Goal: Task Accomplishment & Management: Manage account settings

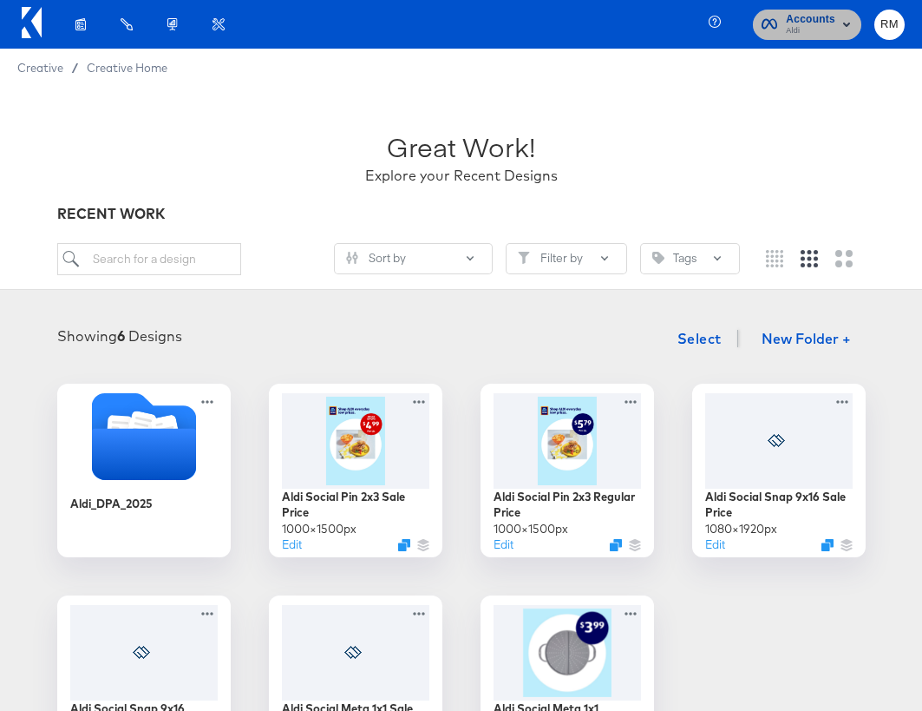
click at [831, 31] on span "Aldi" at bounding box center [810, 31] width 49 height 14
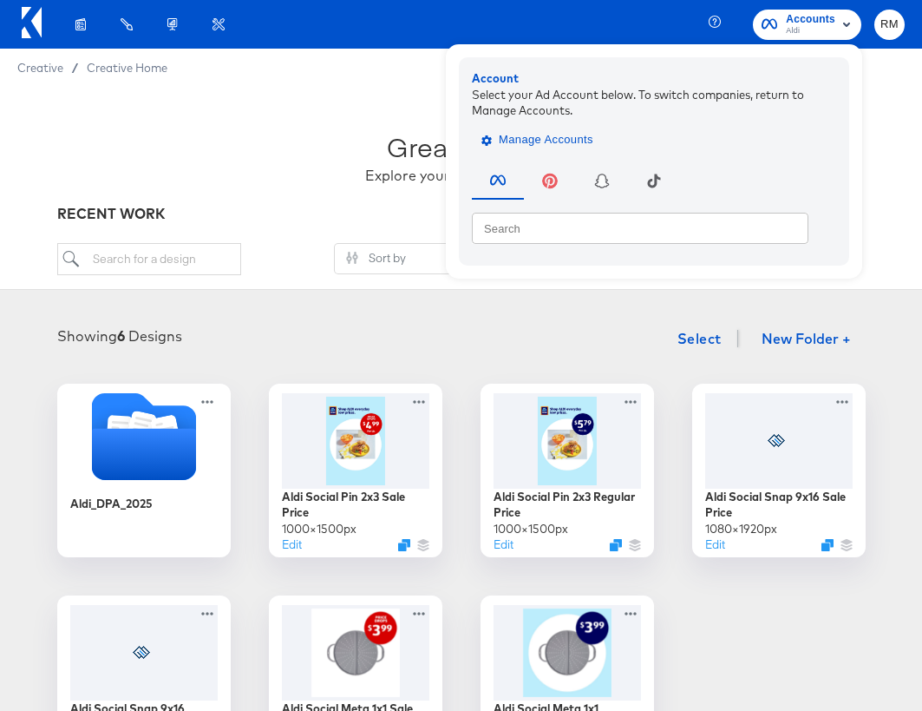
click at [548, 146] on span "Manage Accounts" at bounding box center [539, 140] width 108 height 20
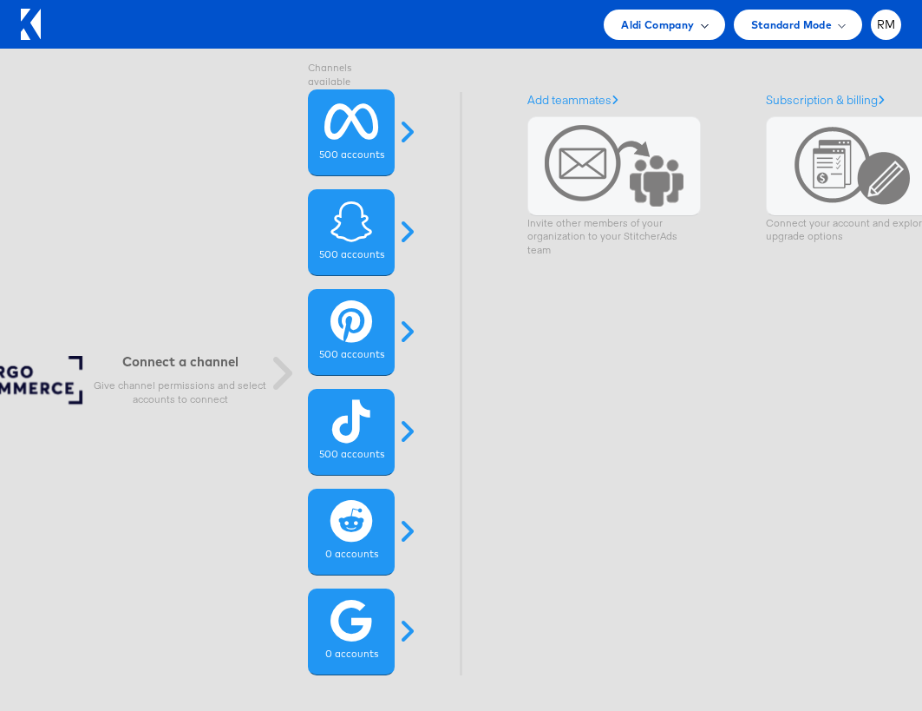
click at [706, 22] on div "Aldi Company" at bounding box center [664, 25] width 121 height 30
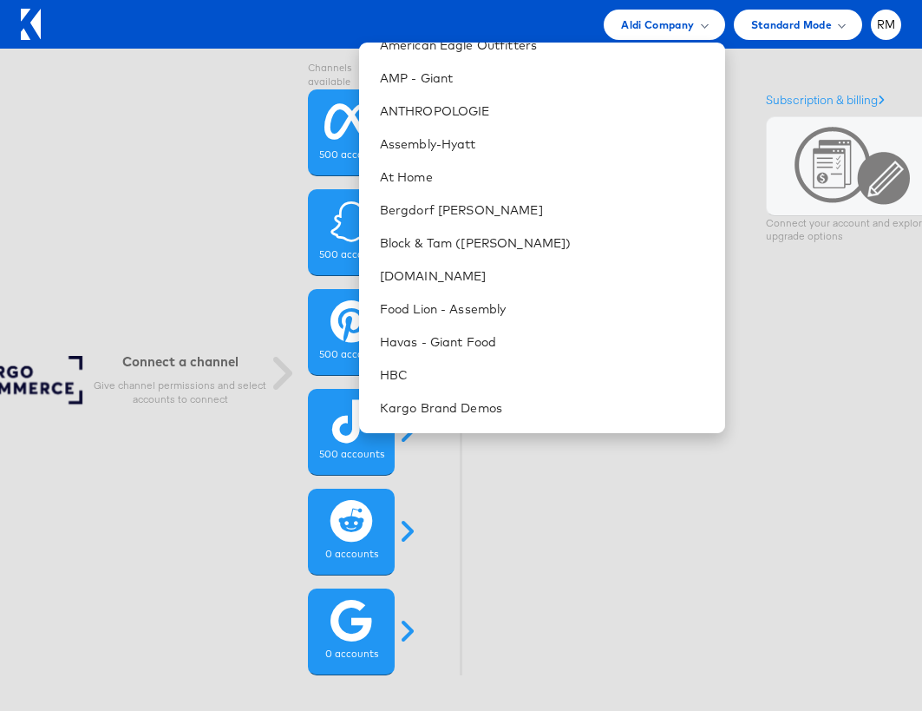
scroll to position [97, 0]
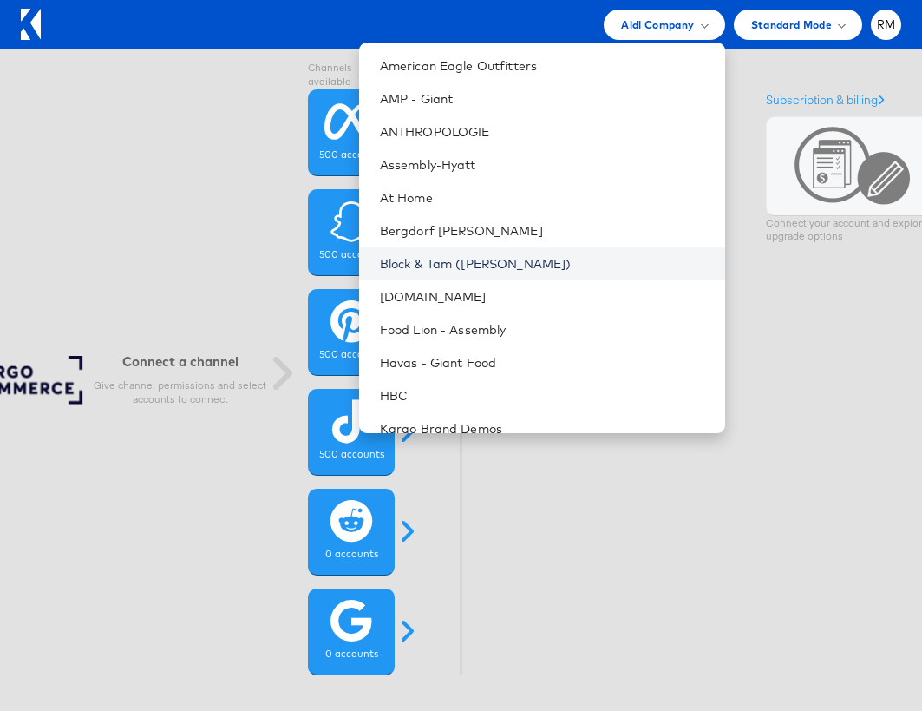
click at [580, 257] on link "Block & Tam (Veronica Beard)" at bounding box center [546, 263] width 332 height 17
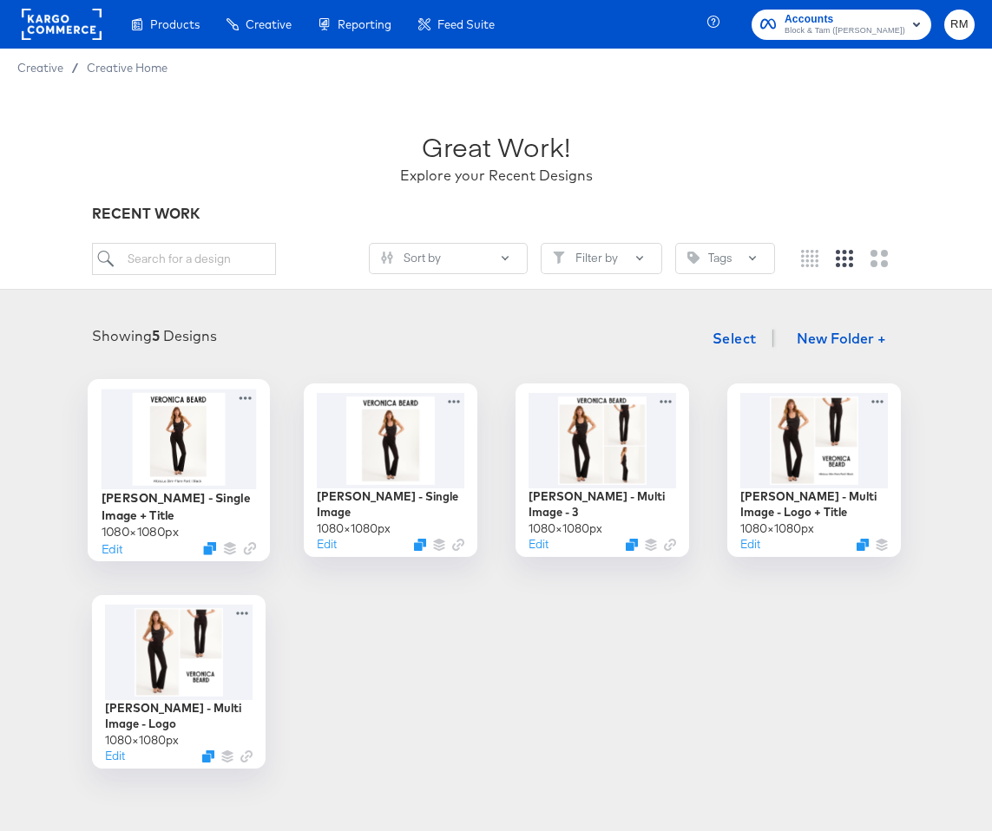
click at [153, 456] on div at bounding box center [178, 439] width 155 height 100
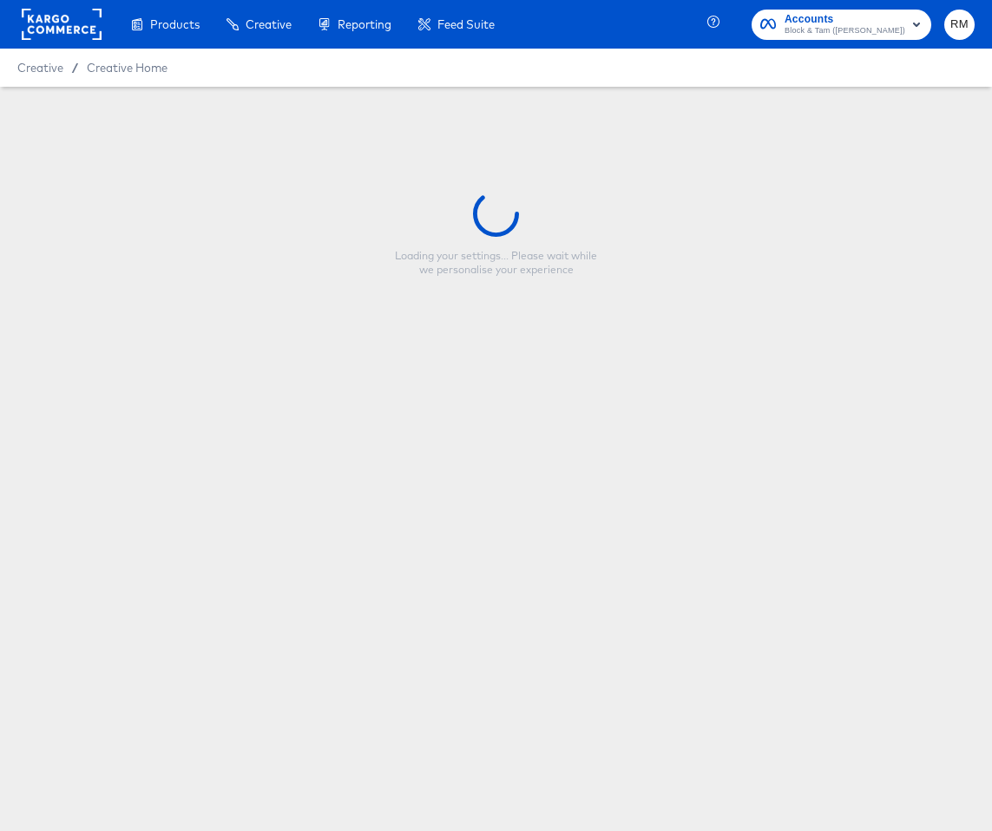
type input "Veronica Beard - Single Image + Title"
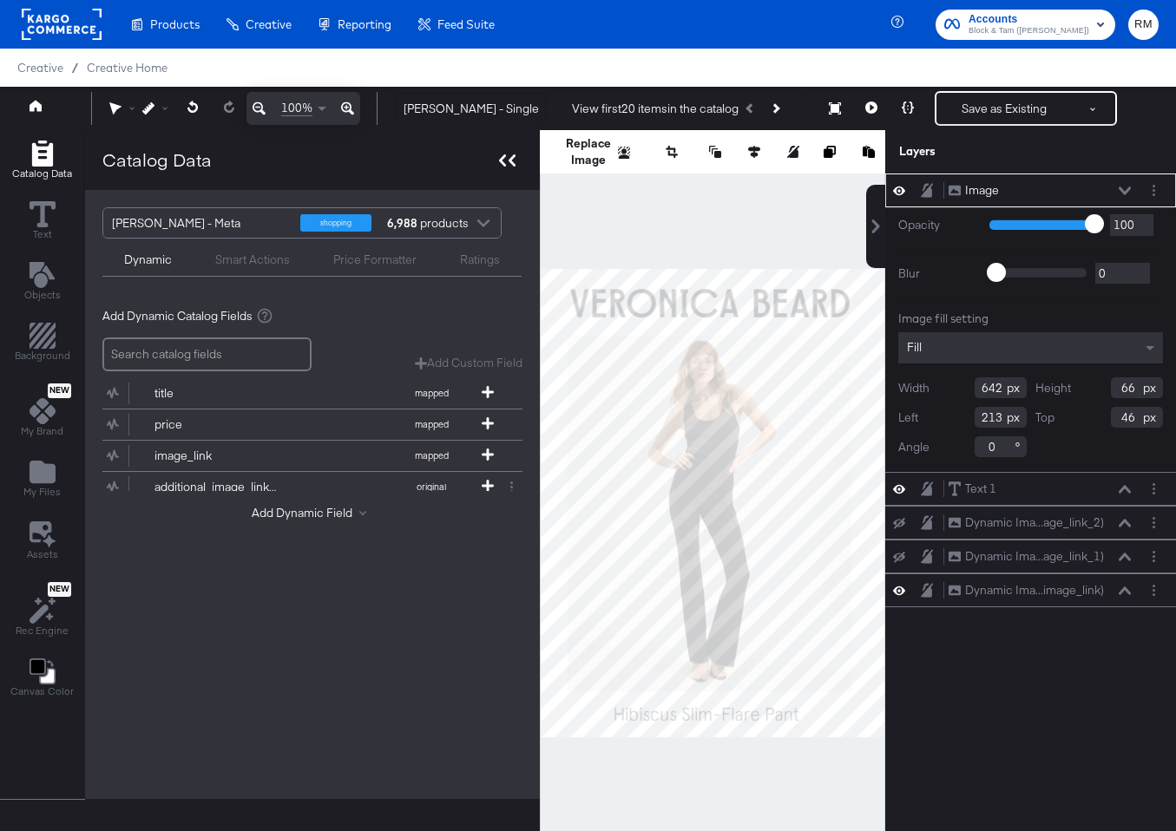
click at [506, 165] on icon at bounding box center [507, 160] width 16 height 12
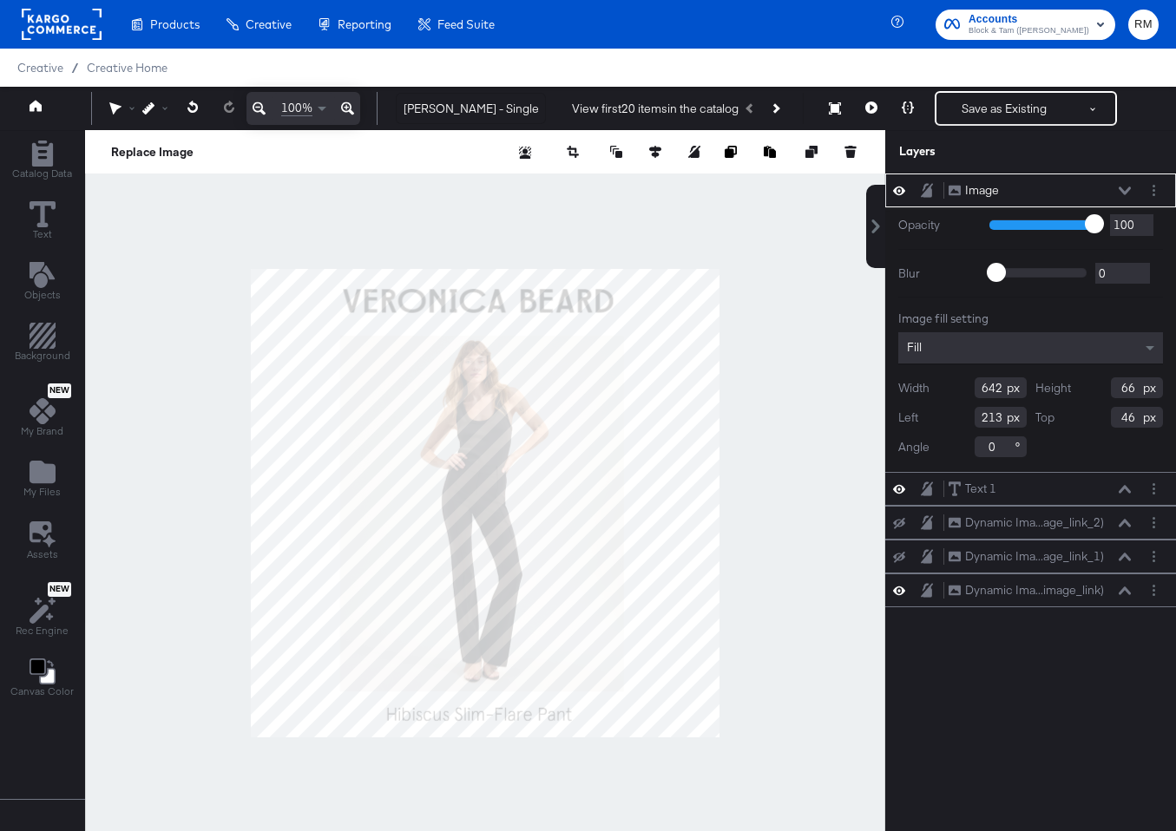
type input "622"
type input "55"
type input "621"
type input "55"
type input "590"
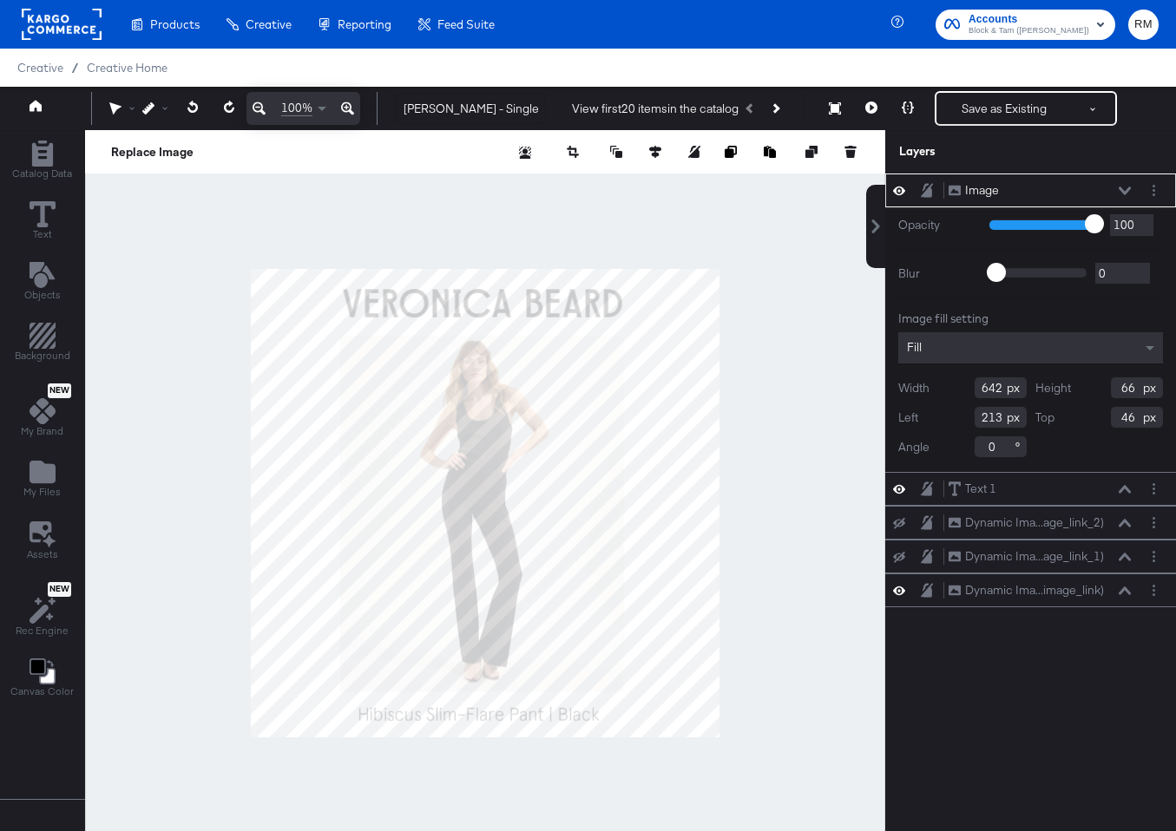
type input "562"
type input "55"
click at [646, 141] on div "Replace Image" at bounding box center [485, 151] width 800 height 43
click at [658, 148] on icon at bounding box center [655, 152] width 12 height 12
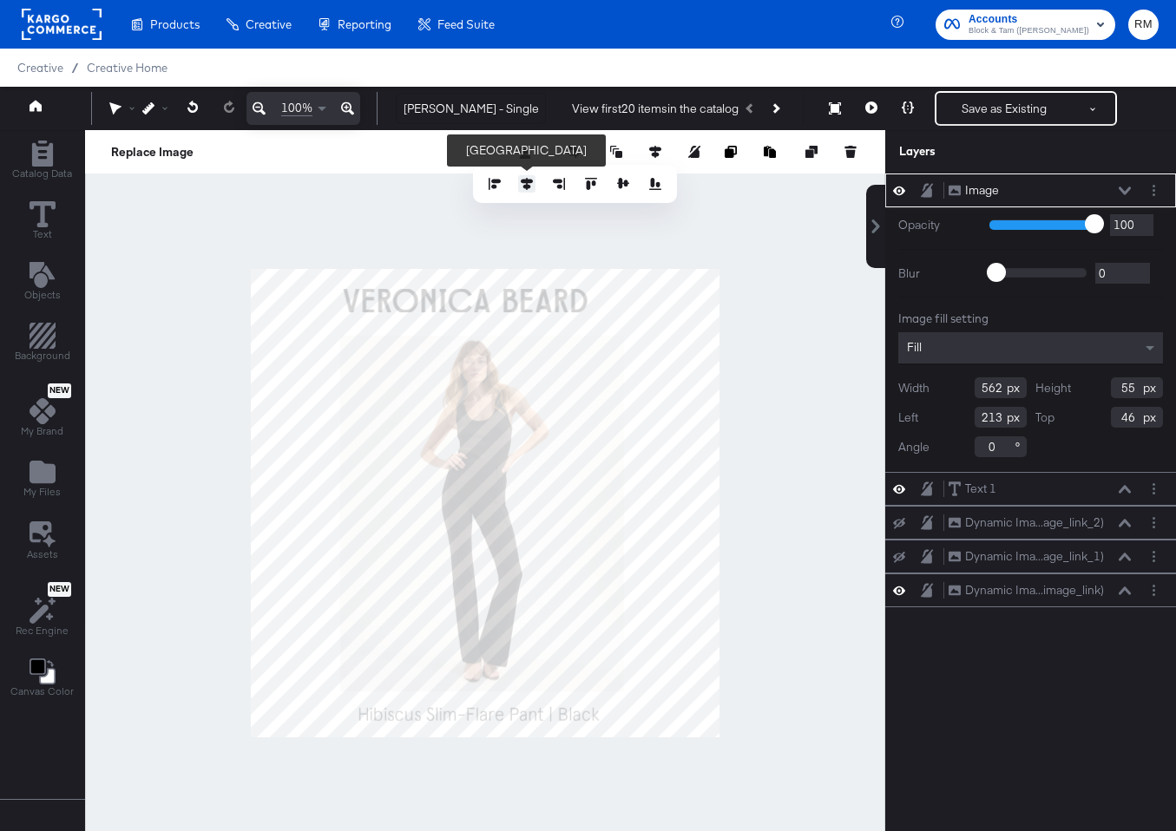
click at [524, 187] on icon at bounding box center [527, 184] width 12 height 12
type input "259"
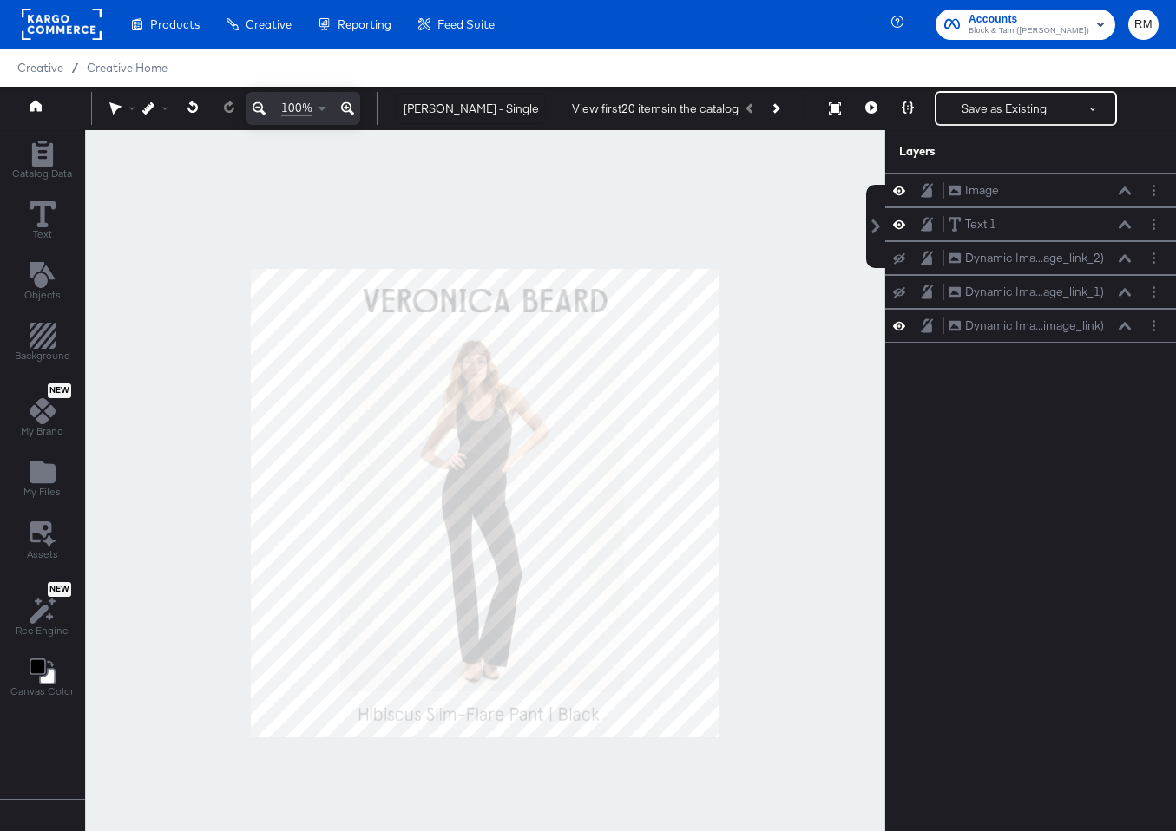
click at [673, 207] on div at bounding box center [485, 502] width 800 height 745
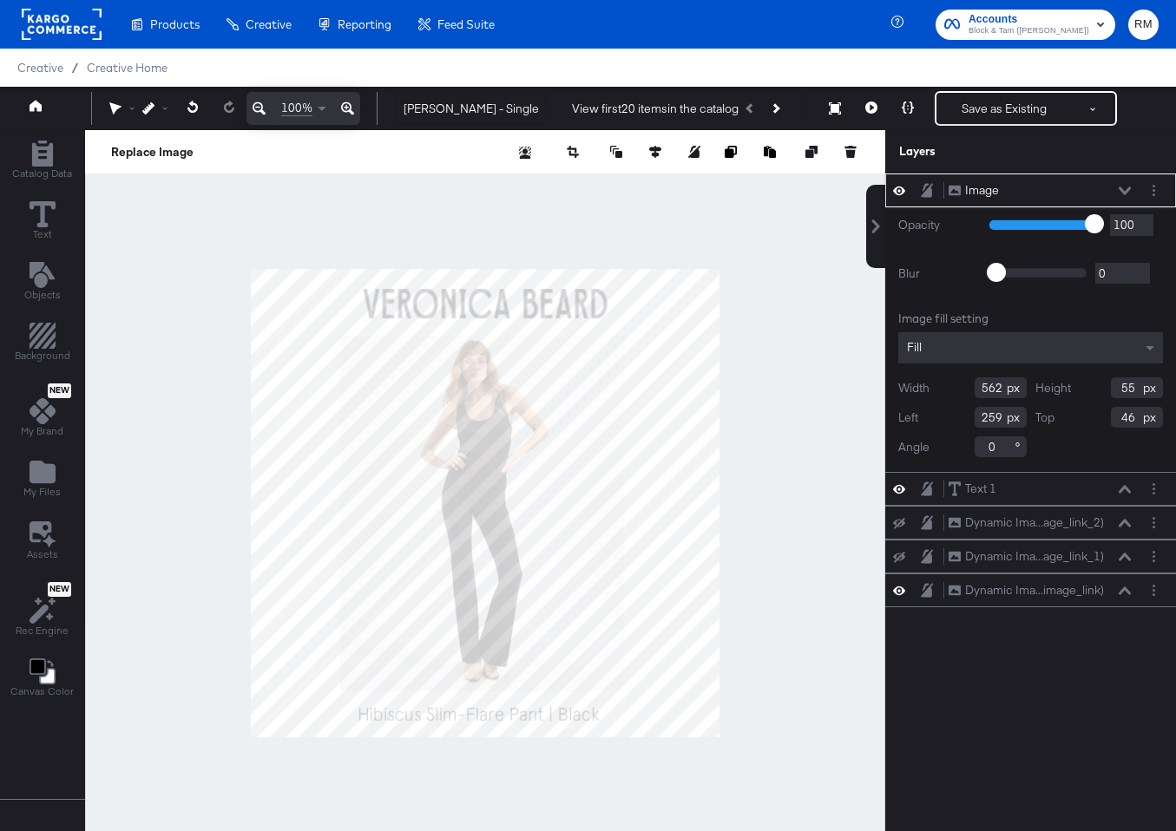
type input "69"
click at [605, 213] on div at bounding box center [485, 502] width 800 height 745
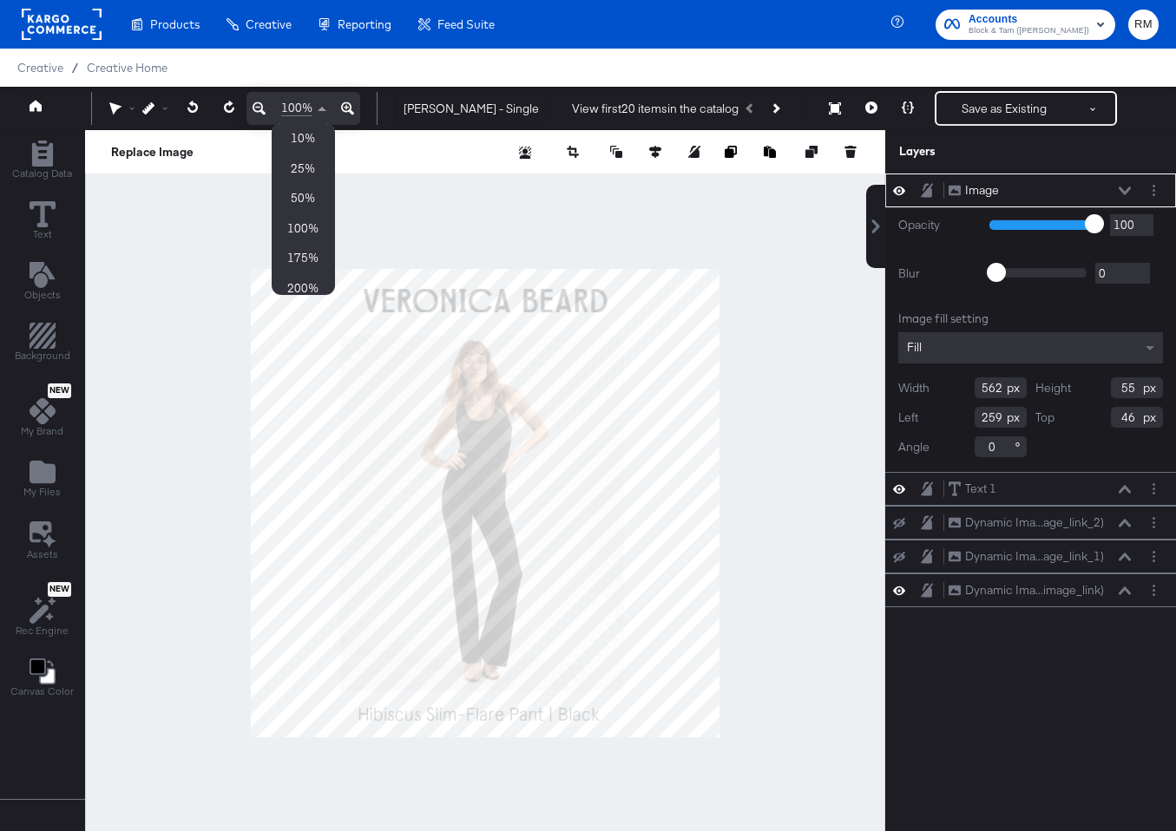
scroll to position [2, 0]
click at [332, 112] on span at bounding box center [324, 106] width 22 height 31
click at [341, 110] on icon at bounding box center [347, 108] width 13 height 21
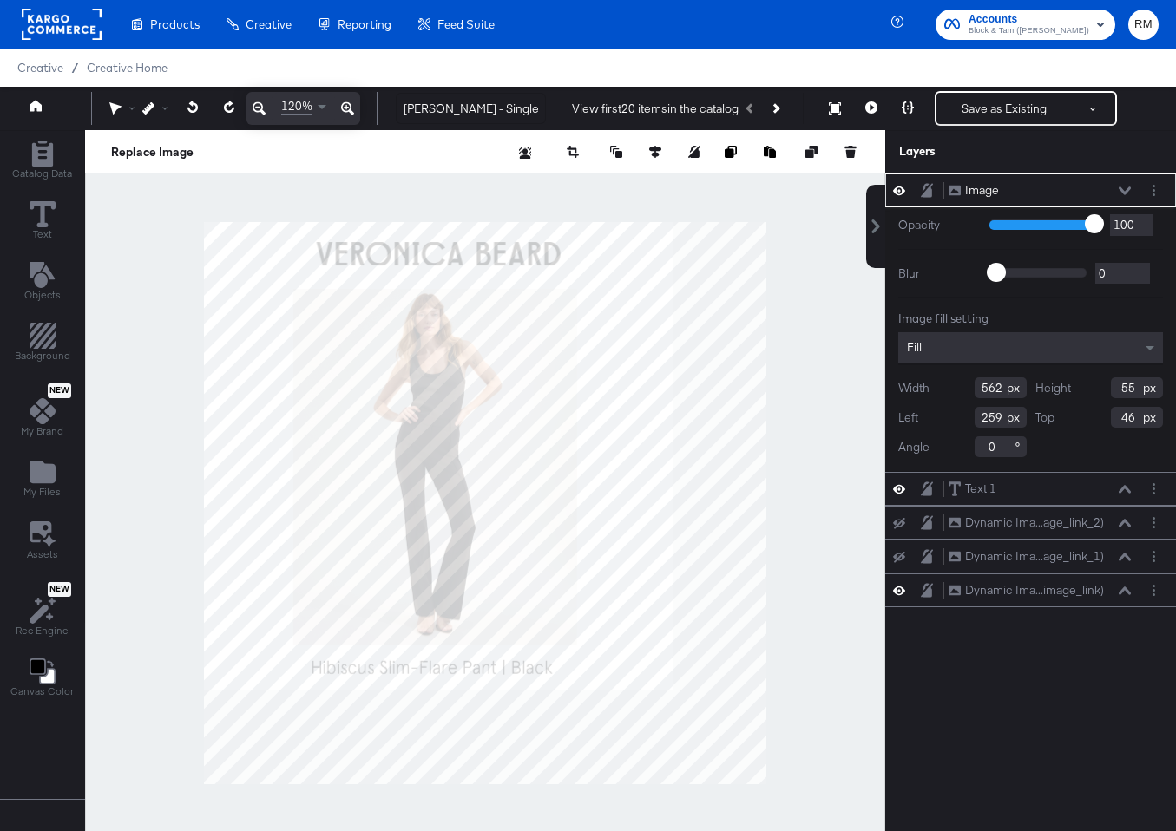
click at [341, 110] on icon at bounding box center [347, 108] width 13 height 21
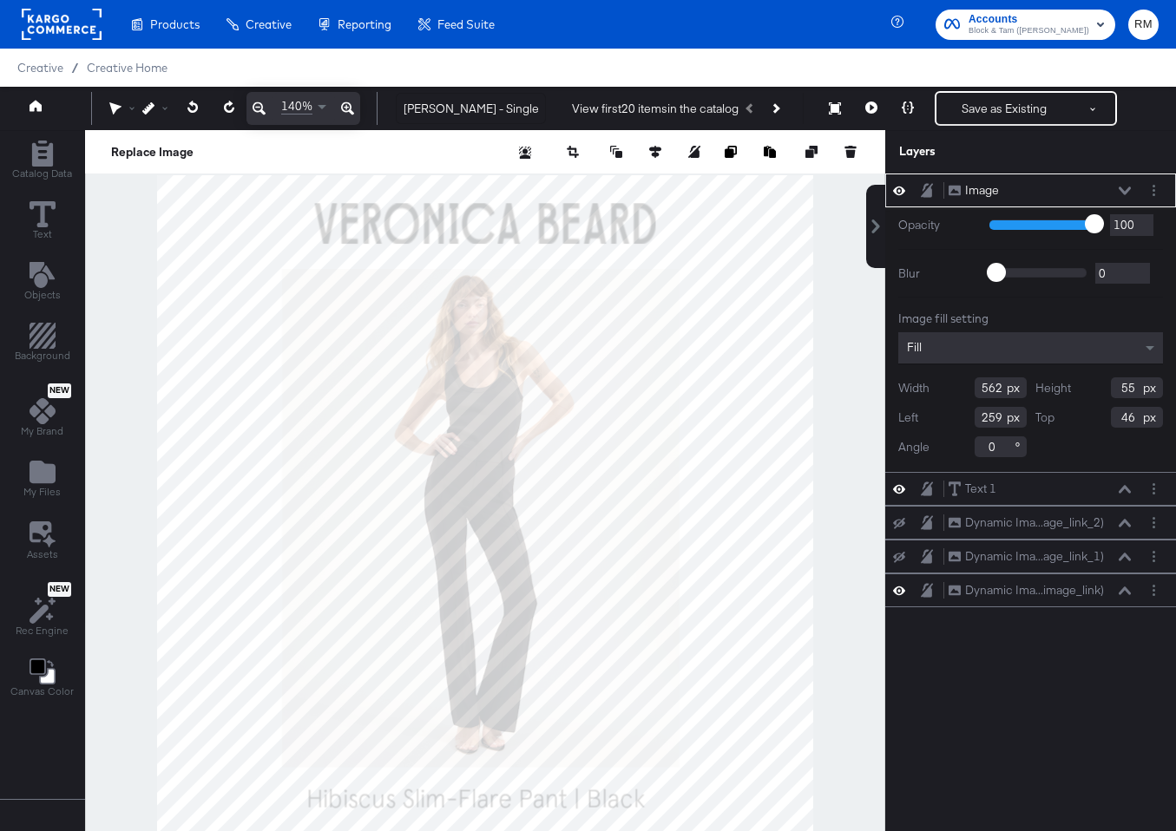
type input "67"
click at [975, 349] on div "Fill" at bounding box center [1030, 347] width 265 height 31
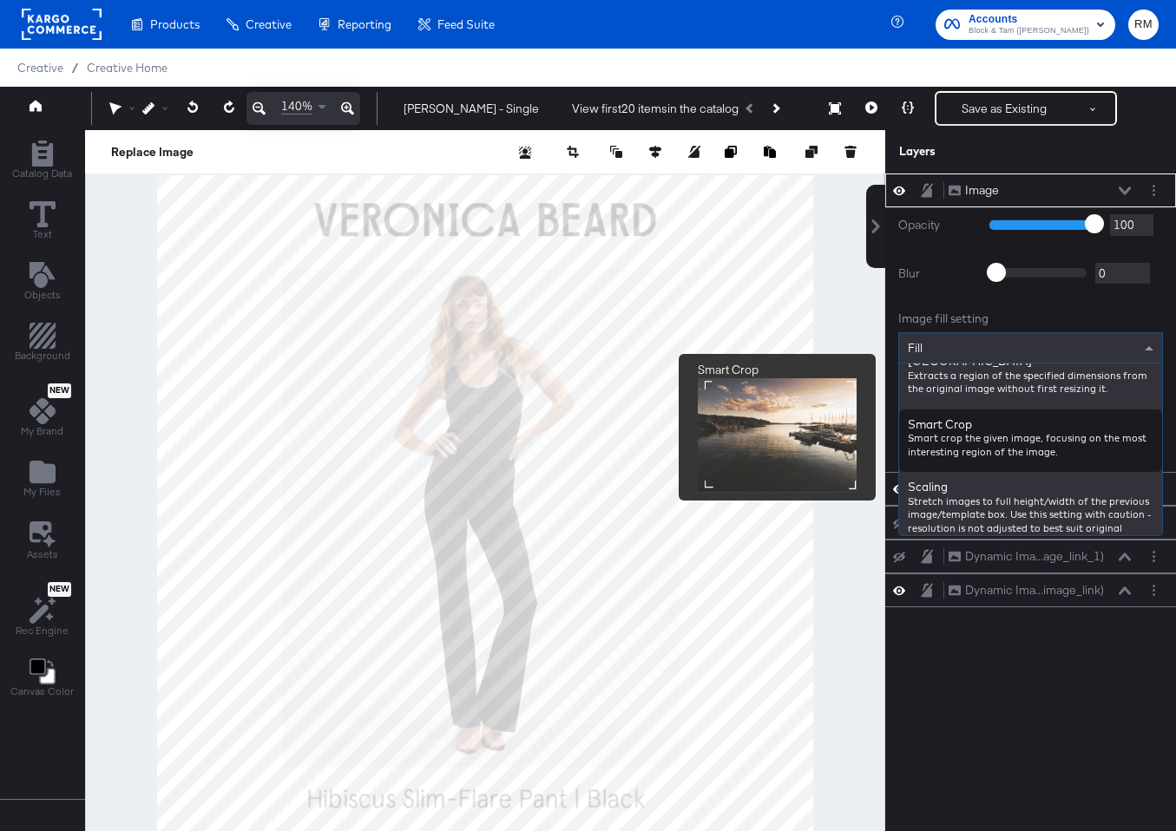
scroll to position [427, 0]
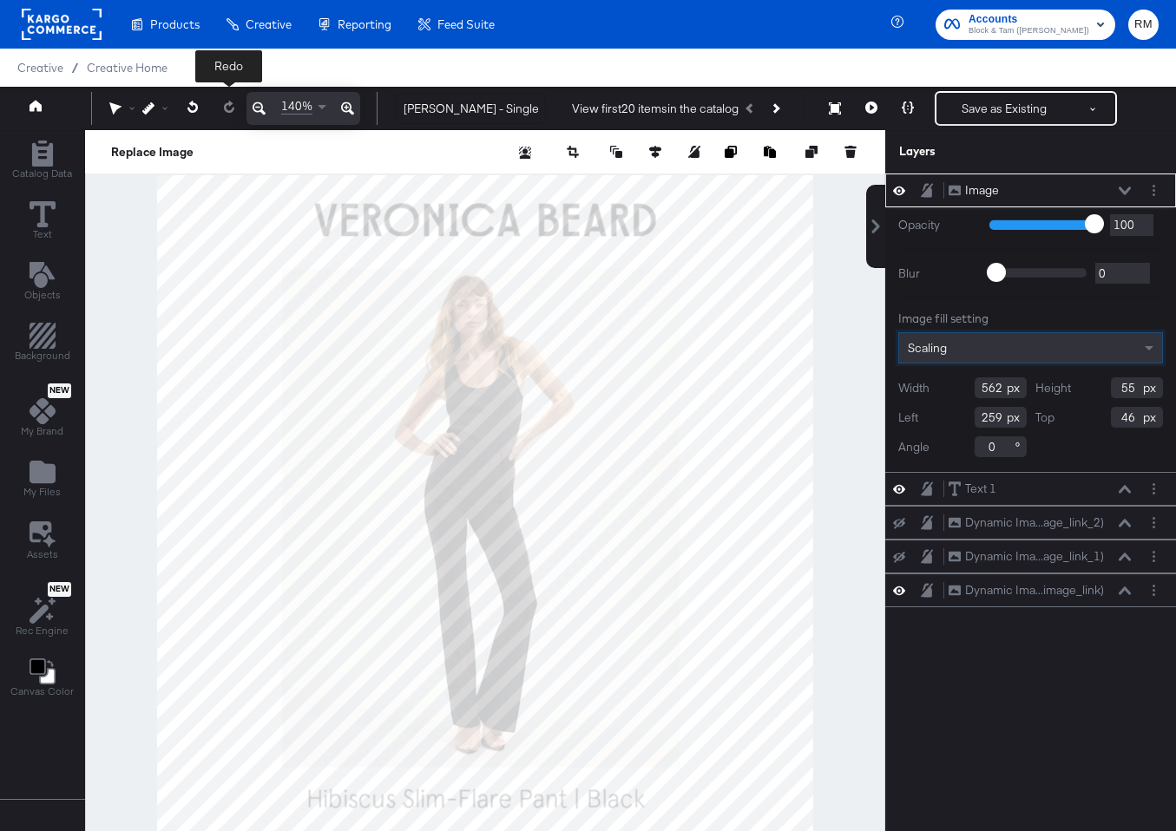
click at [200, 104] on button at bounding box center [193, 107] width 36 height 31
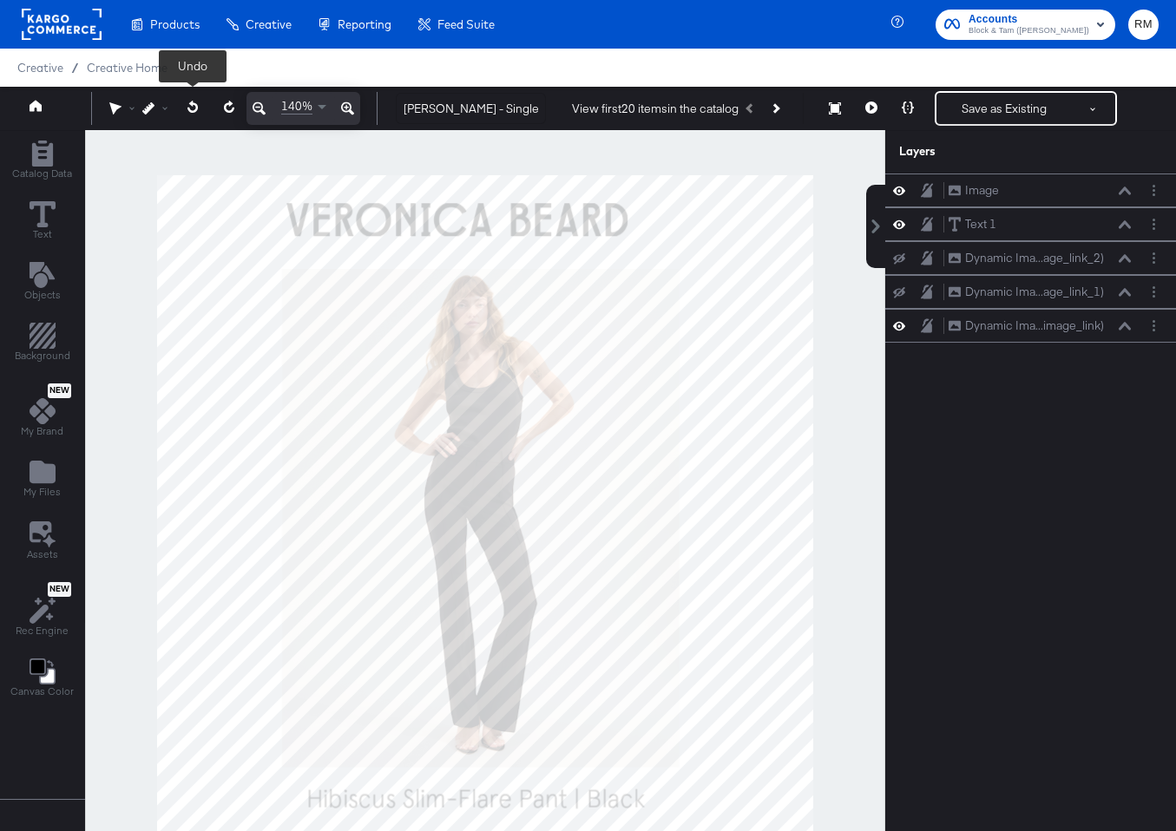
click at [200, 104] on button at bounding box center [193, 107] width 36 height 31
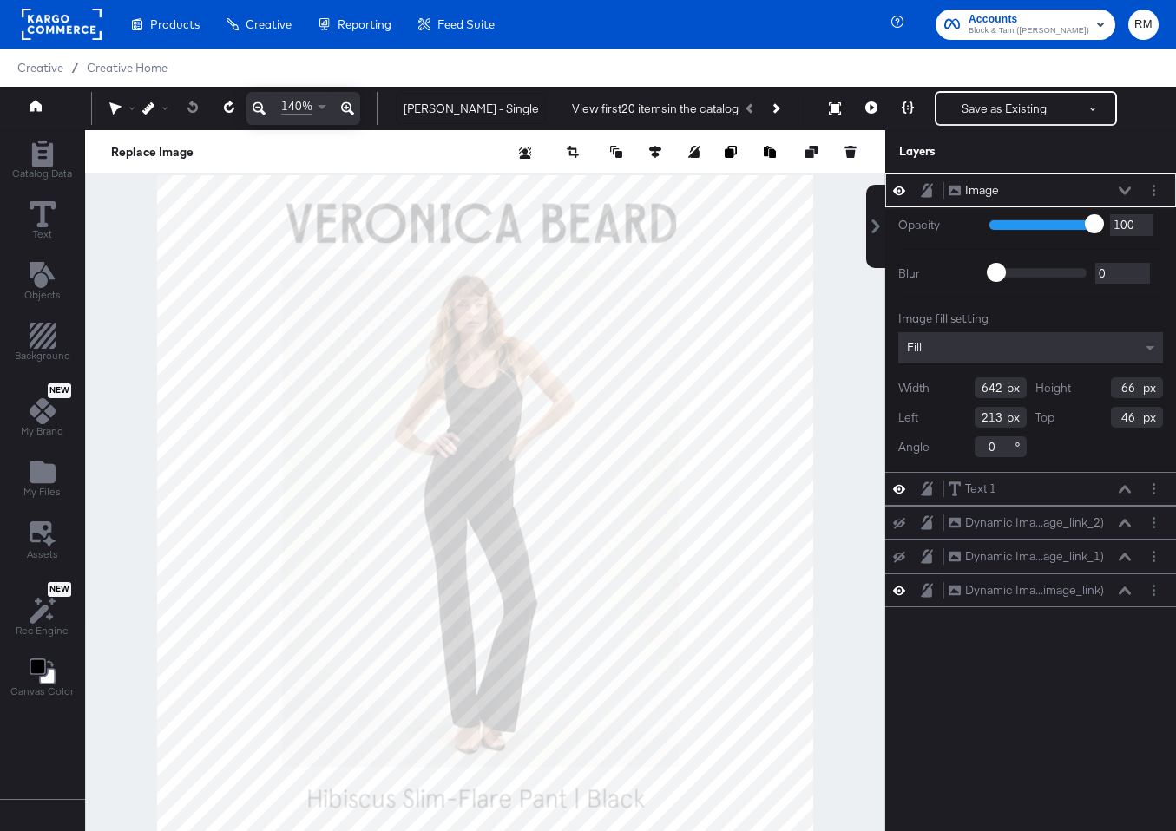
click at [991, 320] on div "Image fill setting" at bounding box center [1030, 319] width 265 height 16
click at [991, 354] on div "Fill" at bounding box center [1030, 347] width 265 height 31
type input "608"
type input "55"
click at [991, 338] on div "Scaling" at bounding box center [1030, 347] width 265 height 31
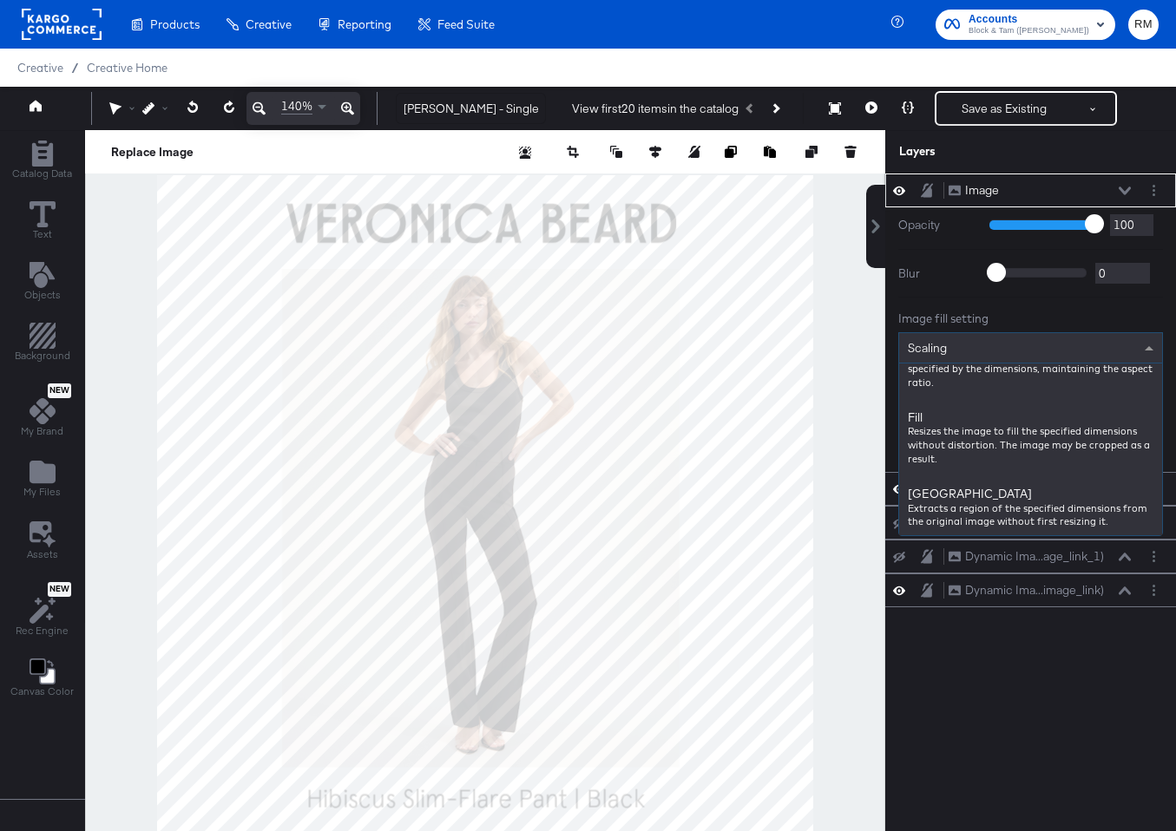
scroll to position [244, 0]
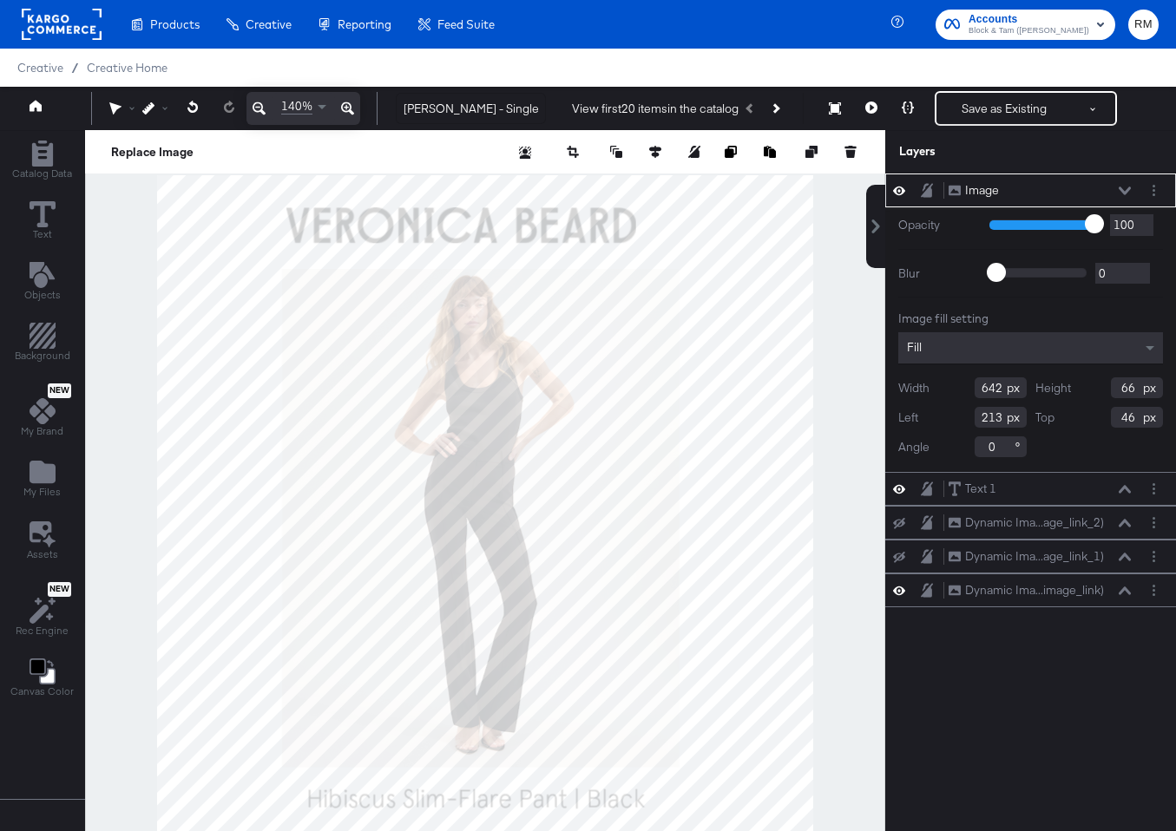
type input "575"
type input "59"
type input "53"
click at [650, 153] on icon at bounding box center [655, 152] width 12 height 12
click at [534, 187] on button at bounding box center [526, 183] width 17 height 17
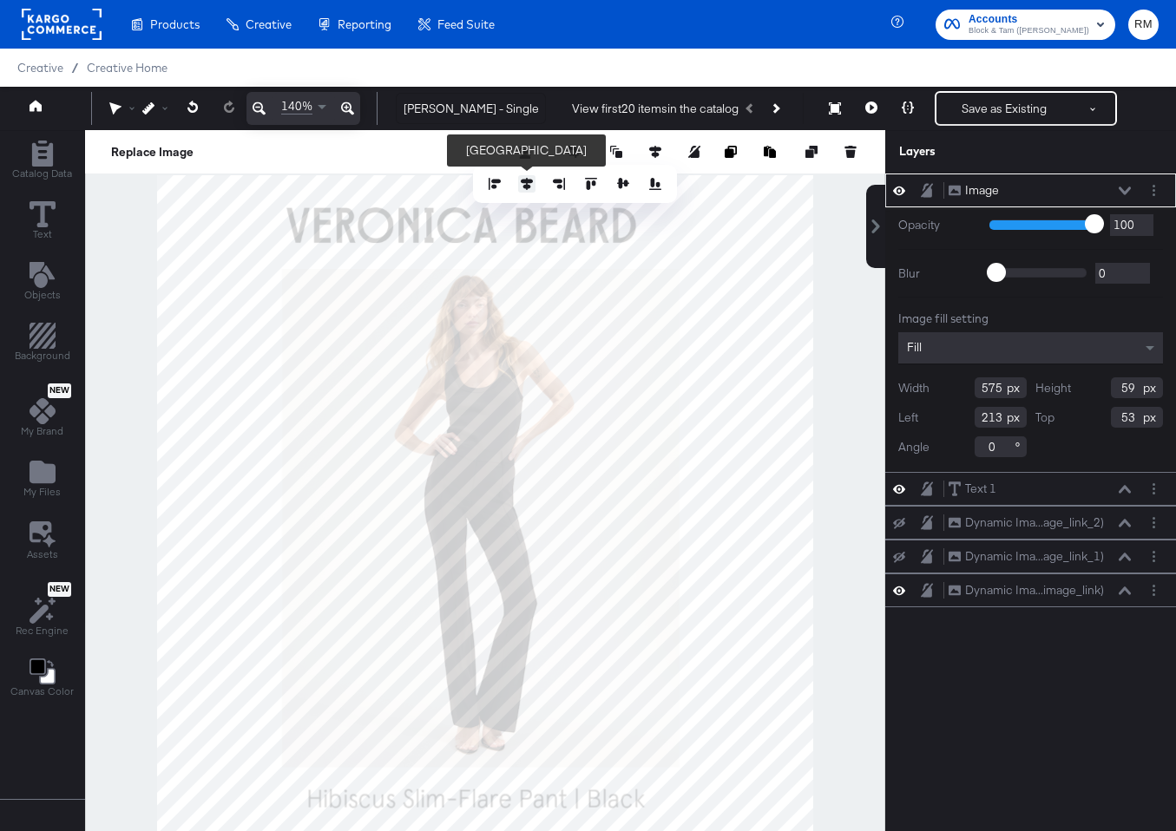
type input "252"
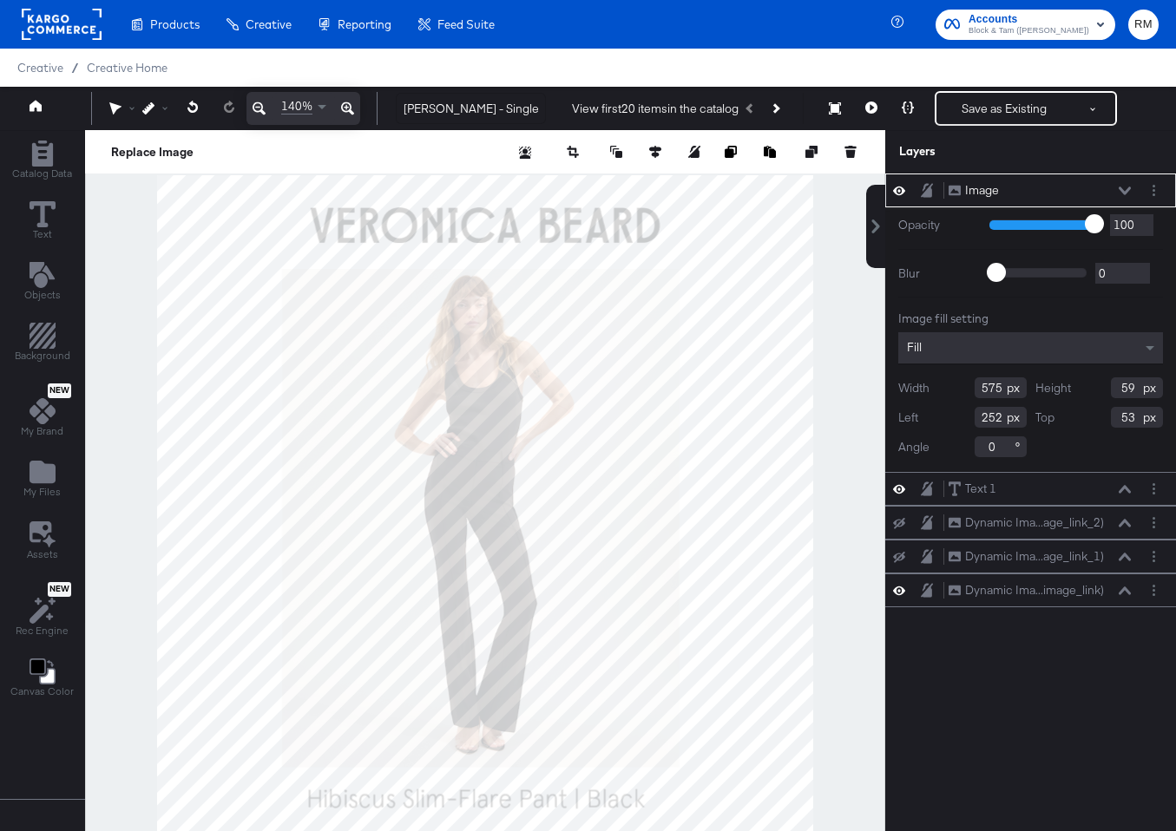
click at [263, 104] on icon at bounding box center [259, 108] width 13 height 21
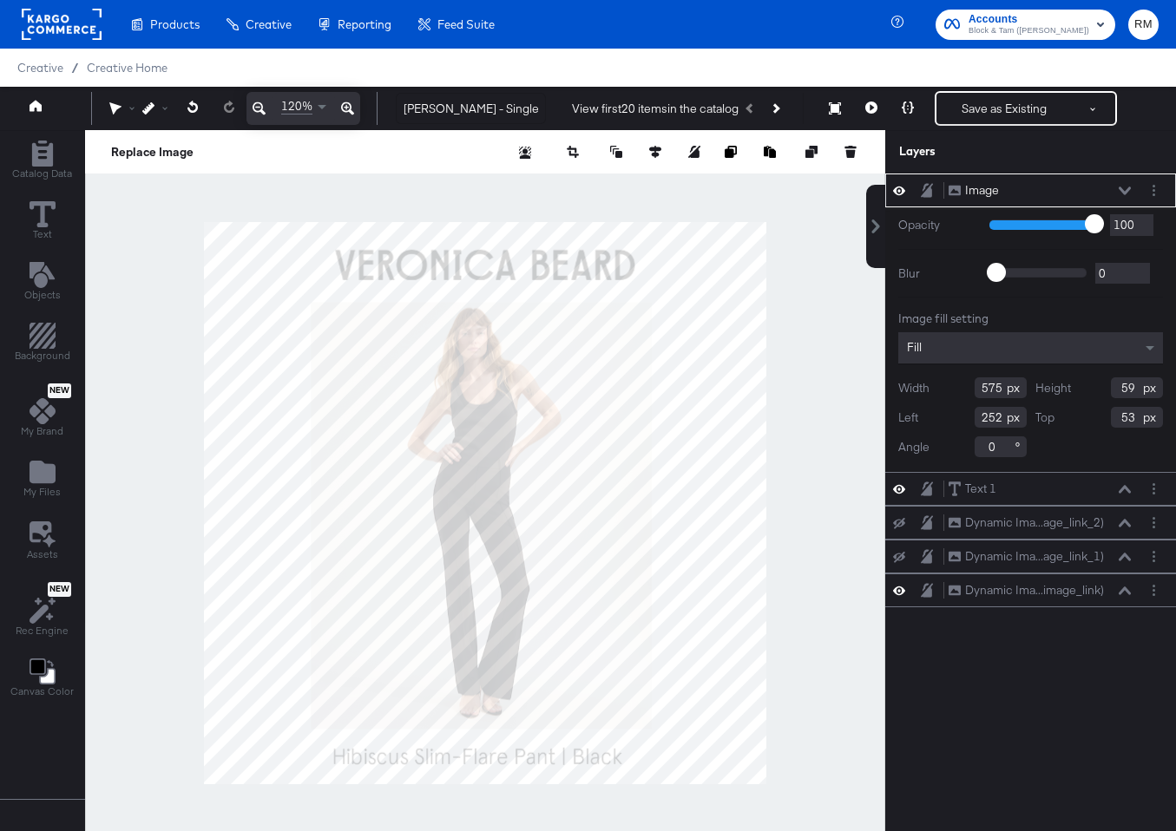
click at [872, 418] on div at bounding box center [485, 502] width 800 height 745
type input "50"
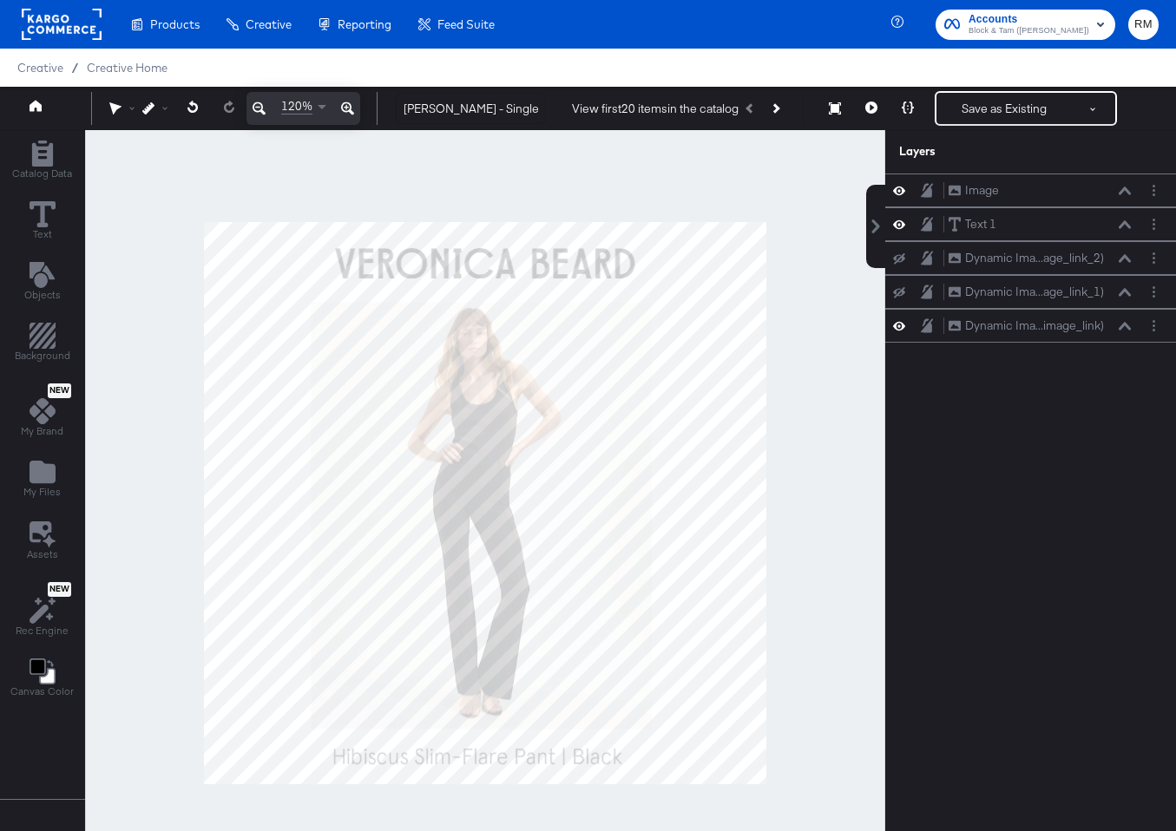
click at [808, 350] on div at bounding box center [485, 502] width 800 height 745
click at [339, 103] on button at bounding box center [347, 108] width 25 height 33
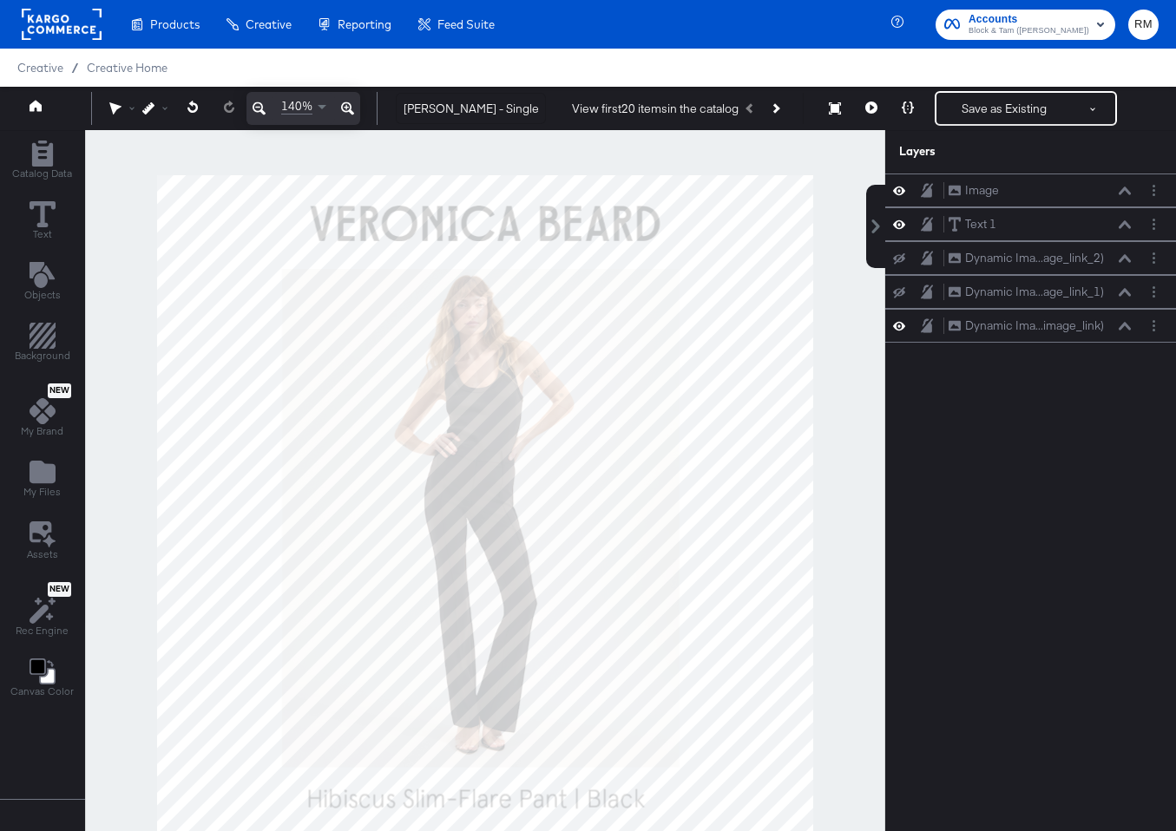
click at [256, 104] on icon at bounding box center [259, 108] width 13 height 21
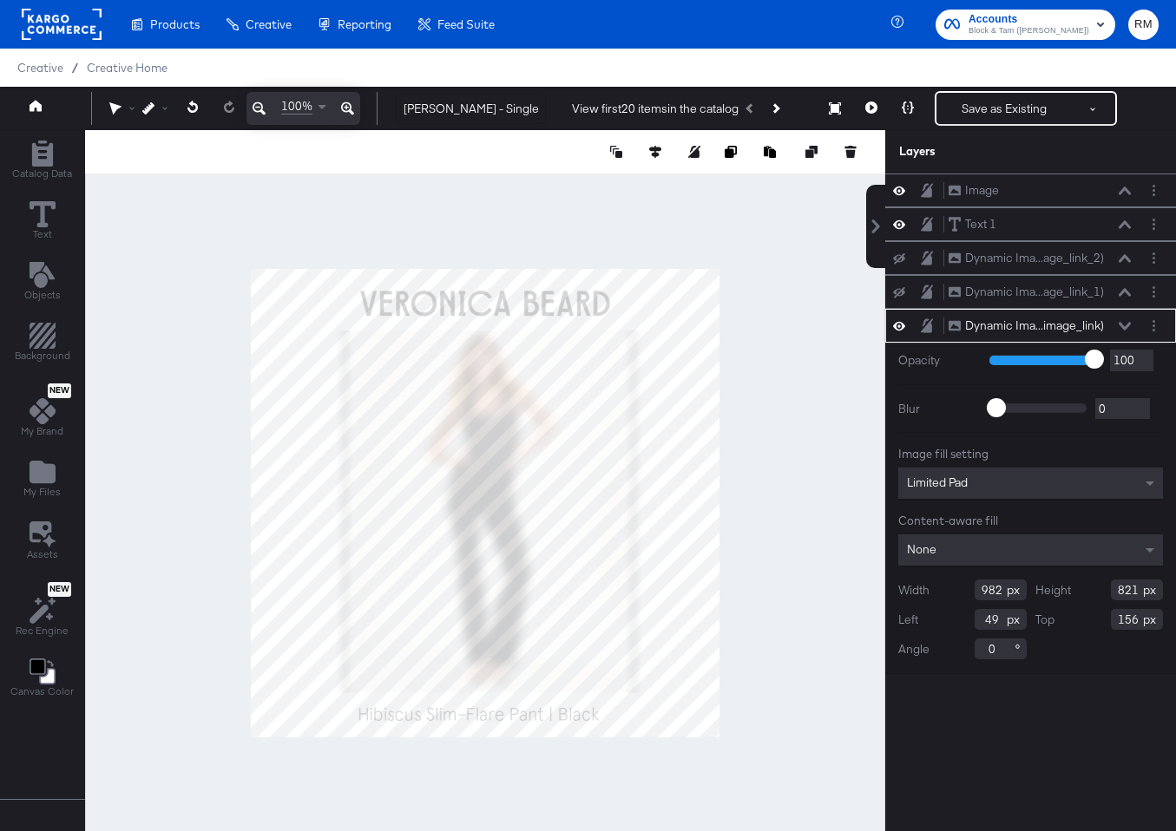
type input "1004"
type input "839"
type input "139"
click at [654, 148] on icon at bounding box center [655, 152] width 12 height 12
click at [528, 181] on icon at bounding box center [527, 184] width 12 height 12
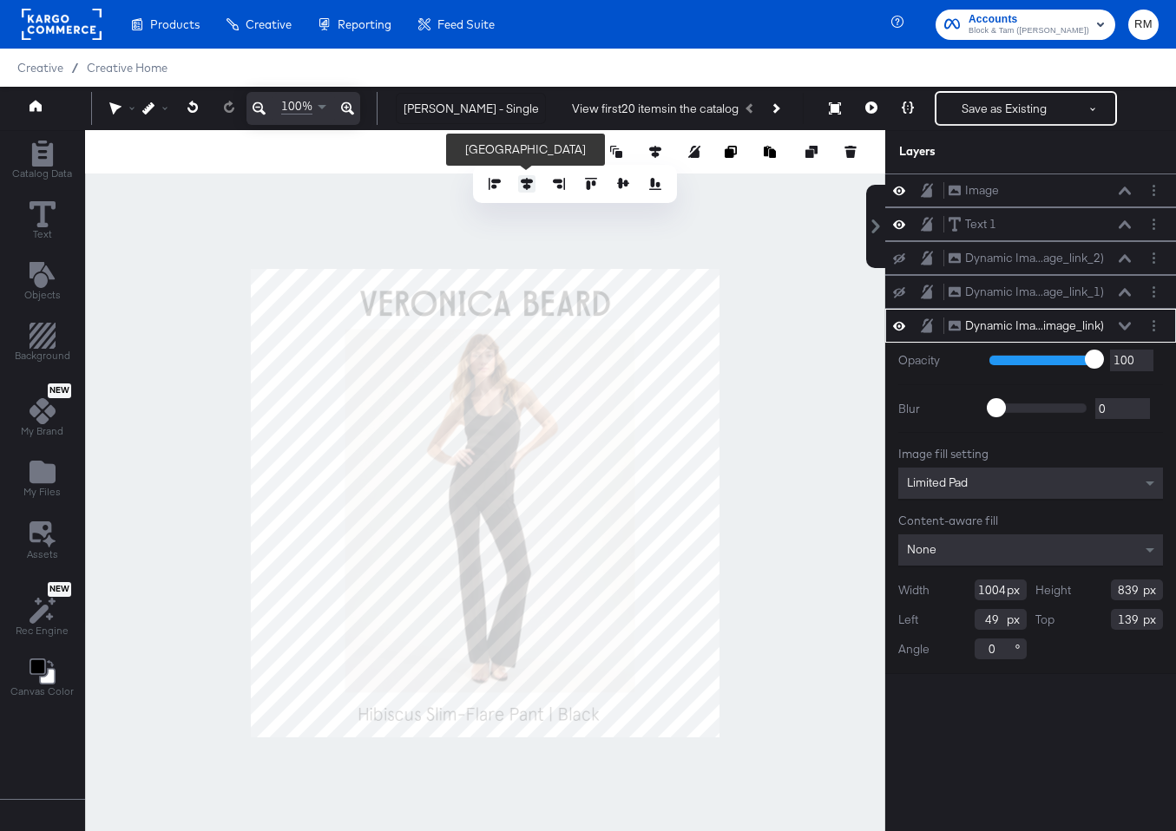
type input "38"
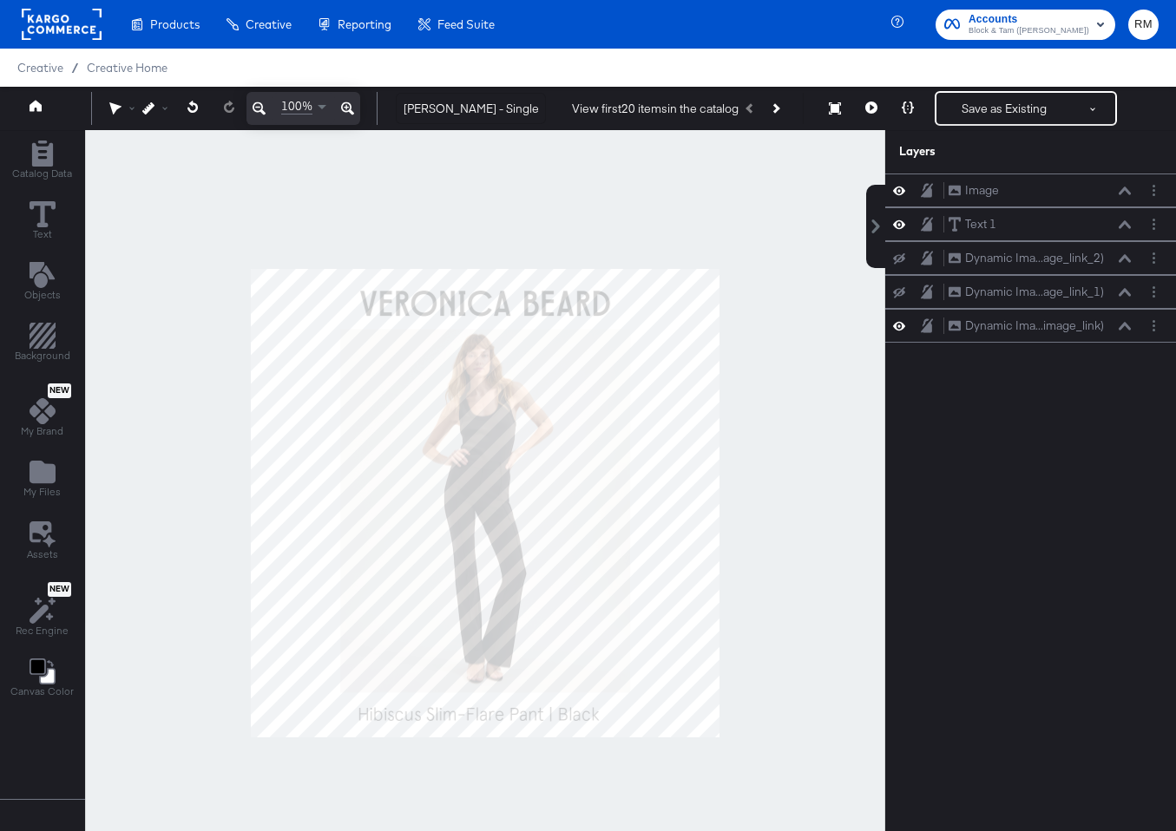
click at [666, 235] on div at bounding box center [485, 502] width 800 height 745
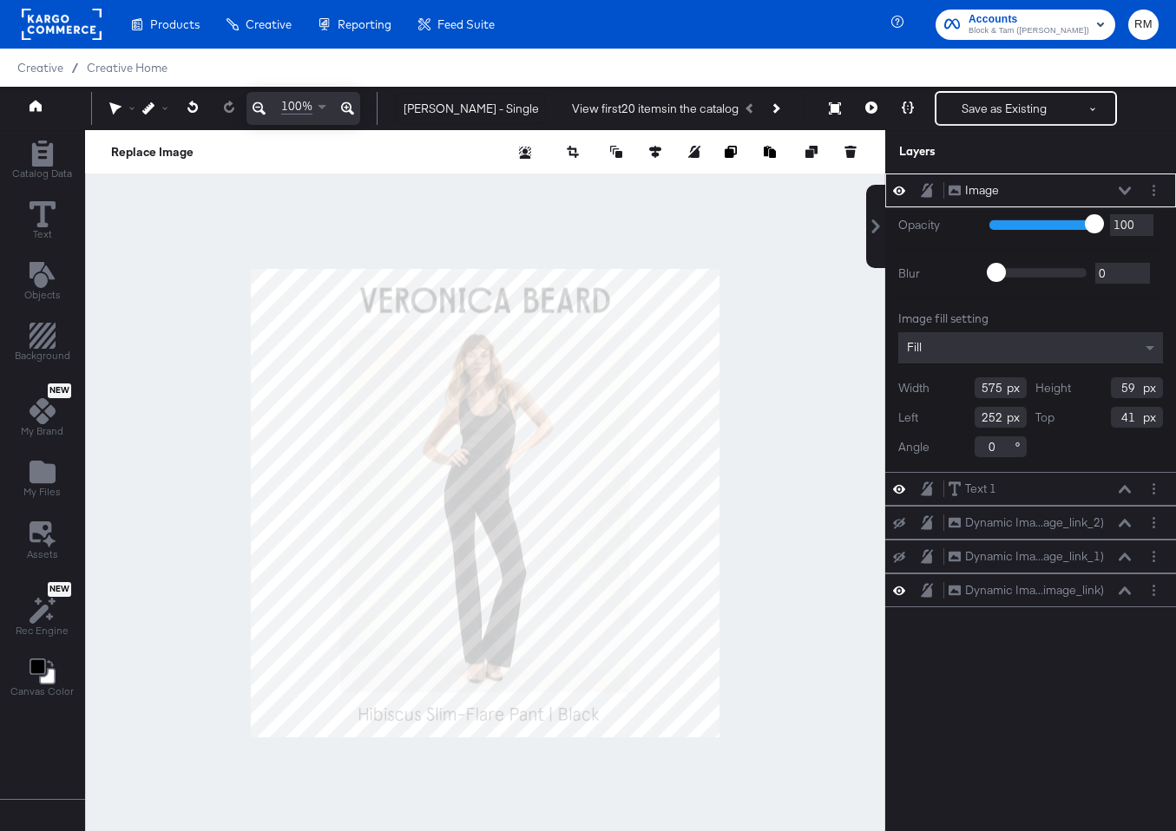
type input "40"
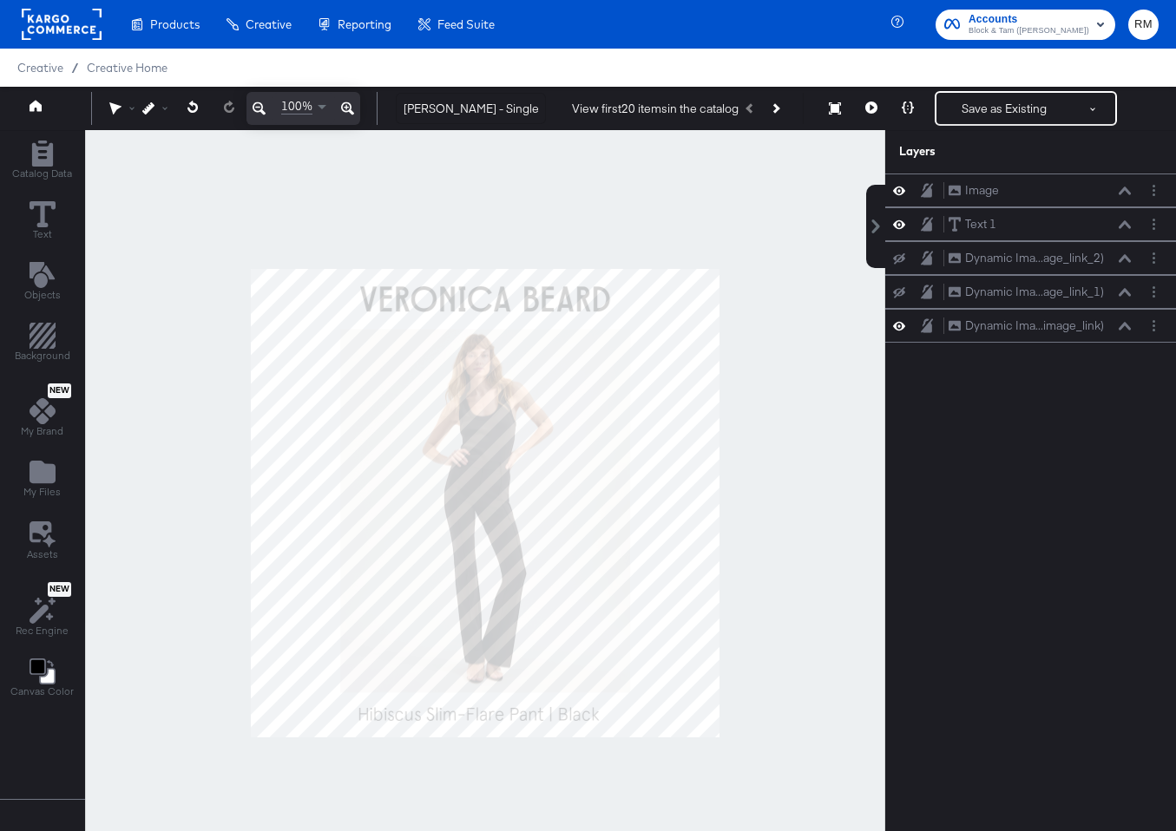
click at [633, 253] on div at bounding box center [485, 502] width 800 height 745
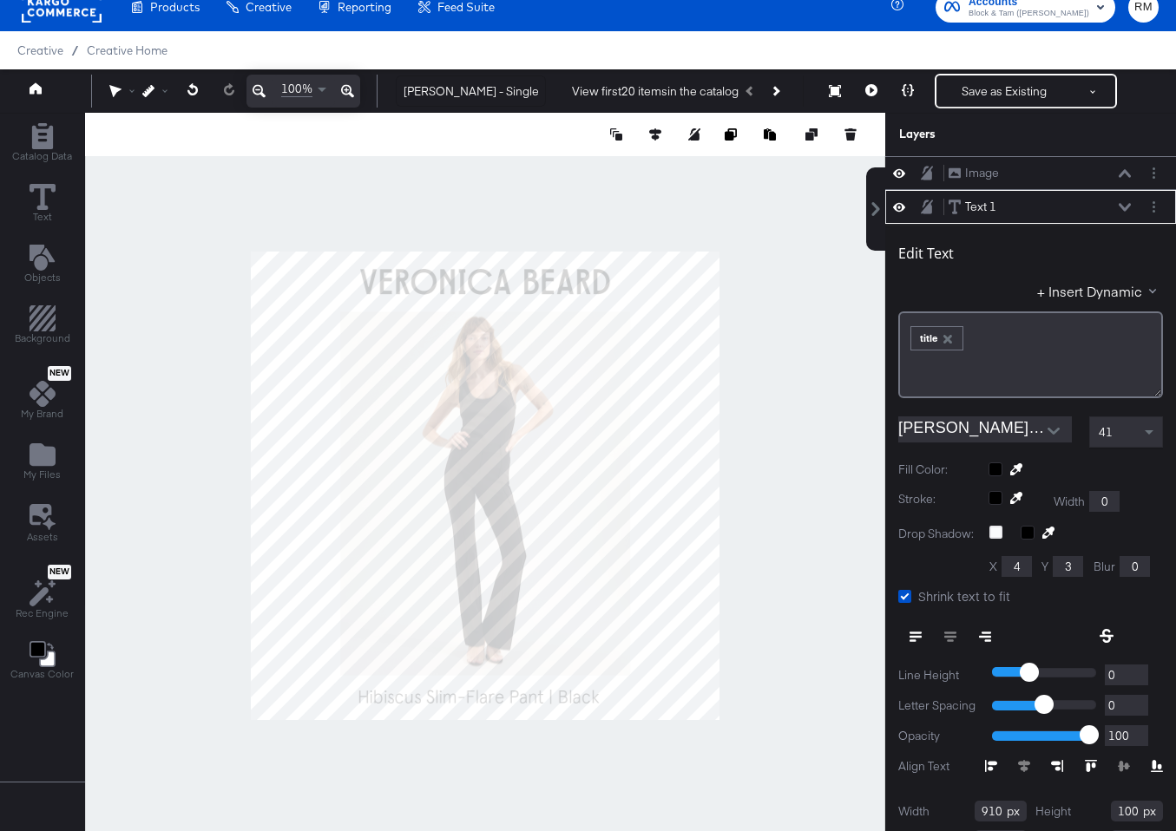
scroll to position [34, 0]
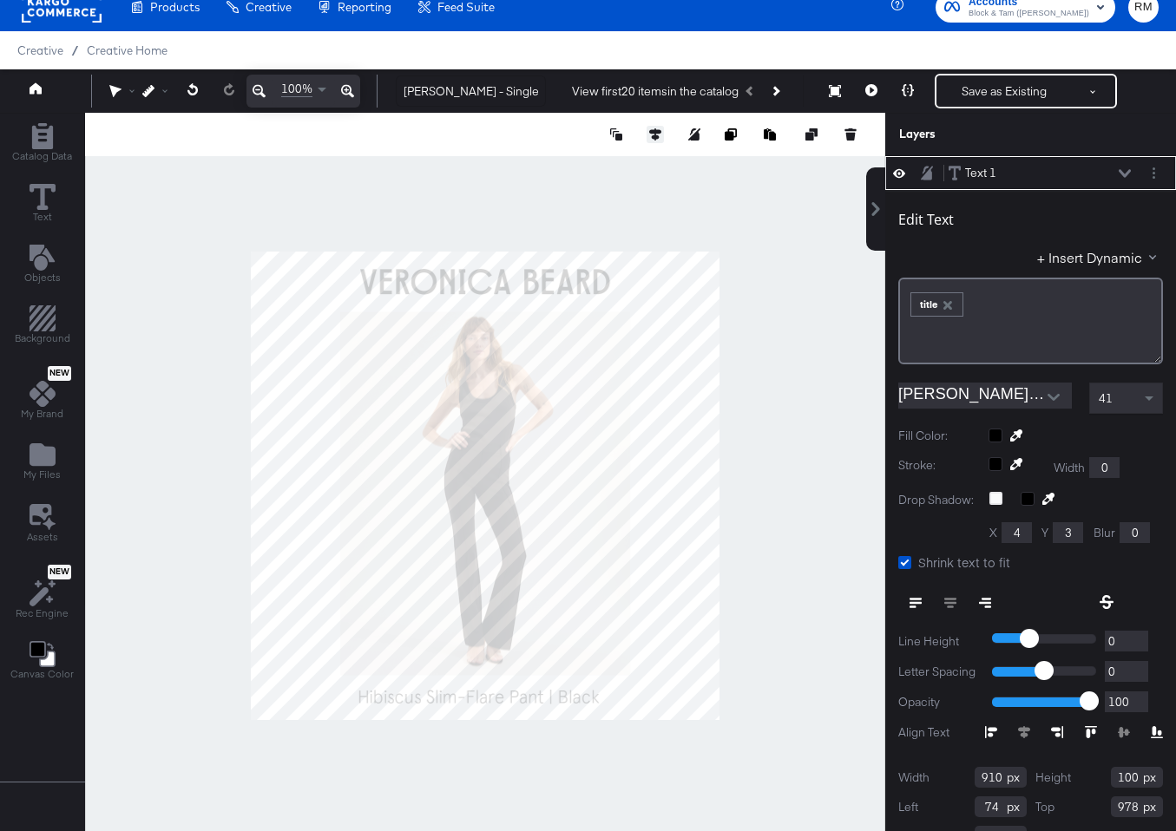
click at [661, 133] on button at bounding box center [655, 134] width 17 height 17
click at [525, 167] on icon at bounding box center [527, 167] width 12 height 12
type input "85"
click at [535, 769] on div at bounding box center [485, 485] width 800 height 745
type input "980"
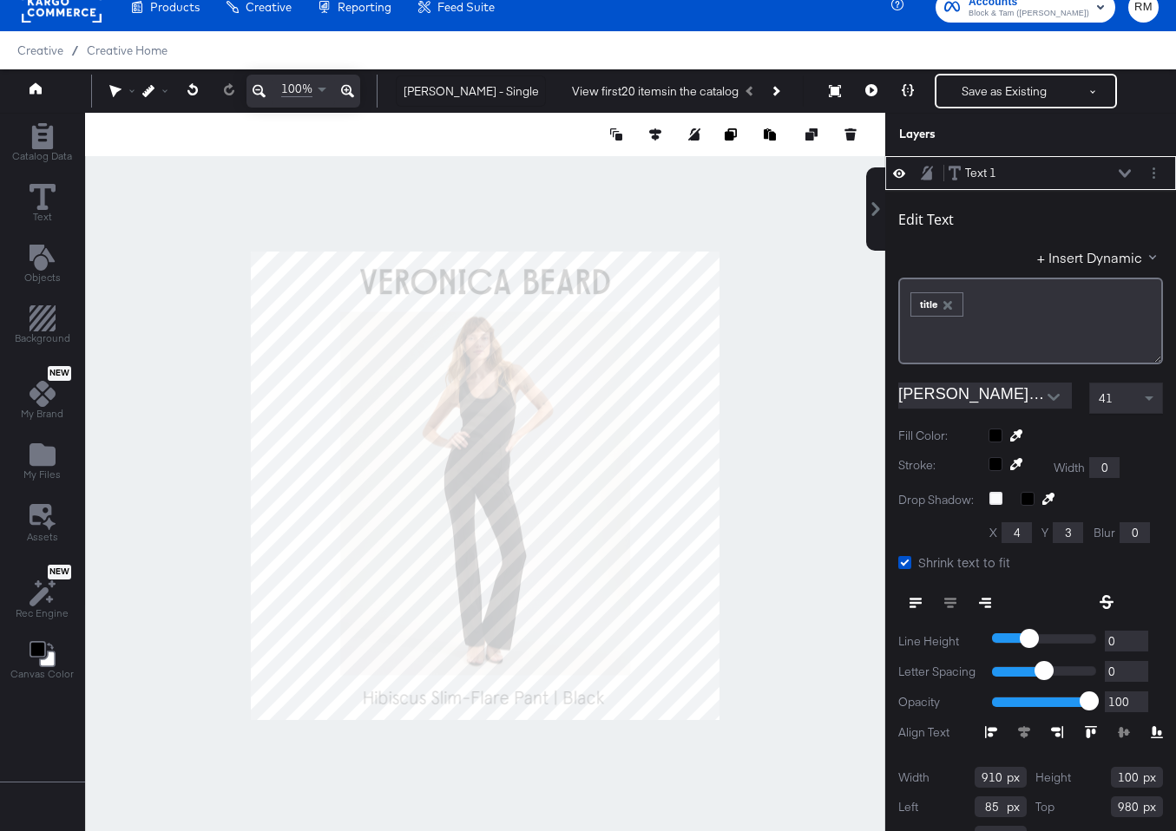
scroll to position [0, 0]
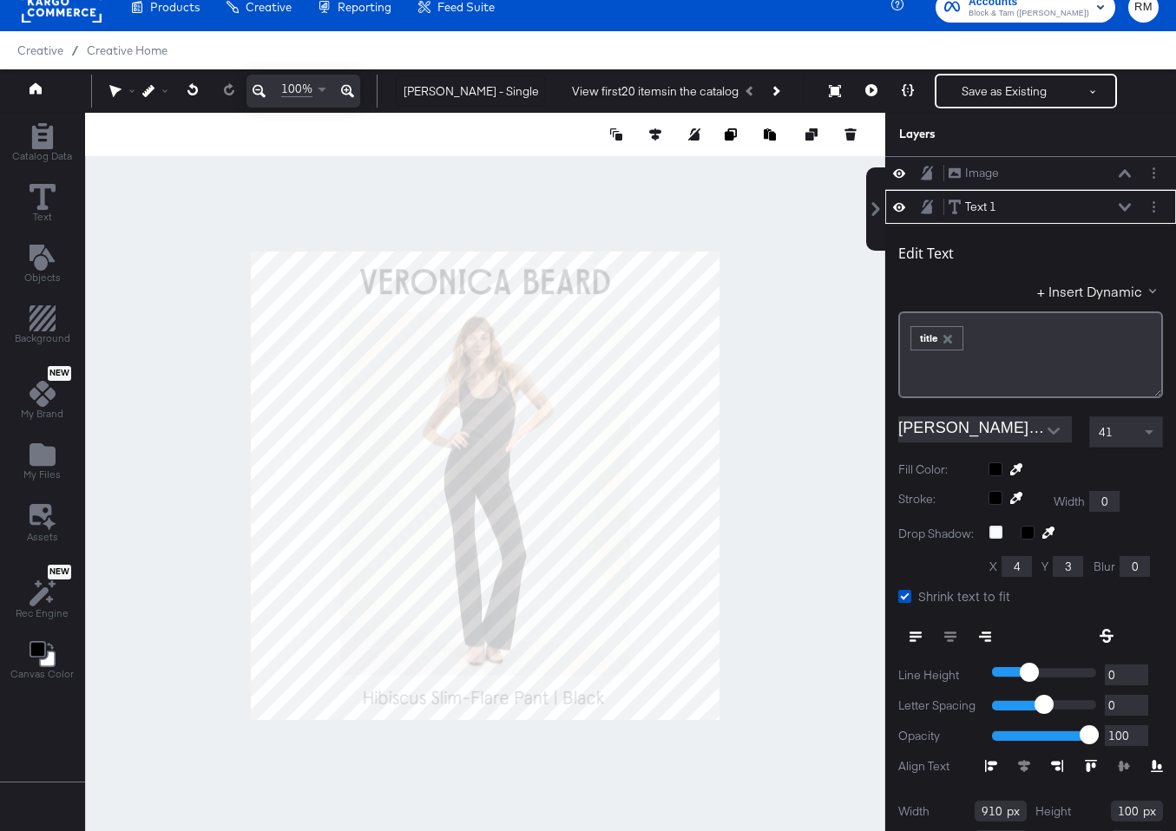
click at [574, 729] on div at bounding box center [485, 485] width 800 height 745
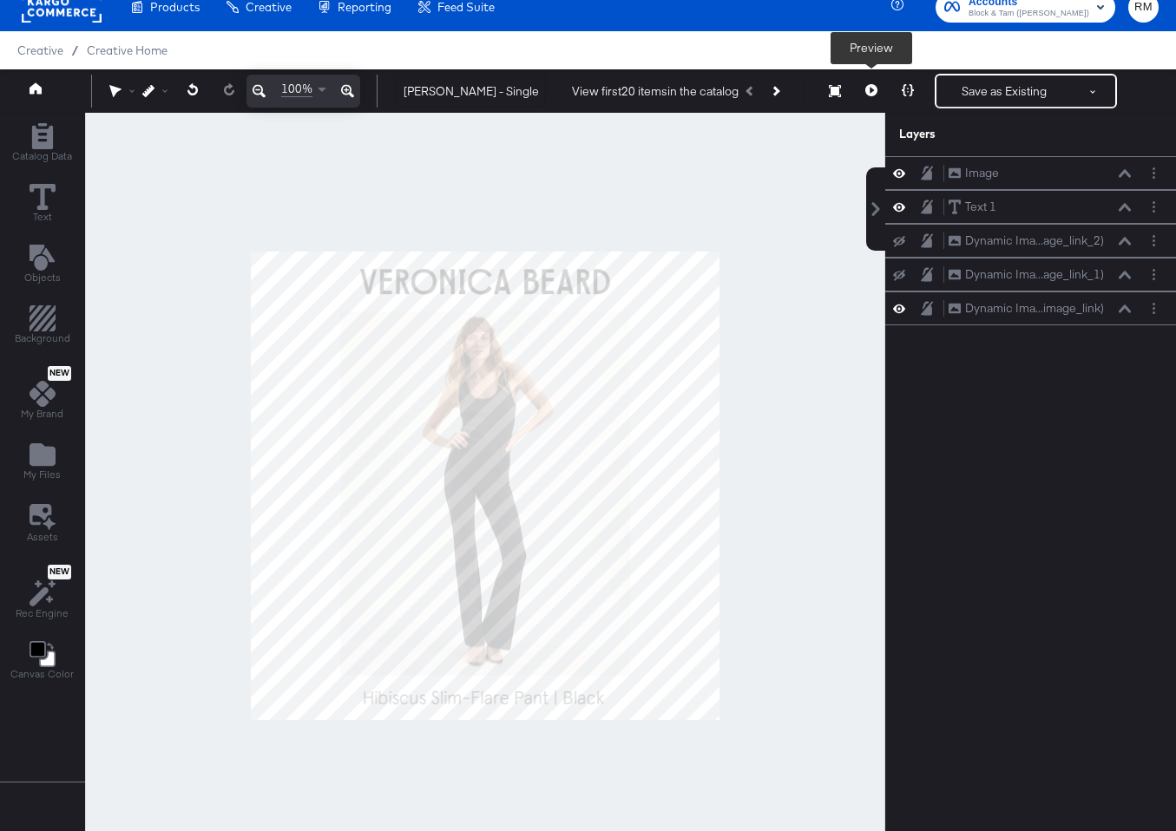
click at [880, 89] on button at bounding box center [871, 91] width 36 height 35
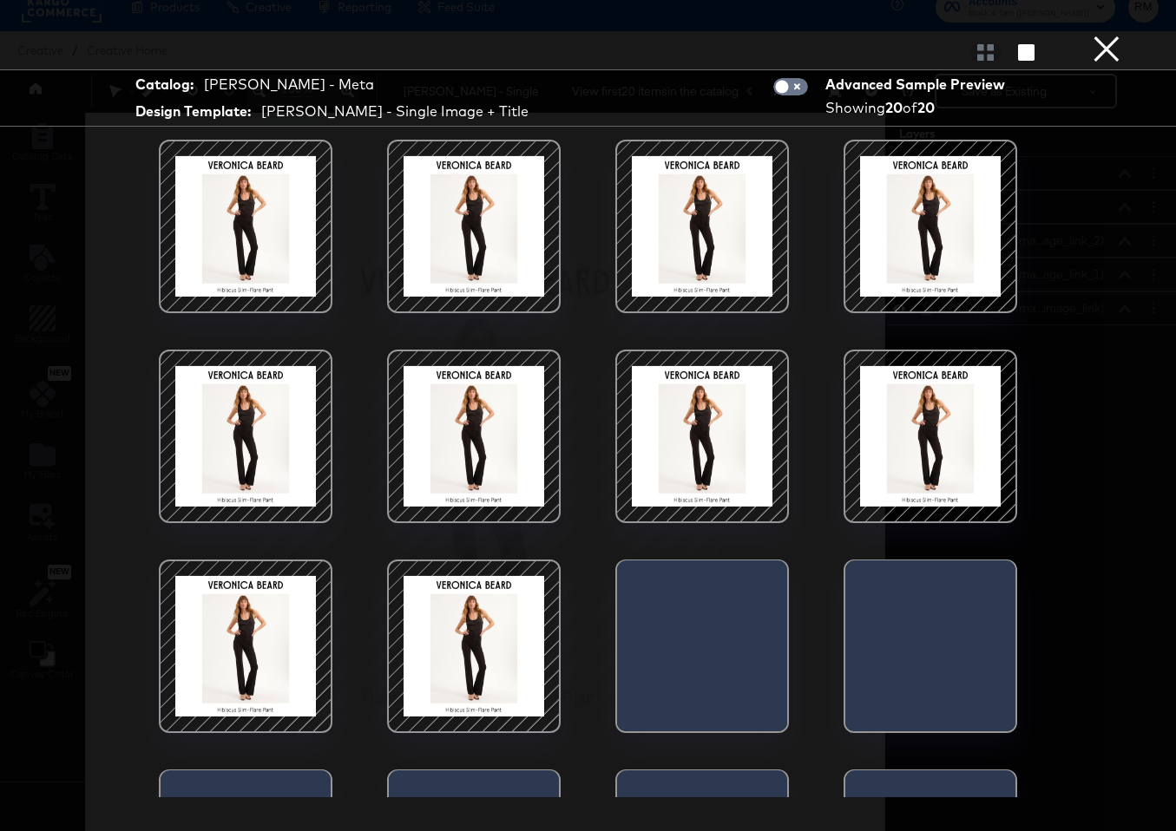
click at [437, 108] on div "[PERSON_NAME] - Single Image + Title" at bounding box center [394, 112] width 267 height 20
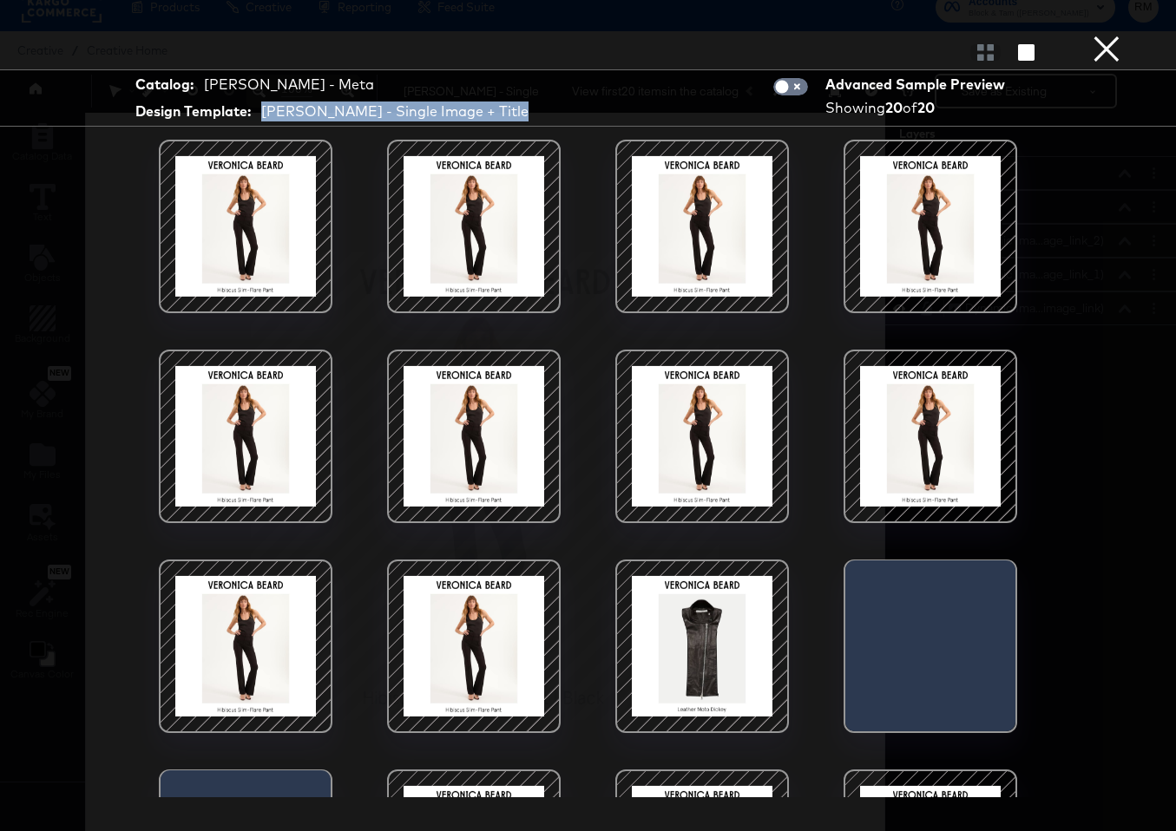
copy div "[PERSON_NAME] - Single Image + Title"
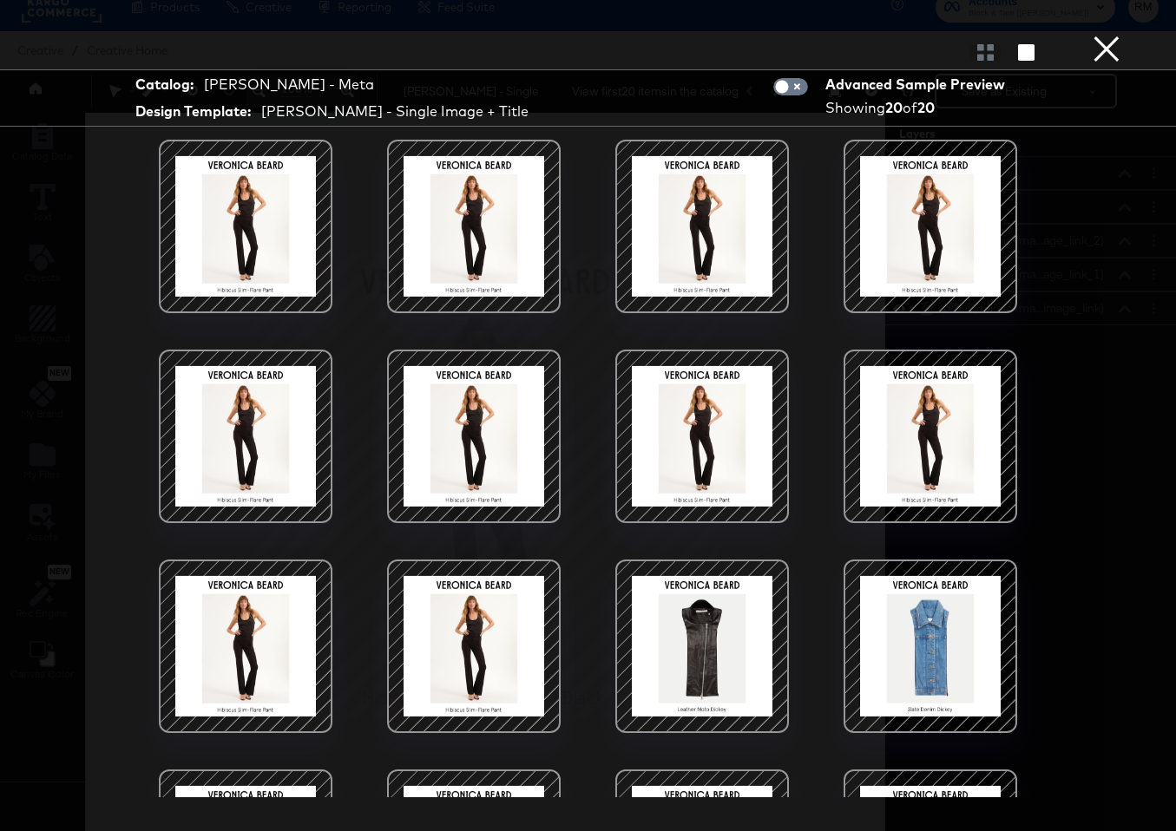
click at [259, 220] on div at bounding box center [246, 227] width 148 height 148
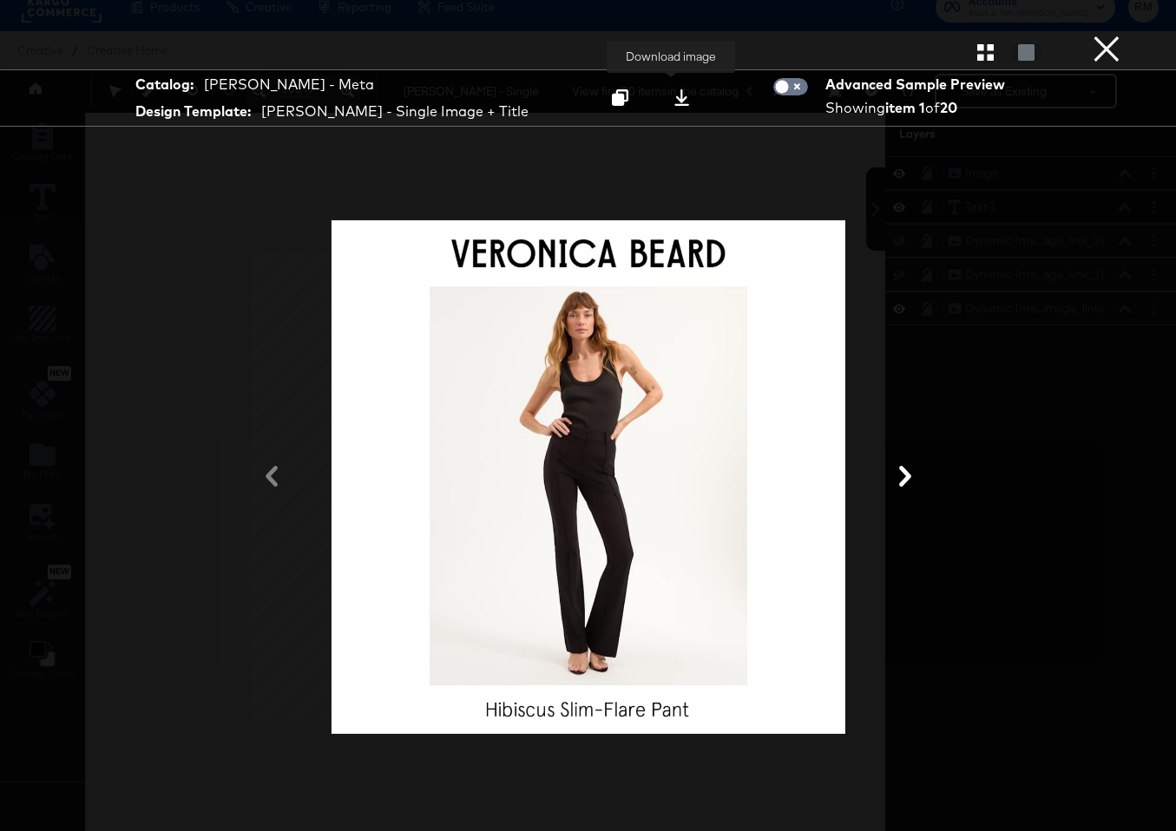
click at [673, 103] on icon at bounding box center [681, 97] width 16 height 16
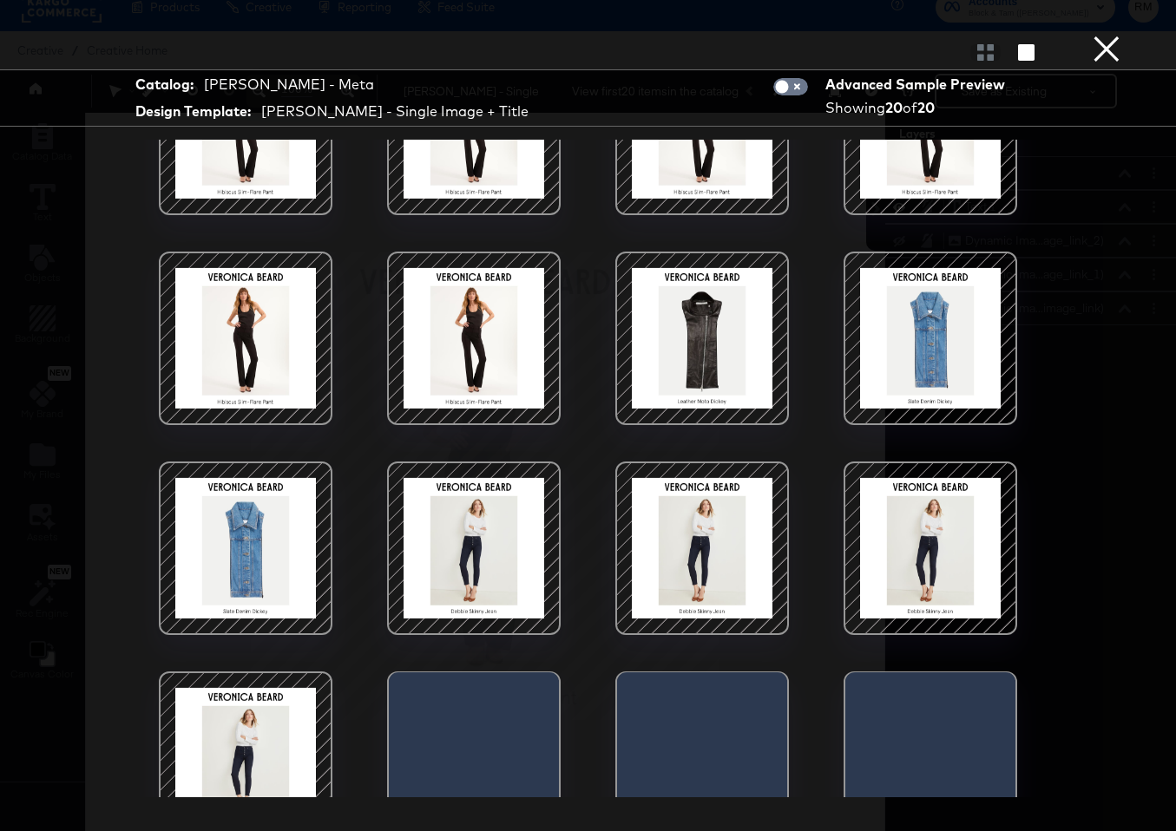
scroll to position [299, 0]
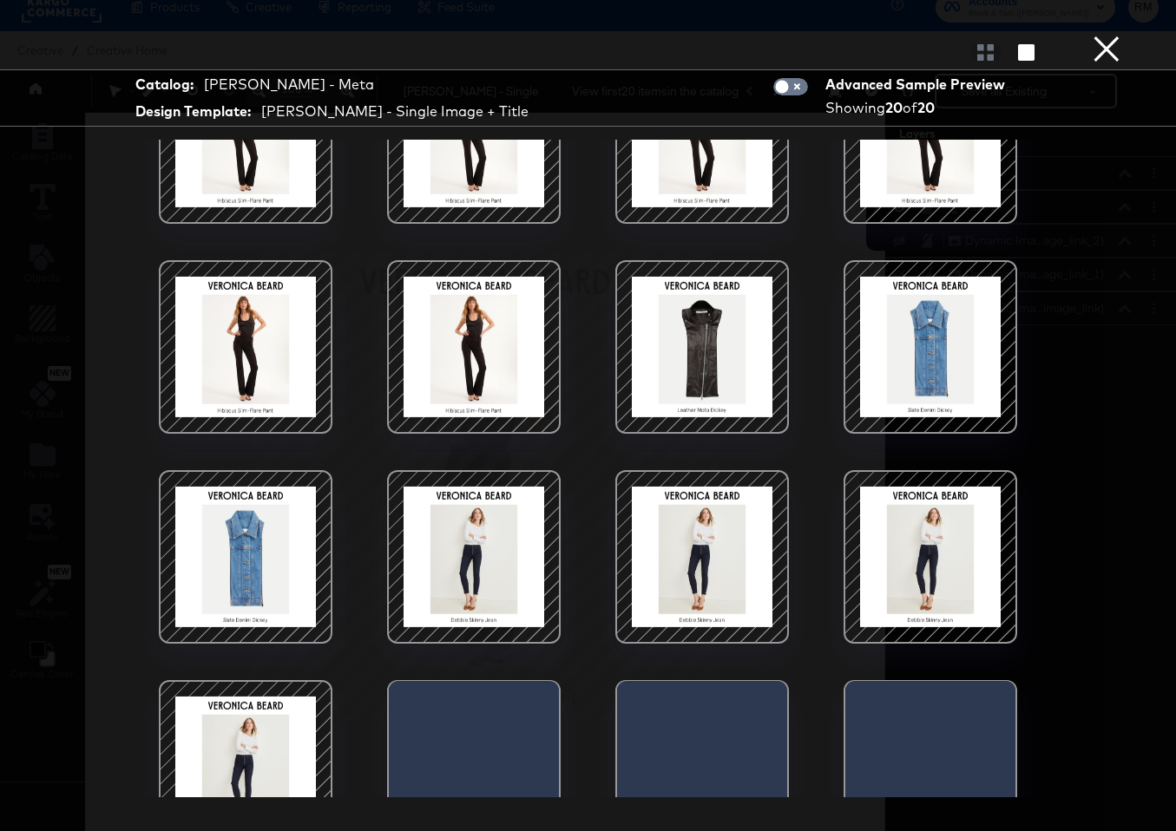
click at [724, 403] on div at bounding box center [702, 347] width 148 height 148
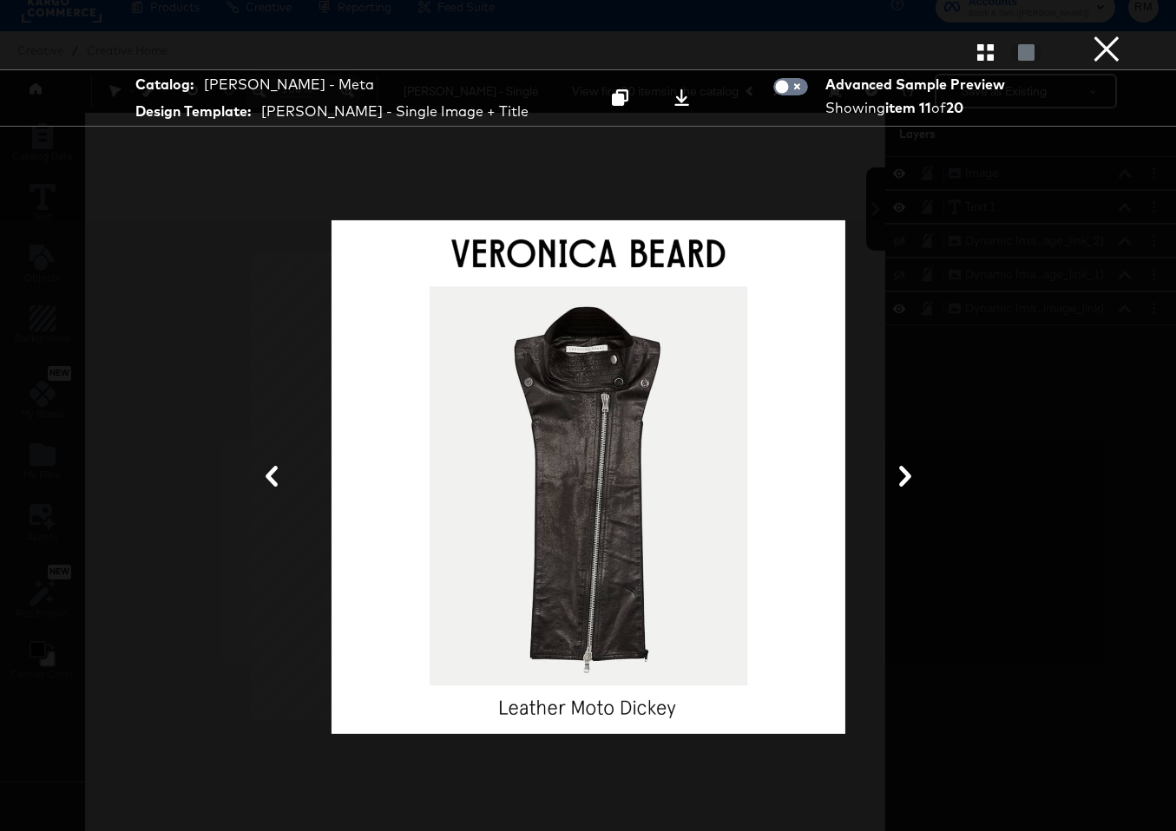
click at [621, 430] on div at bounding box center [588, 477] width 521 height 632
click at [673, 92] on icon at bounding box center [681, 97] width 16 height 16
click at [614, 98] on icon at bounding box center [620, 97] width 16 height 16
click at [901, 489] on button at bounding box center [905, 478] width 45 height 32
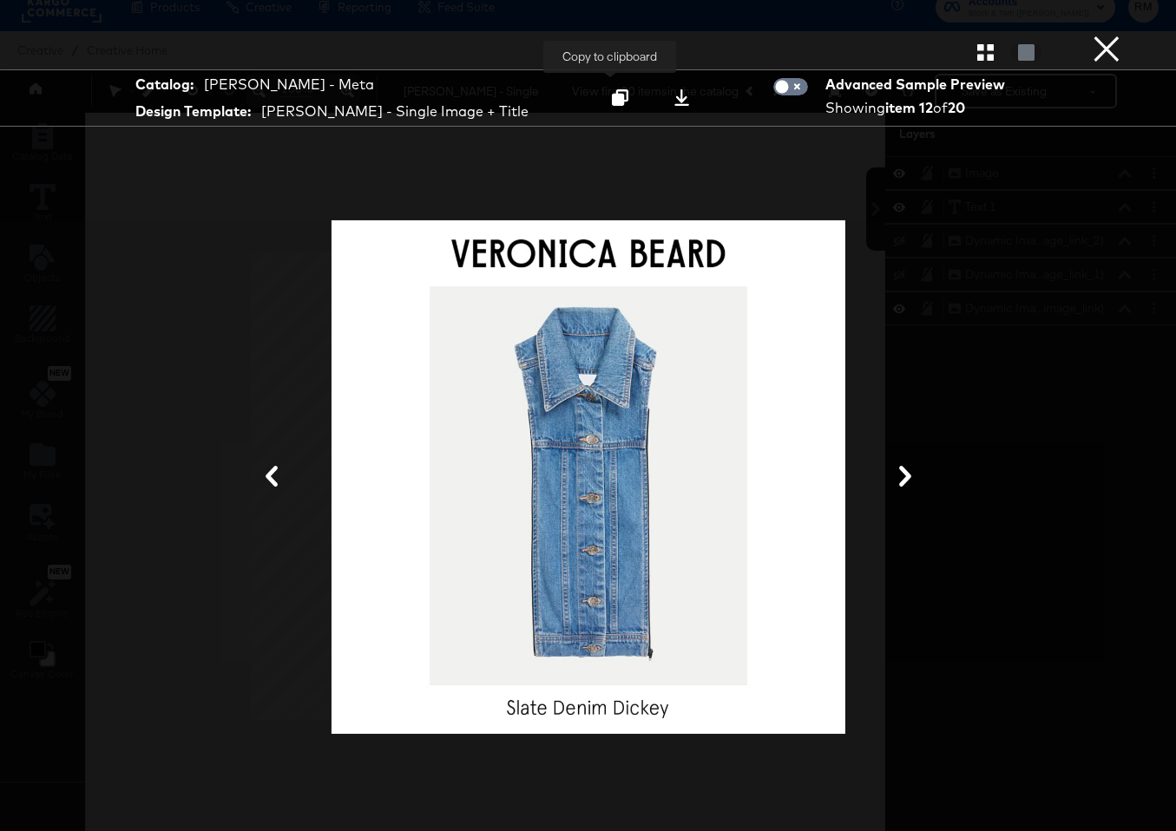
click at [612, 99] on icon at bounding box center [620, 97] width 16 height 16
click at [896, 484] on icon at bounding box center [905, 476] width 21 height 21
click at [907, 476] on icon at bounding box center [905, 476] width 12 height 21
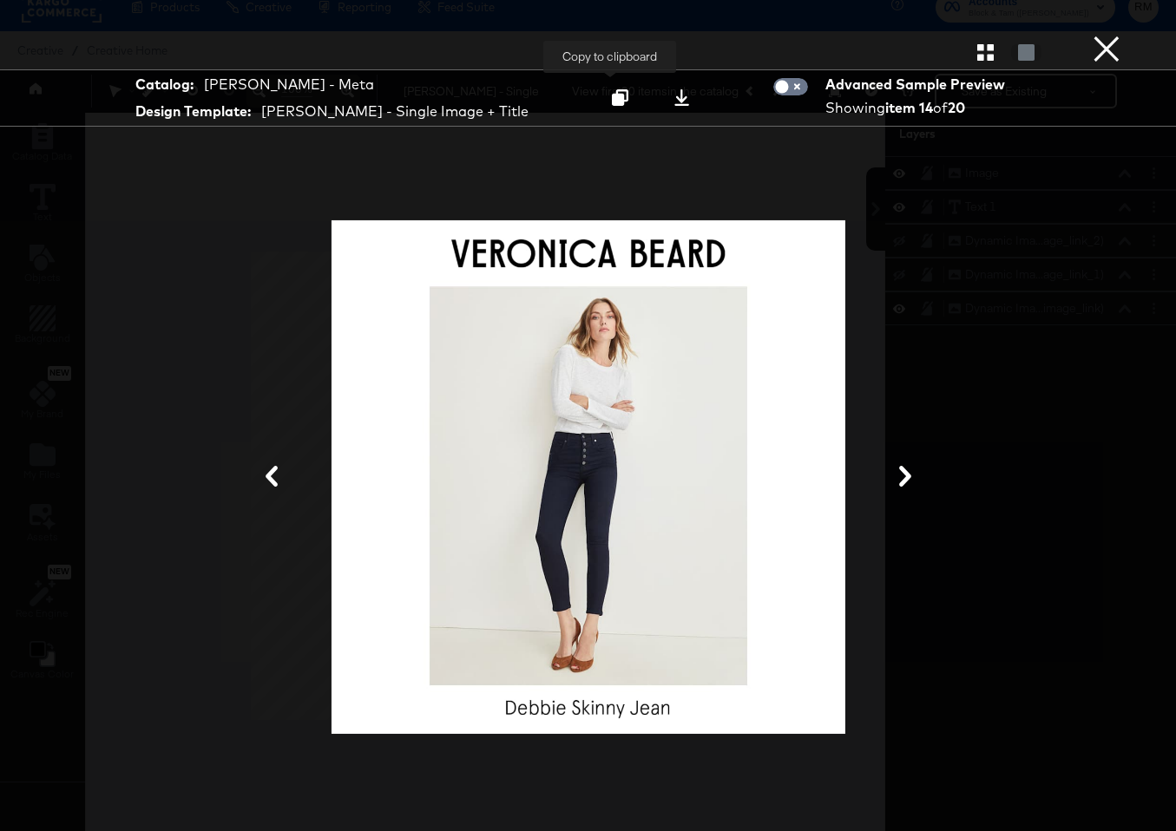
click at [608, 107] on div at bounding box center [619, 98] width 23 height 18
click at [911, 469] on icon at bounding box center [905, 476] width 21 height 21
click at [903, 480] on icon at bounding box center [905, 476] width 21 height 21
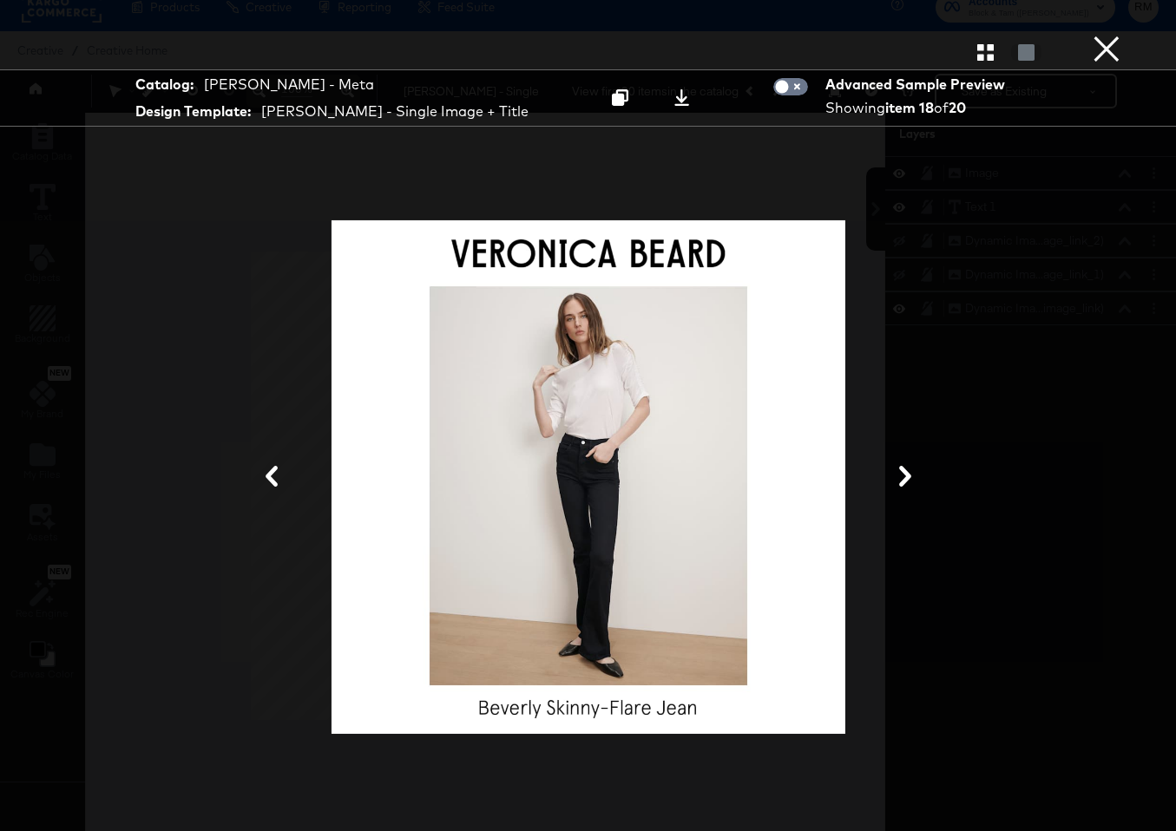
click at [620, 97] on div at bounding box center [619, 98] width 23 height 18
click at [915, 477] on icon at bounding box center [905, 476] width 21 height 21
click at [915, 477] on div at bounding box center [588, 477] width 1002 height 658
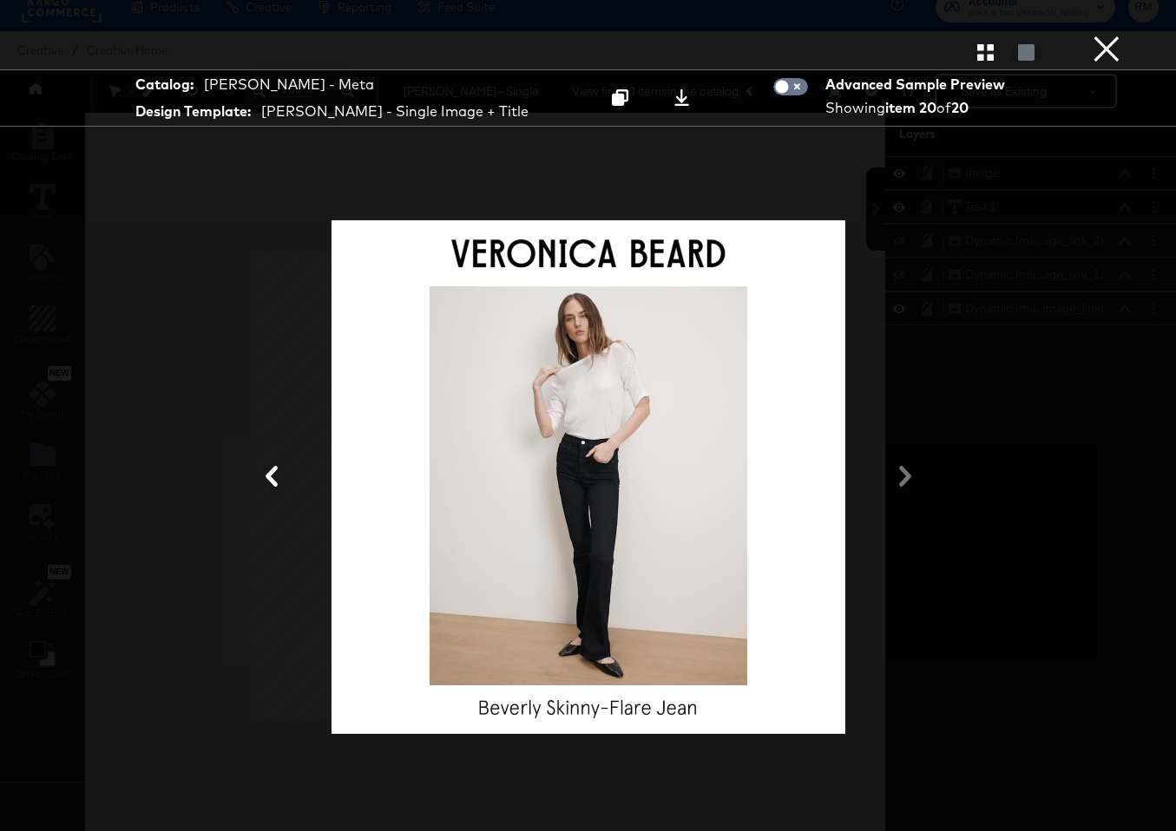
click at [981, 51] on icon "button" at bounding box center [985, 52] width 16 height 16
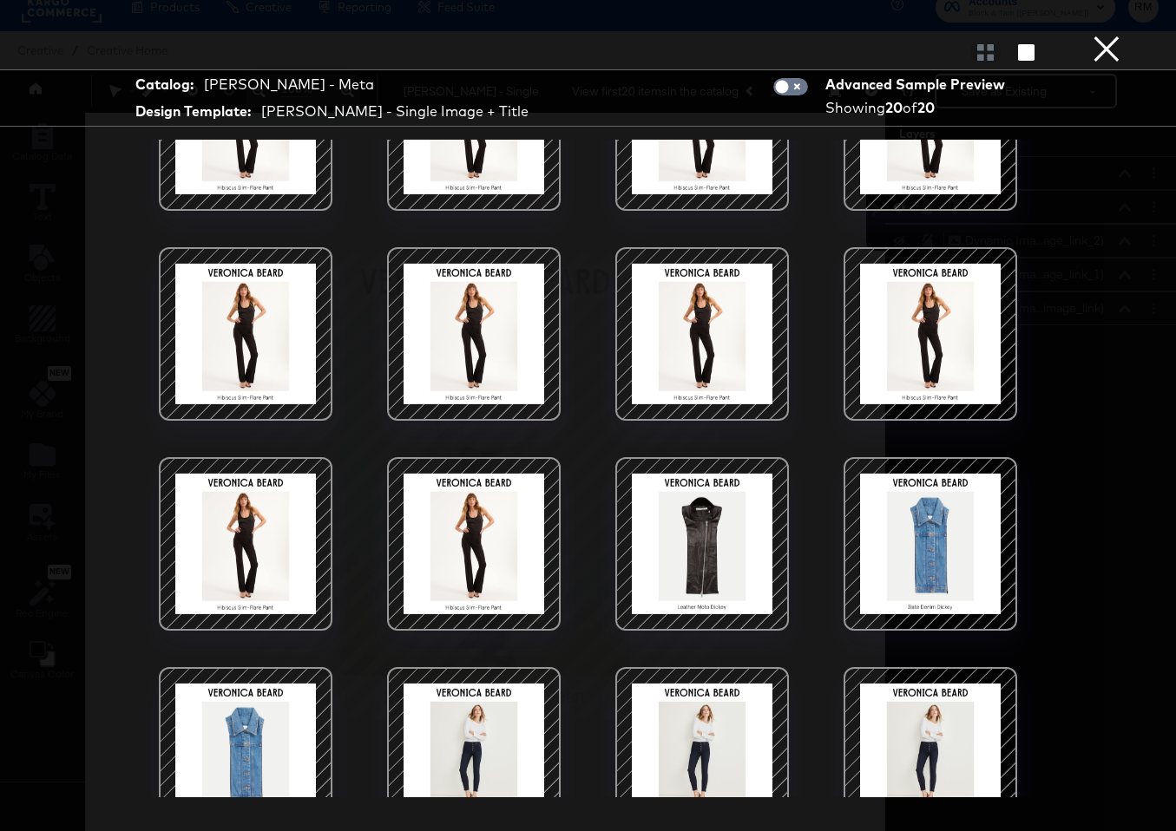
scroll to position [0, 0]
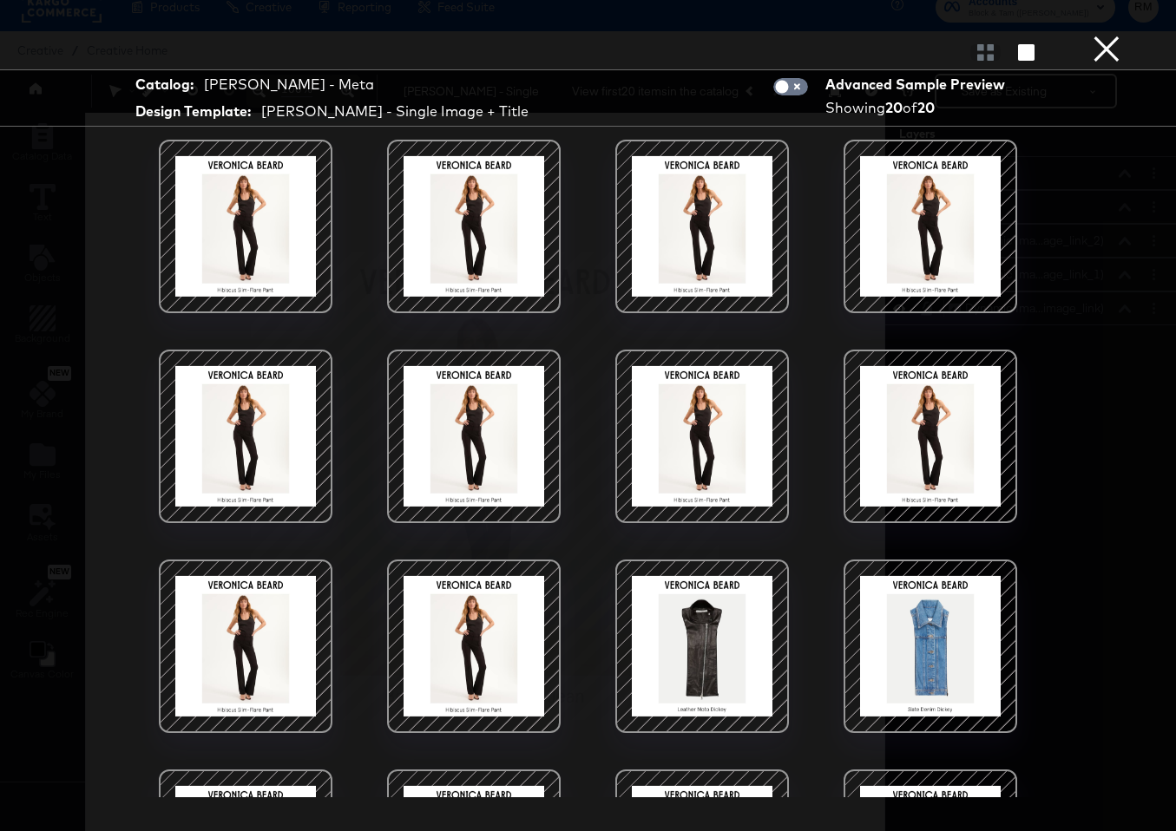
click at [1112, 35] on button "×" at bounding box center [1106, 17] width 35 height 35
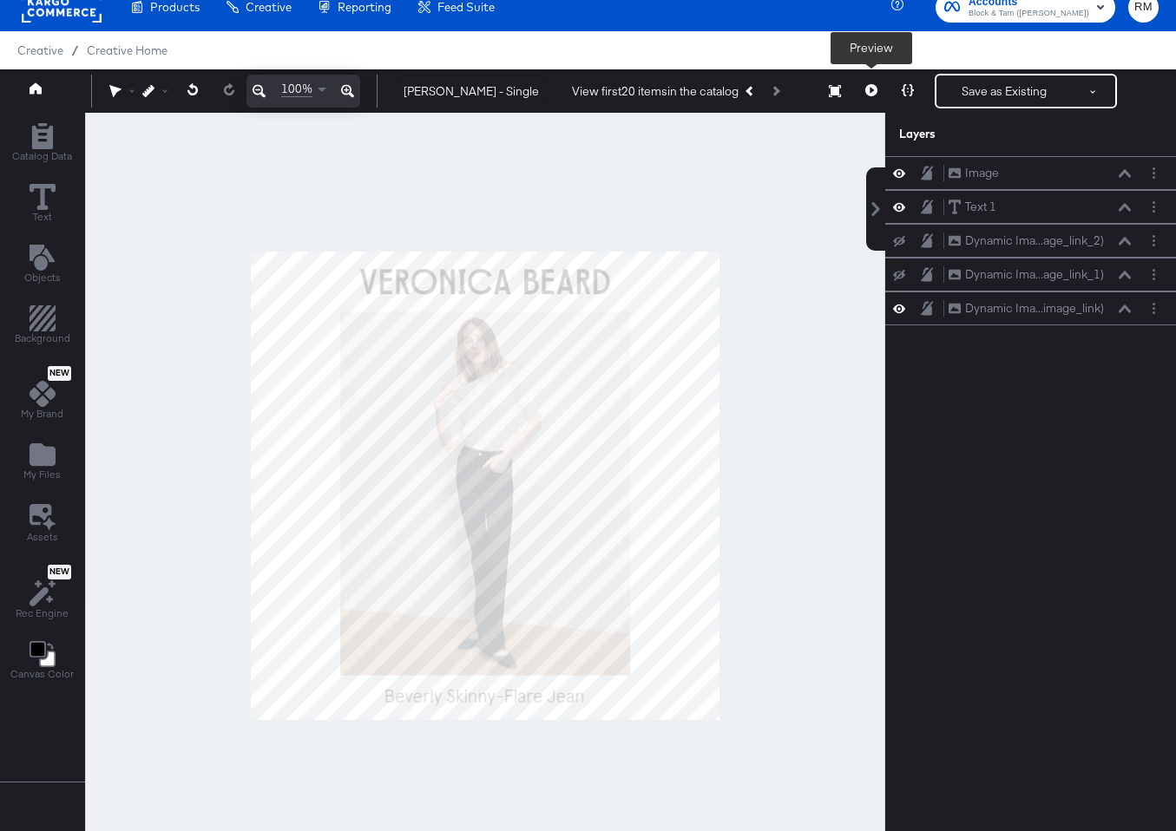
click at [895, 92] on button at bounding box center [908, 91] width 36 height 35
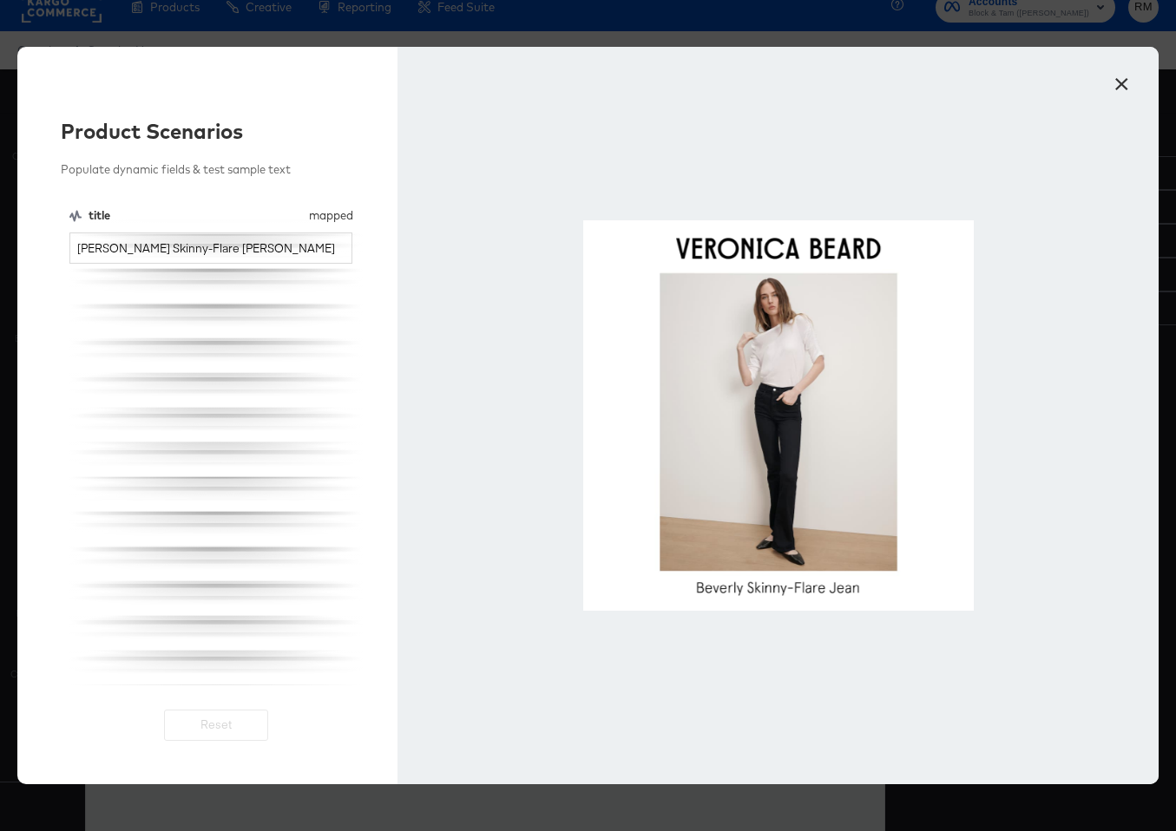
click at [1106, 86] on button "×" at bounding box center [1121, 79] width 31 height 31
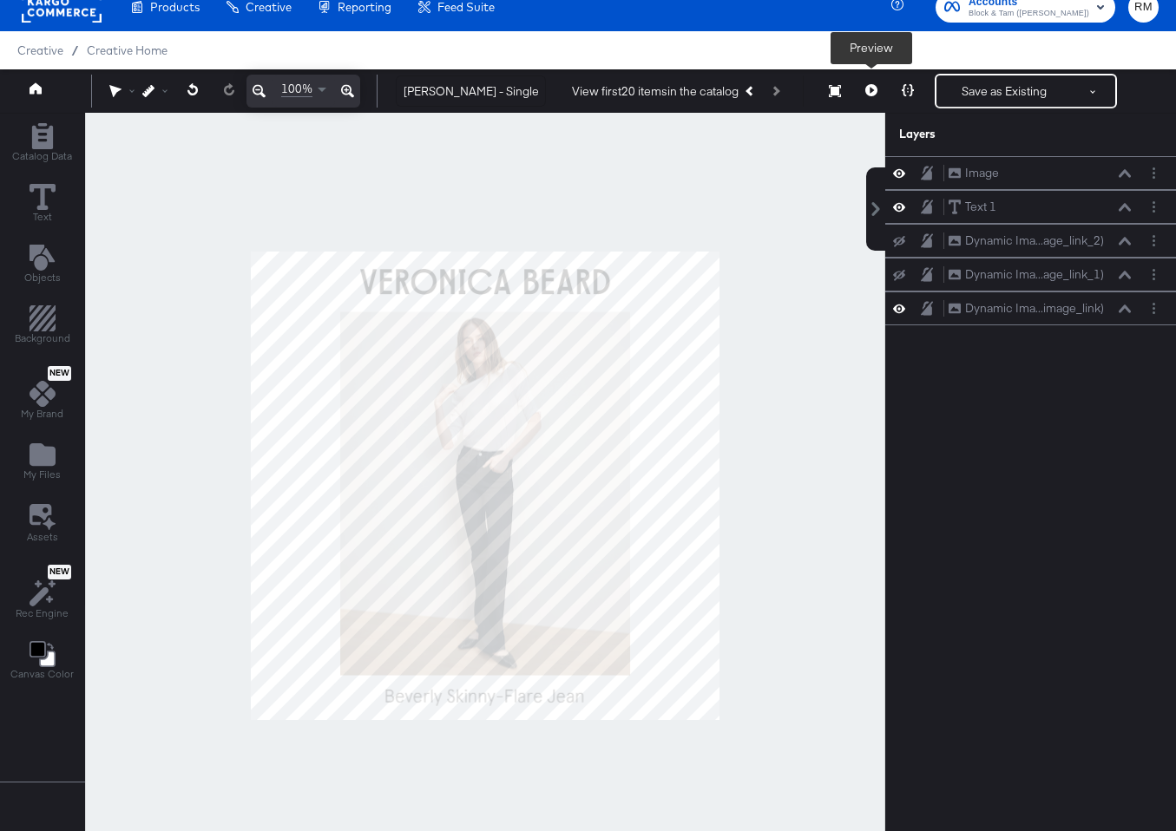
click at [850, 86] on button "Resize" at bounding box center [835, 91] width 36 height 31
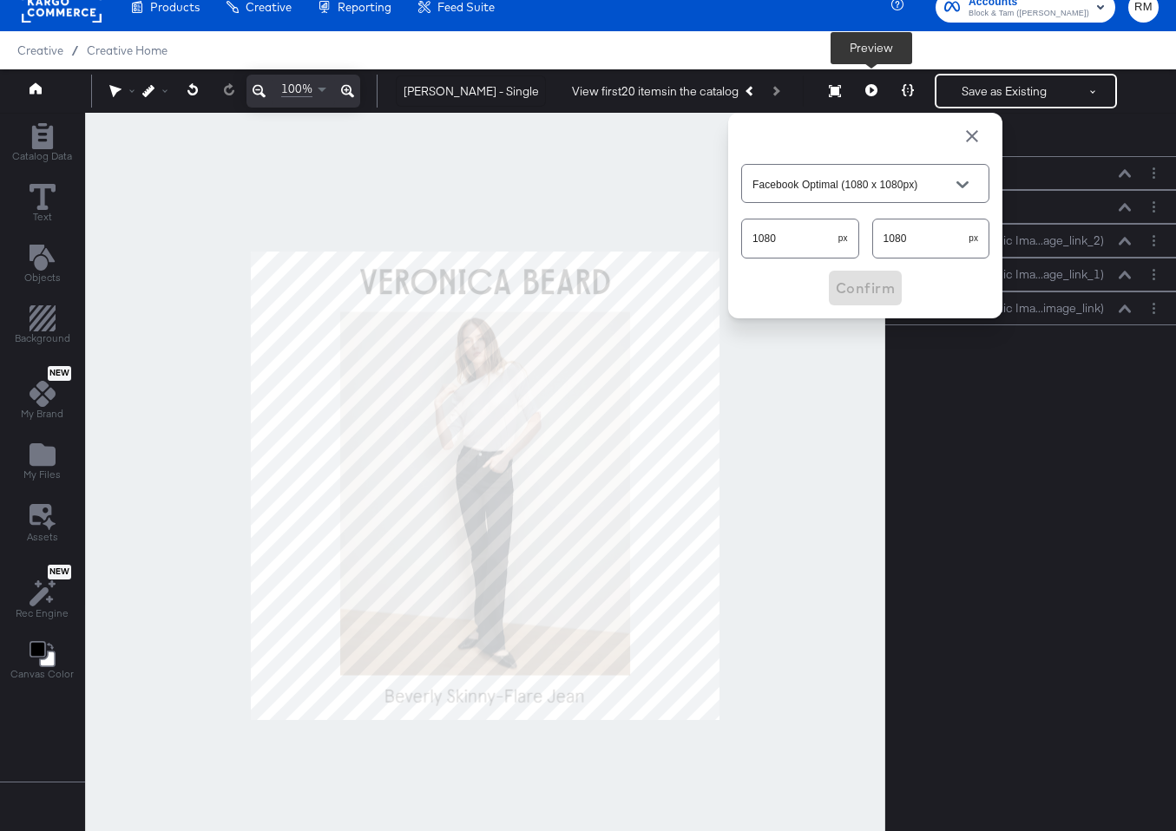
click at [863, 86] on button at bounding box center [871, 91] width 36 height 35
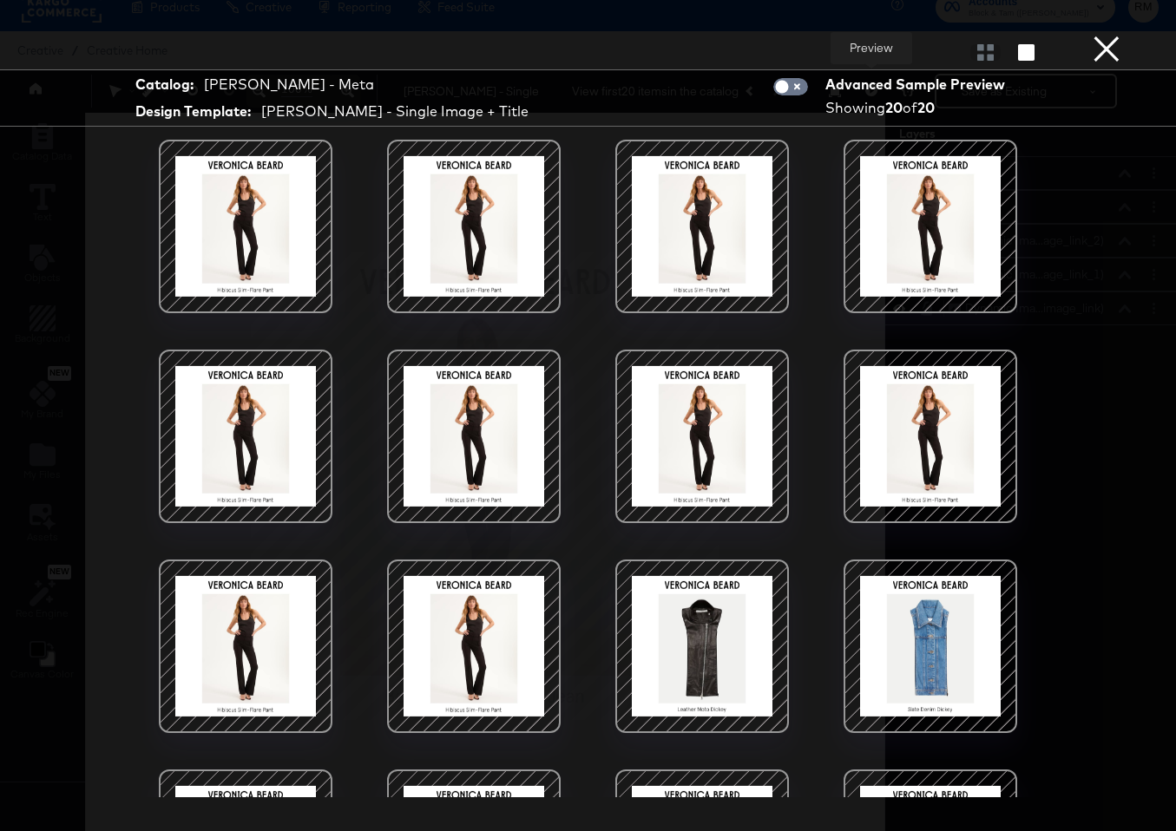
click at [1113, 35] on button "×" at bounding box center [1106, 17] width 35 height 35
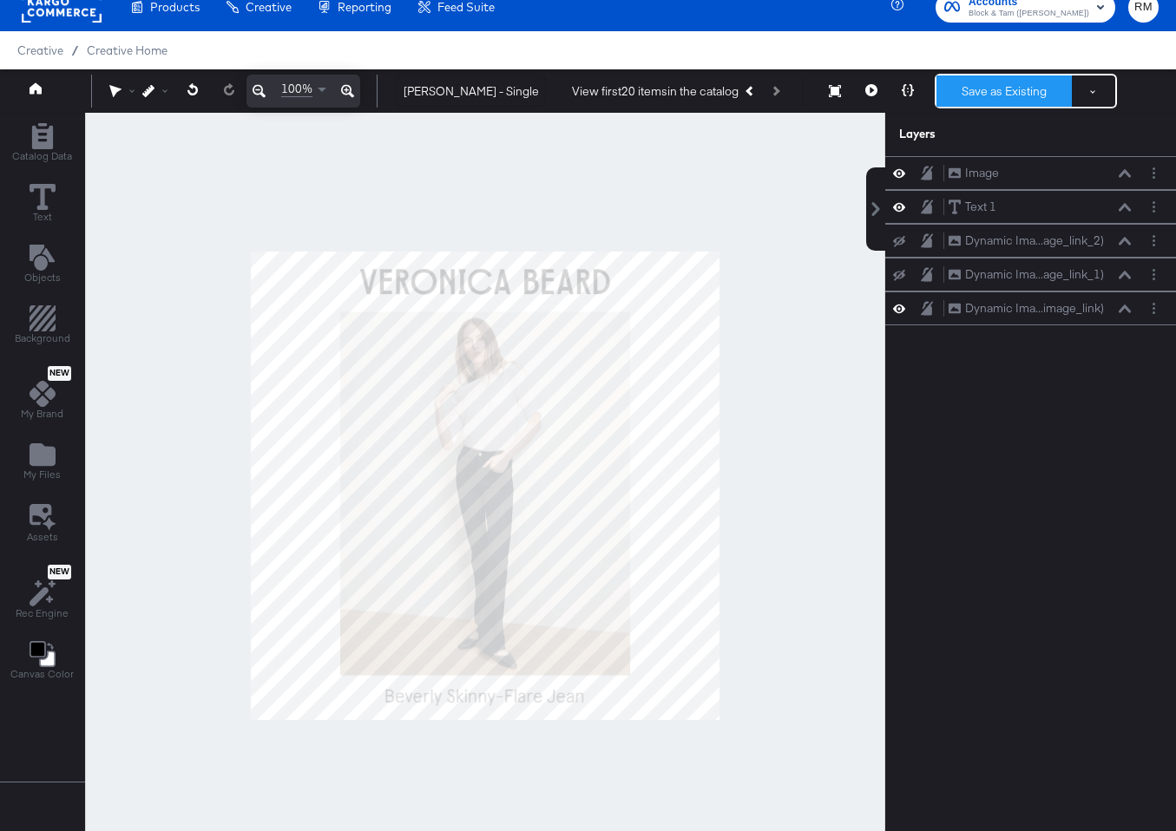
click at [1014, 89] on button "Save as Existing" at bounding box center [1003, 91] width 135 height 31
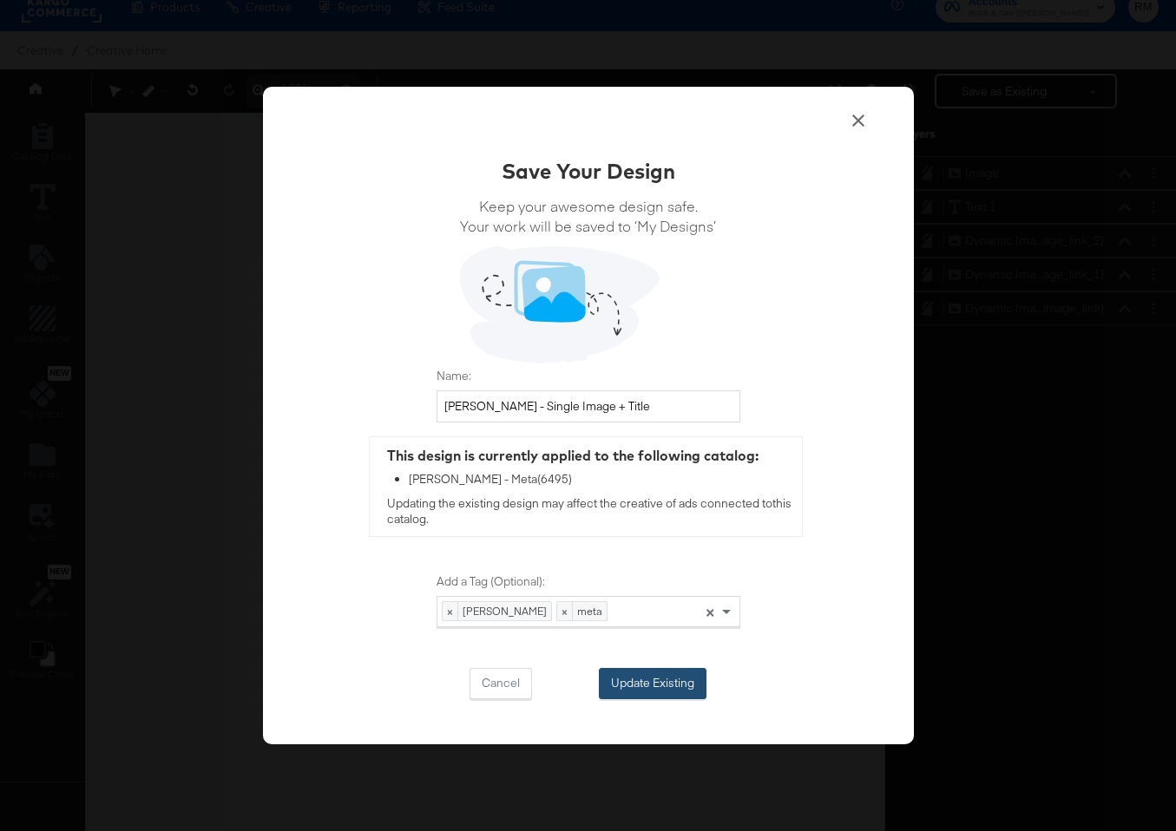
click at [647, 684] on button "Update Existing" at bounding box center [653, 683] width 108 height 31
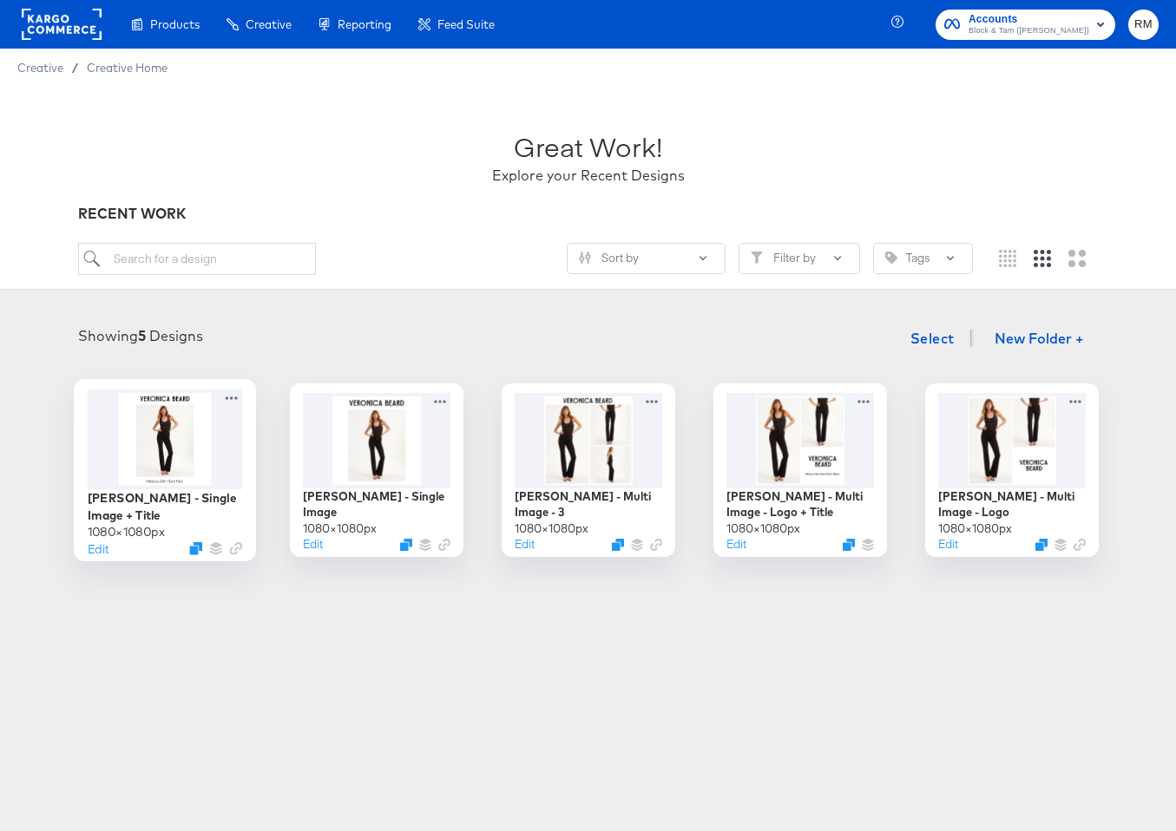
click at [192, 462] on div at bounding box center [164, 439] width 155 height 100
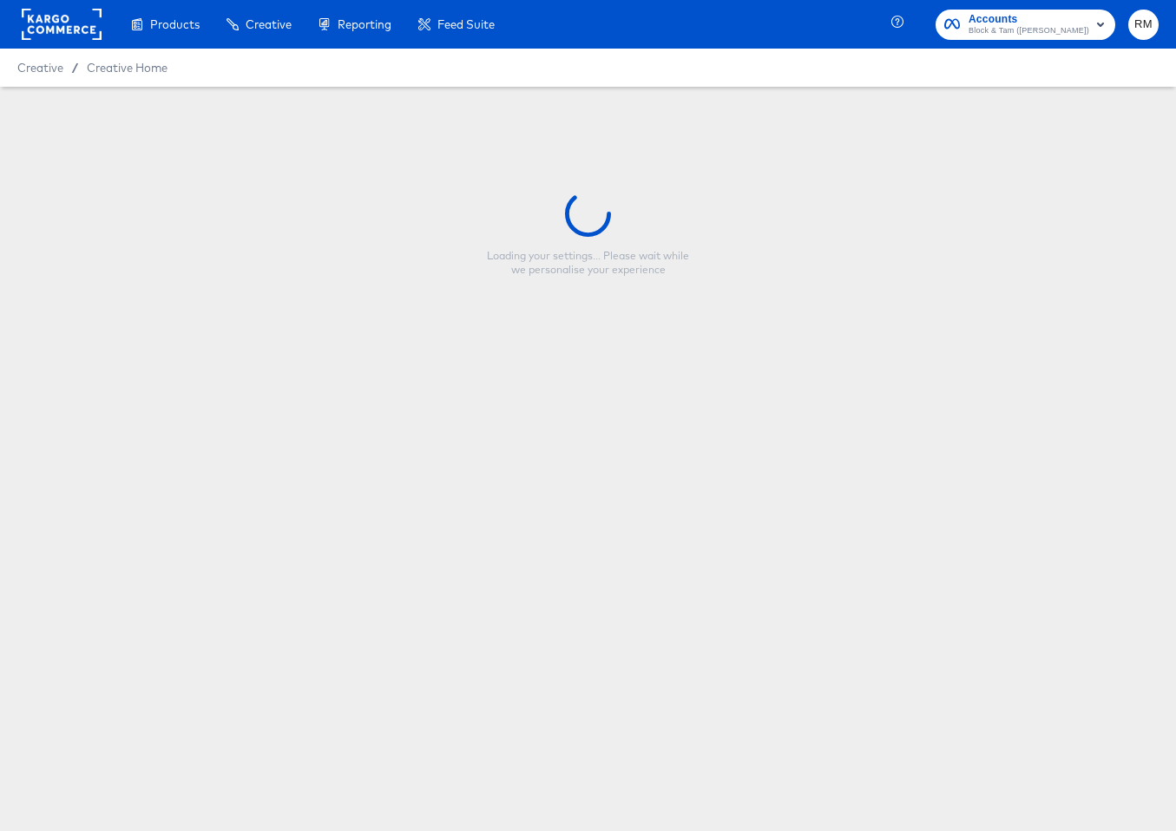
type input "[PERSON_NAME] - Single Image + Title"
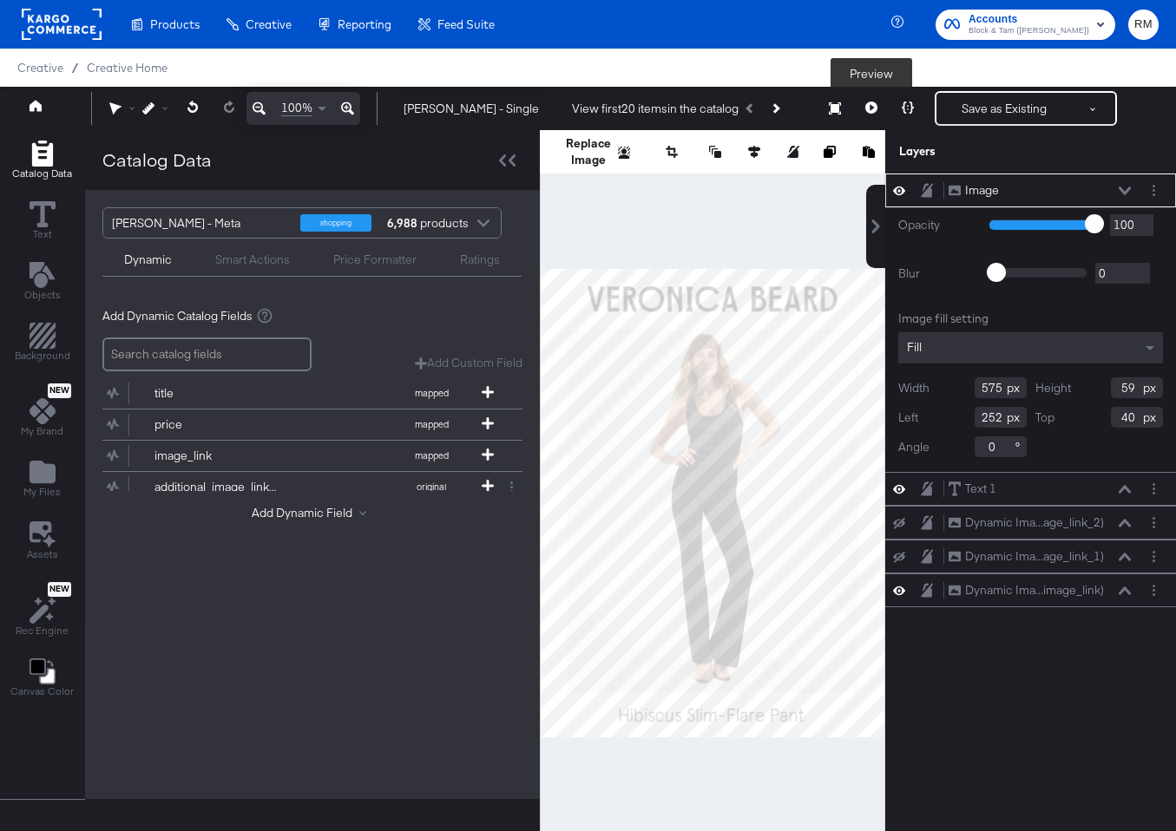
click at [875, 115] on button at bounding box center [871, 108] width 36 height 35
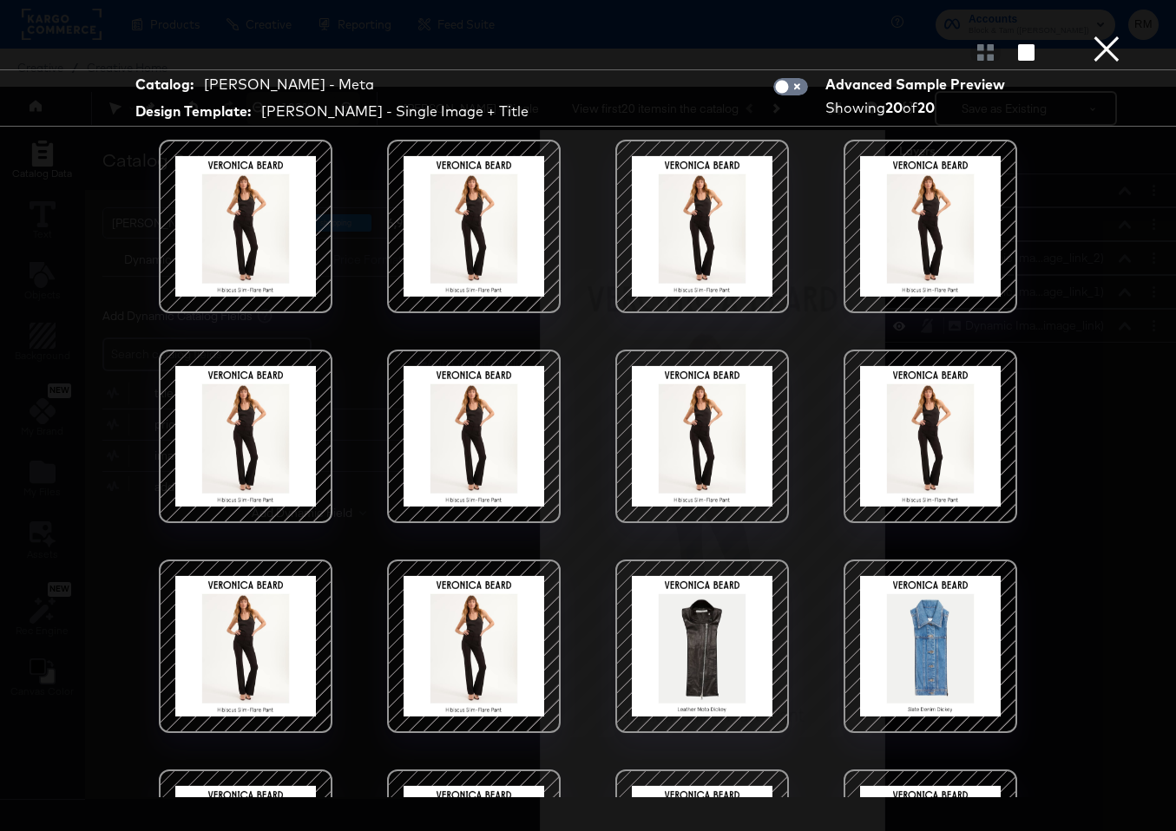
click at [982, 64] on div "Product View" at bounding box center [588, 52] width 1176 height 35
click at [1100, 35] on button "×" at bounding box center [1106, 17] width 35 height 35
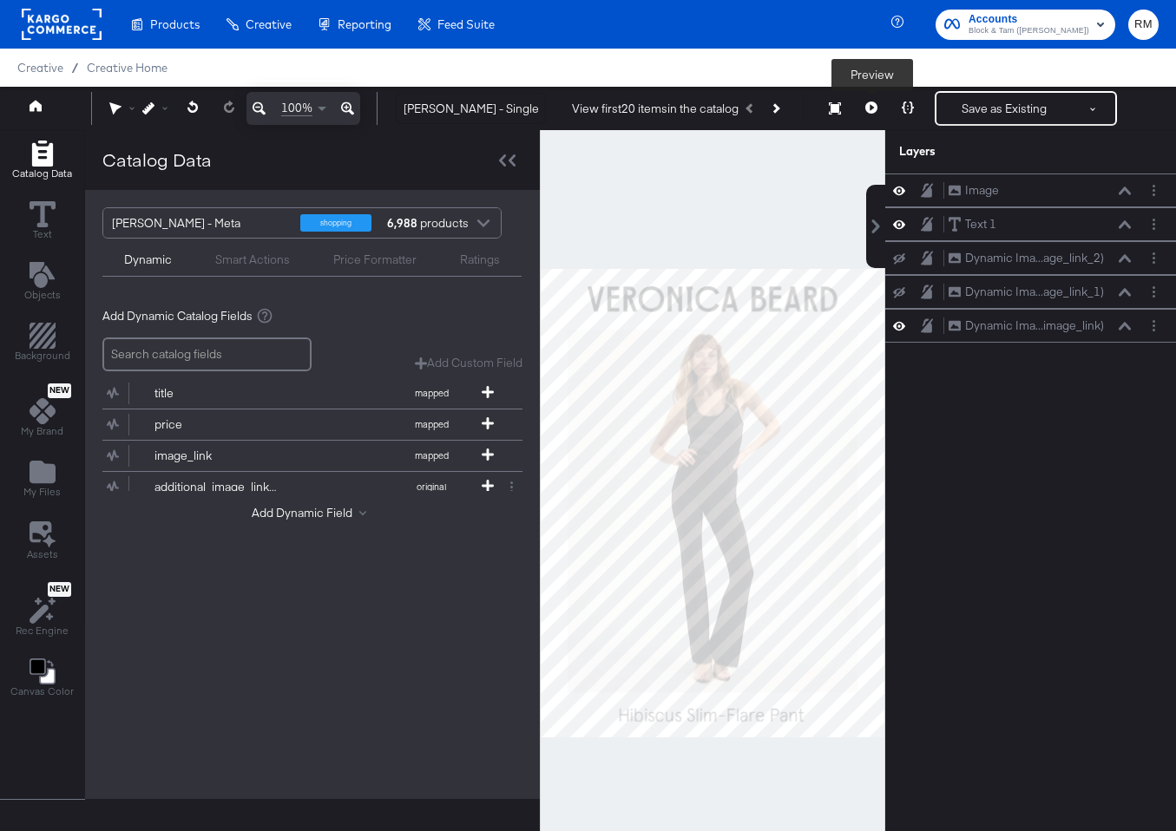
click at [881, 110] on button at bounding box center [871, 108] width 36 height 35
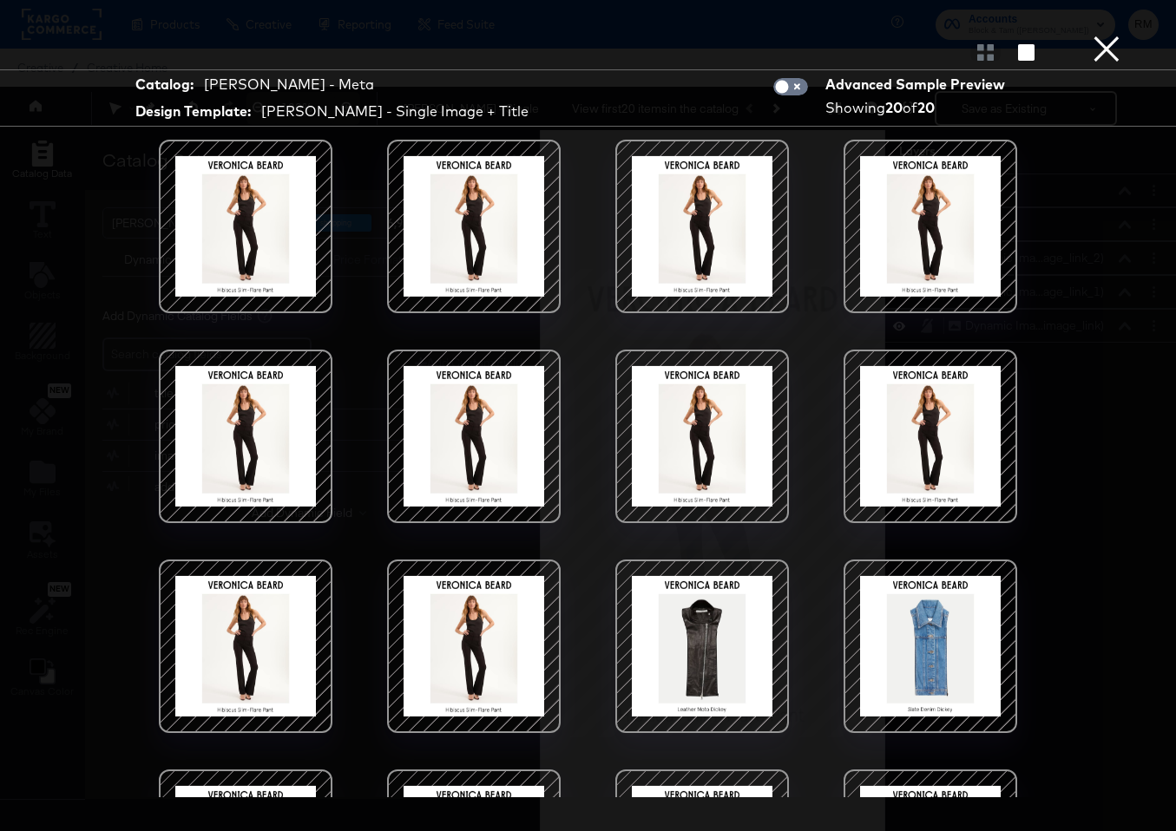
scroll to position [356, 0]
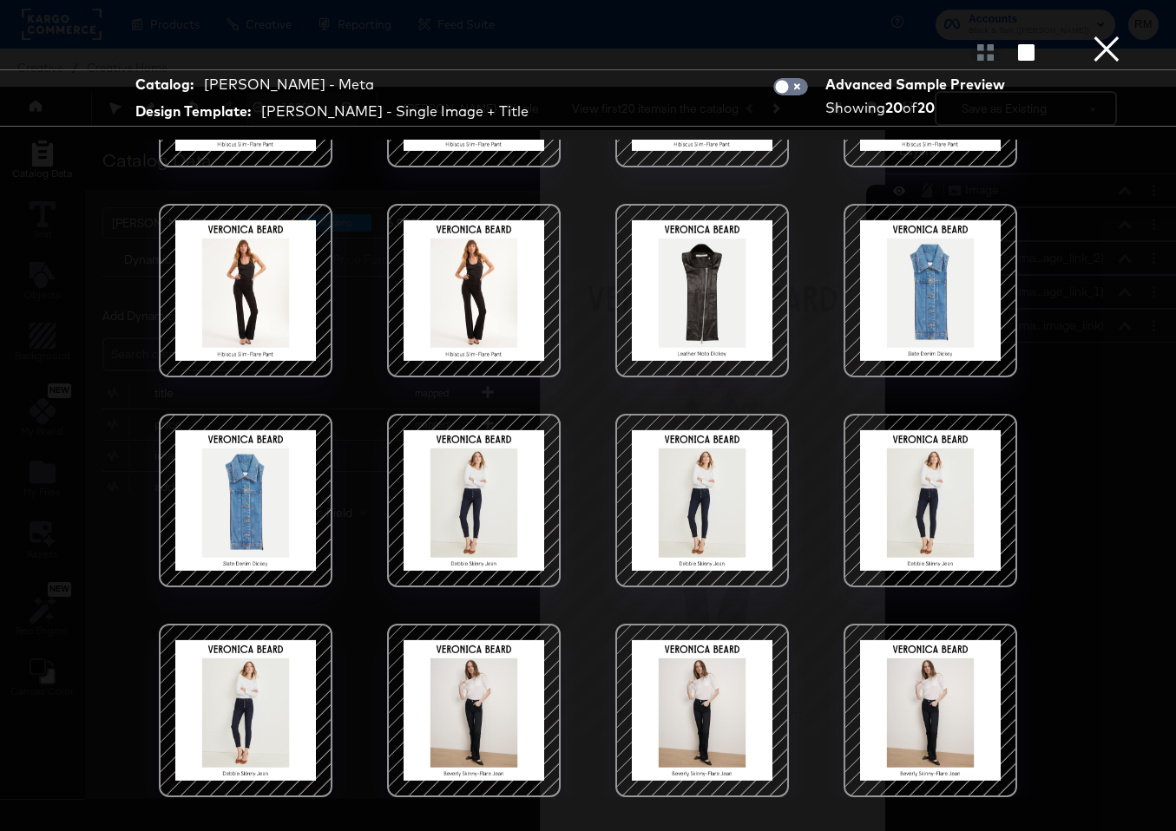
click at [1102, 35] on button "×" at bounding box center [1106, 17] width 35 height 35
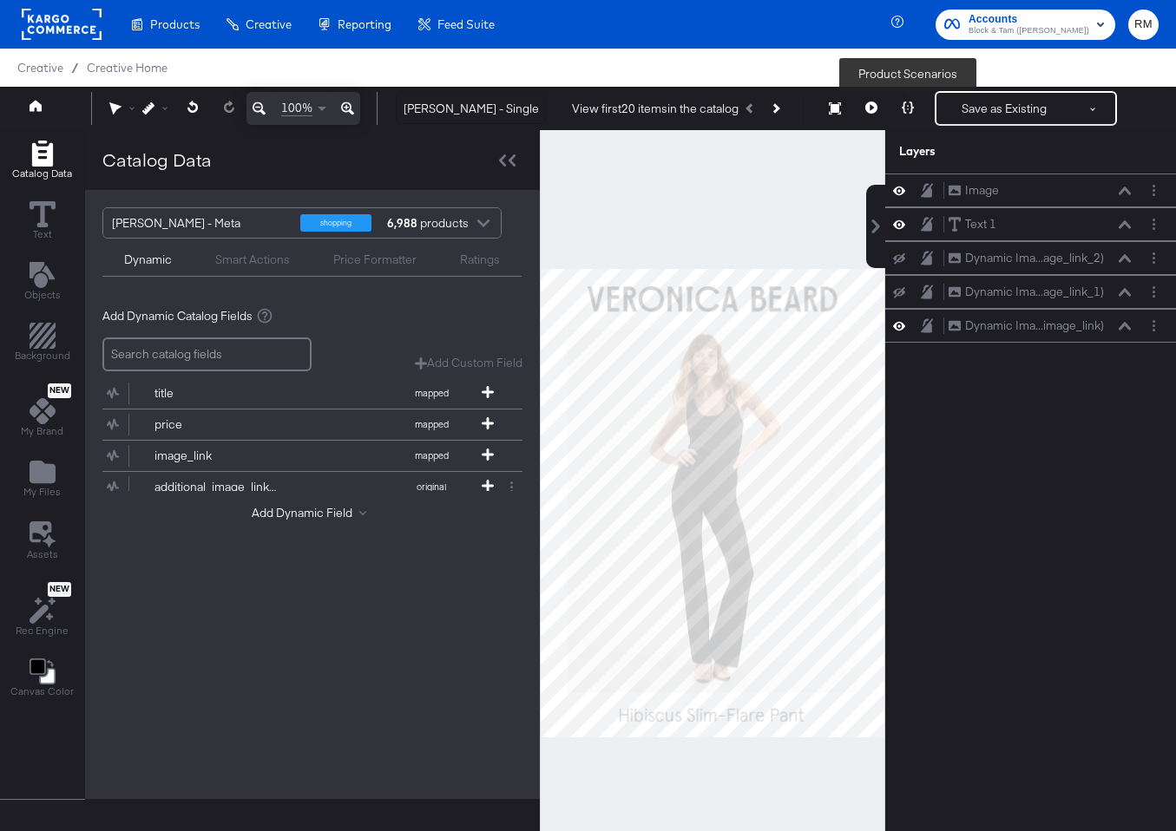
click at [911, 107] on icon at bounding box center [908, 108] width 12 height 12
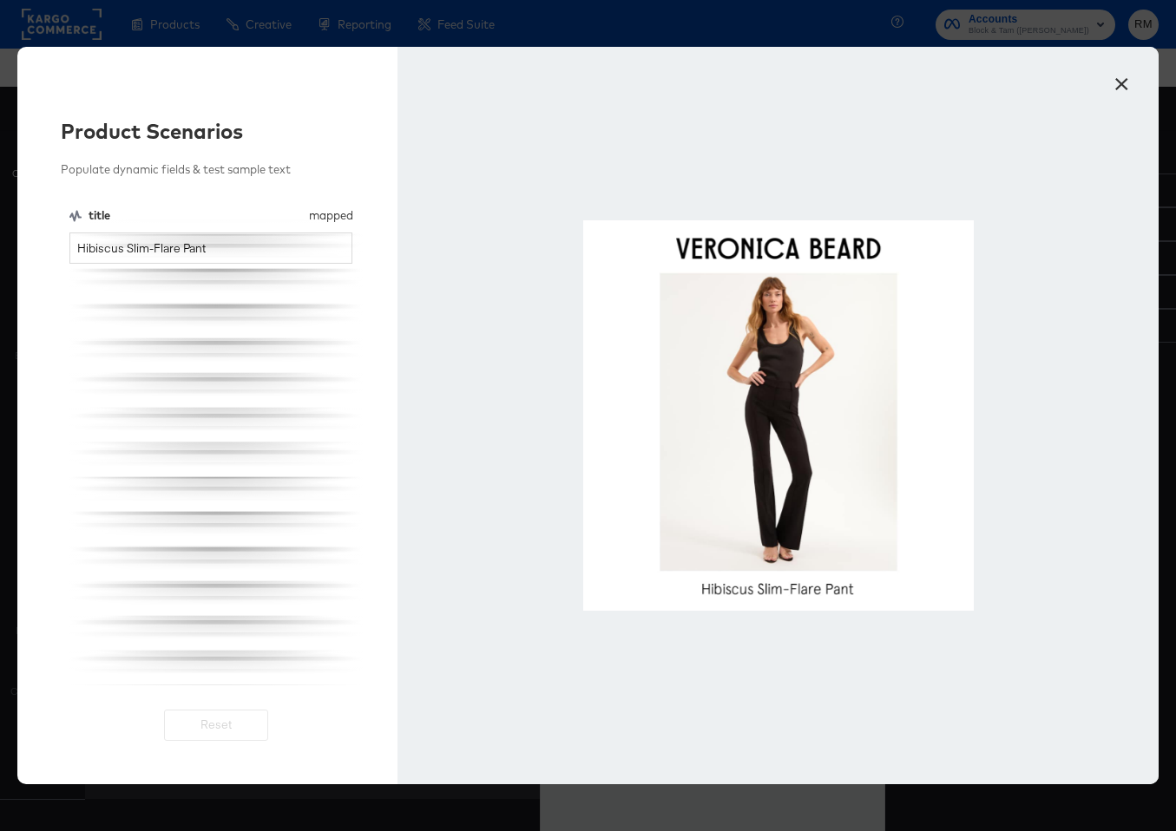
click at [1118, 81] on button "×" at bounding box center [1121, 79] width 31 height 31
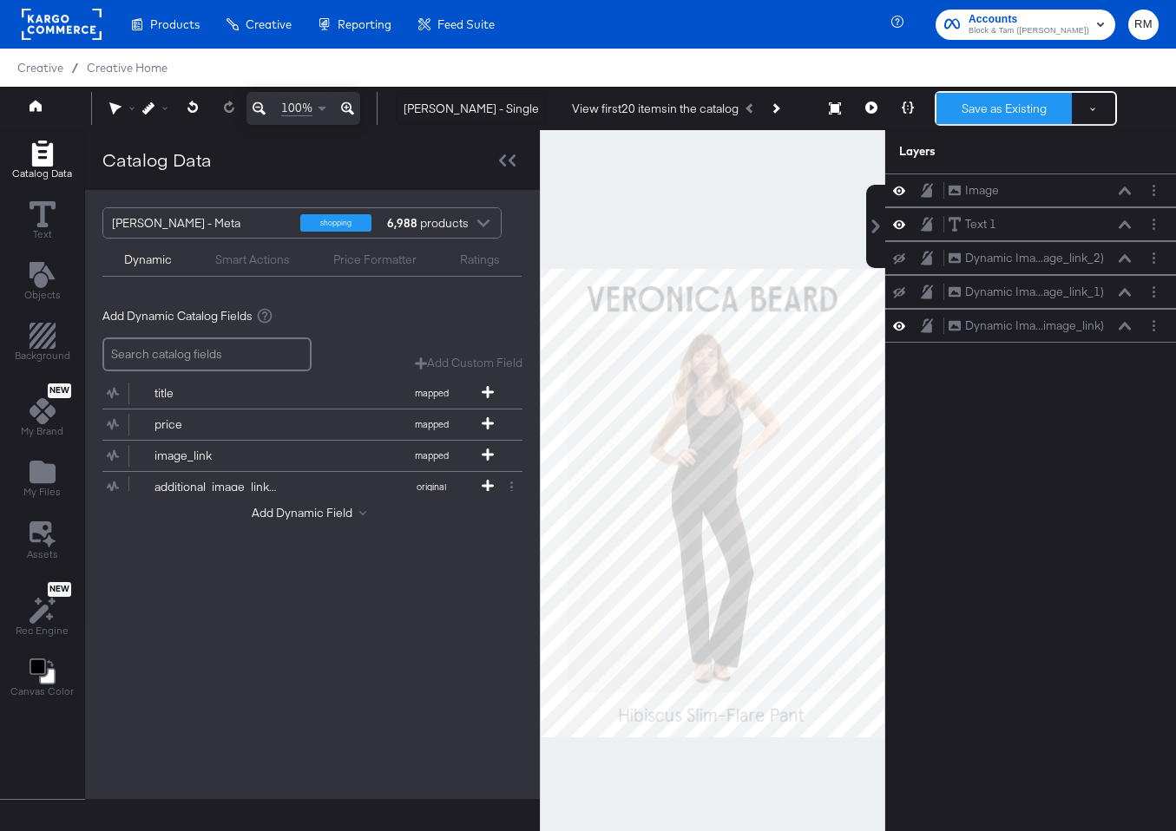
click at [990, 100] on button "Save as Existing" at bounding box center [1003, 108] width 135 height 31
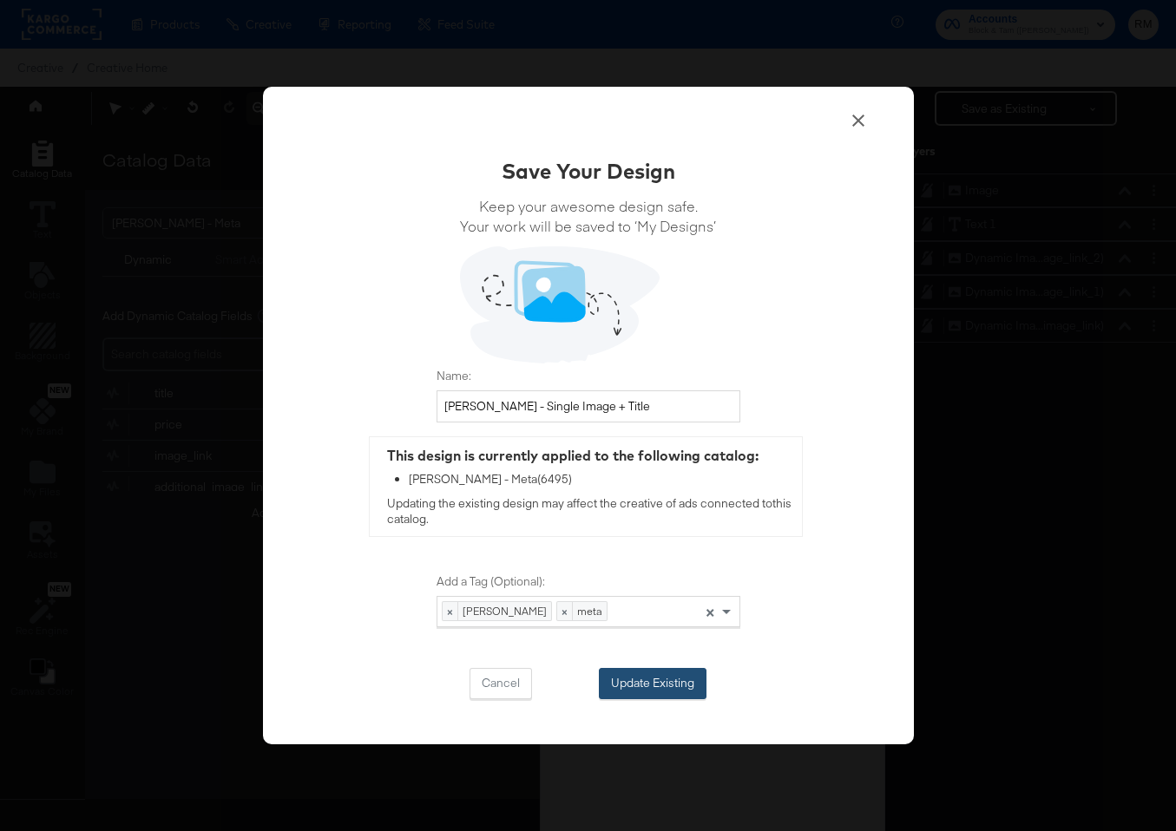
click at [645, 684] on button "Update Existing" at bounding box center [653, 683] width 108 height 31
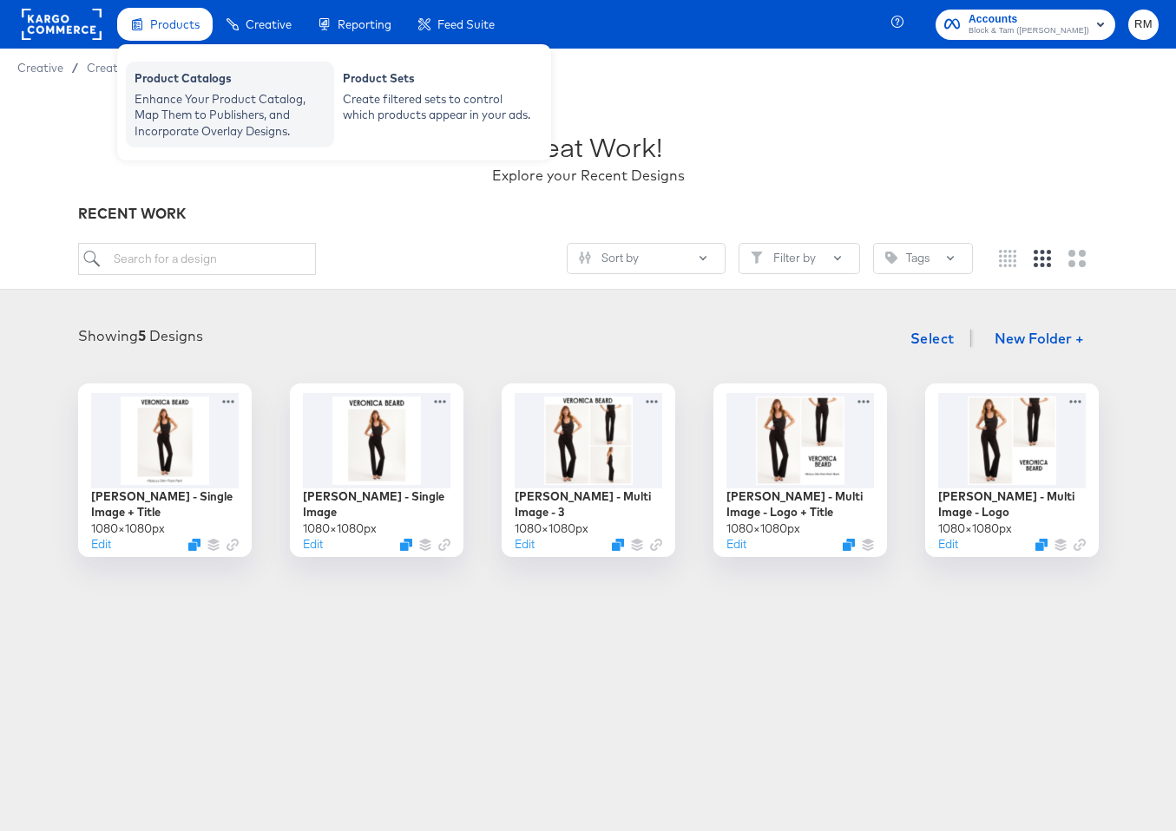
click at [204, 114] on div "Enhance Your Product Catalog, Map Them to Publishers, and Incorporate Overlay D…" at bounding box center [230, 115] width 191 height 49
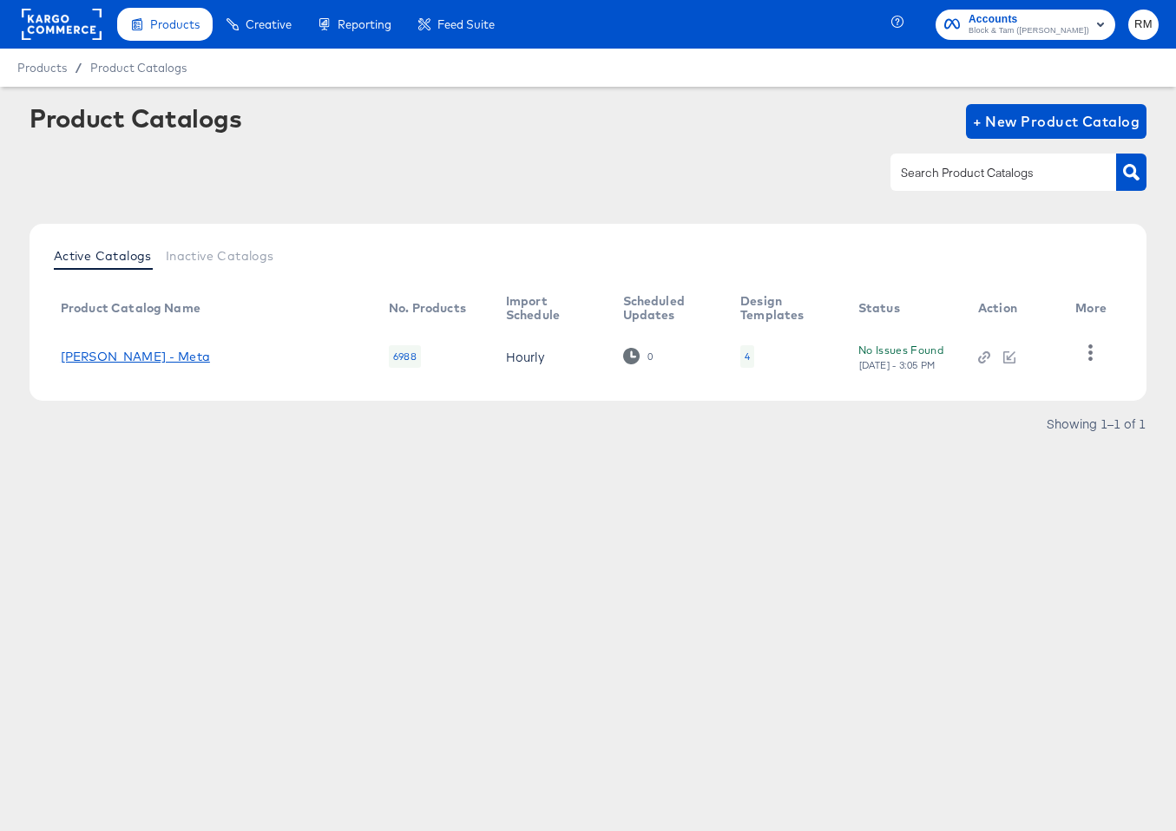
click at [179, 351] on link "[PERSON_NAME] - Meta" at bounding box center [135, 357] width 149 height 14
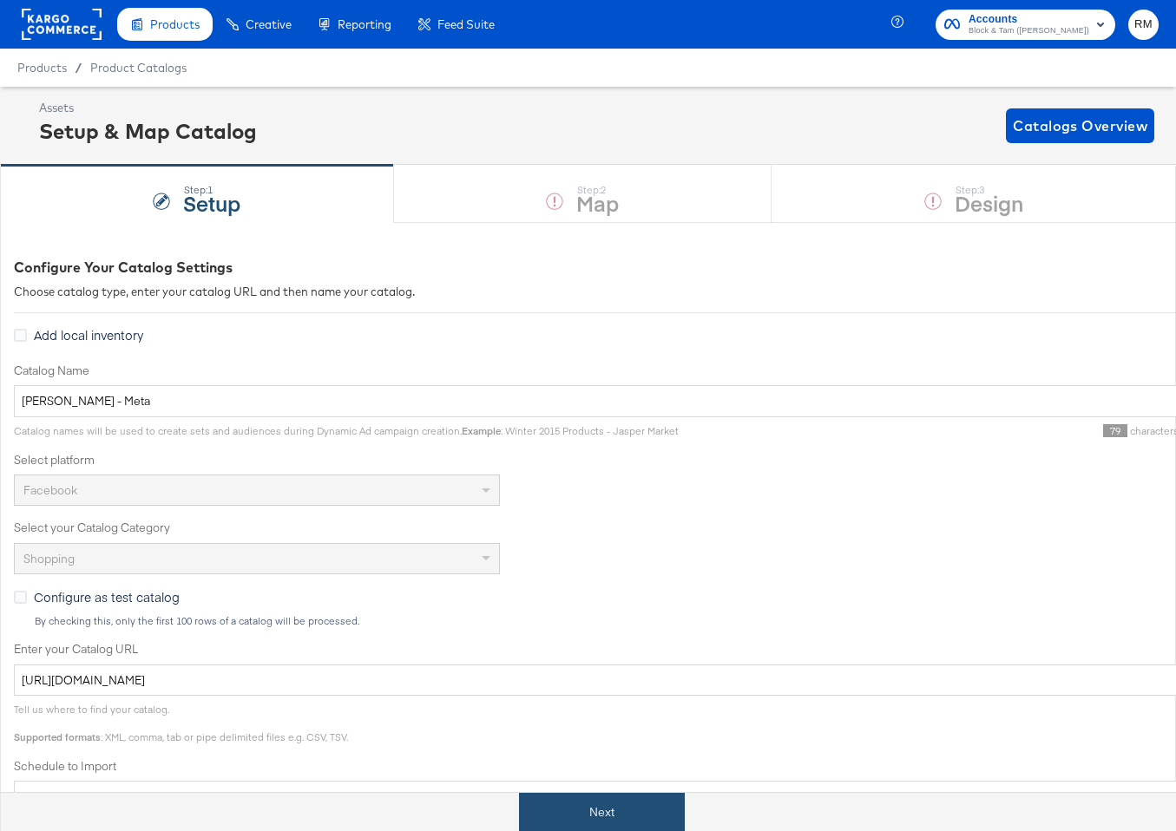
click at [593, 804] on button "Next" at bounding box center [602, 812] width 166 height 39
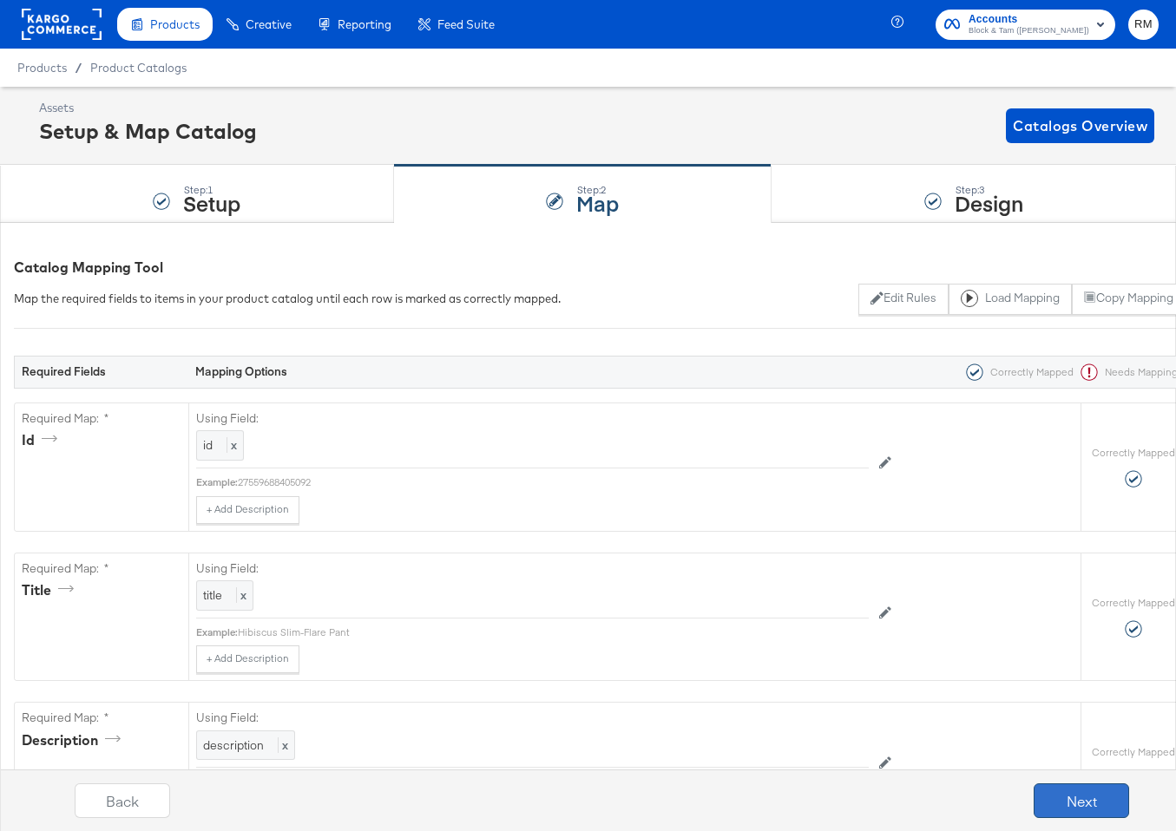
click at [1092, 801] on button "Next" at bounding box center [1081, 801] width 95 height 35
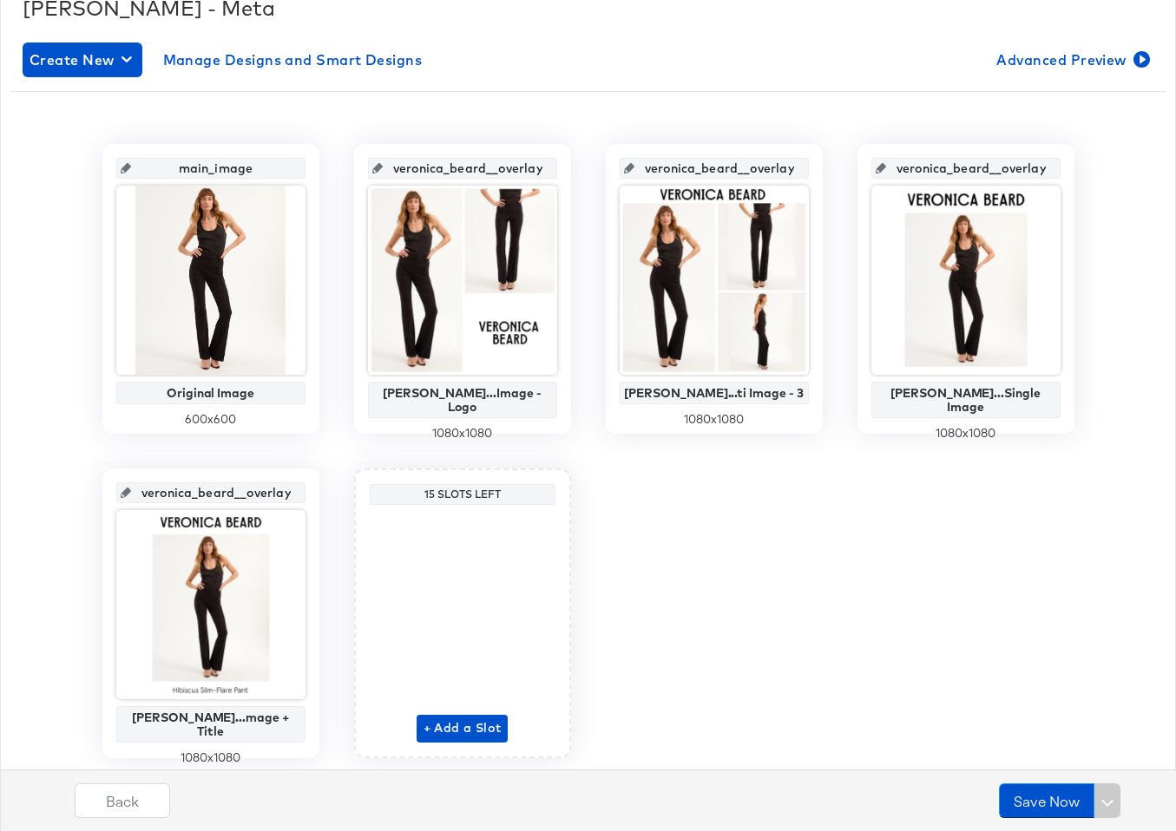
scroll to position [272, 0]
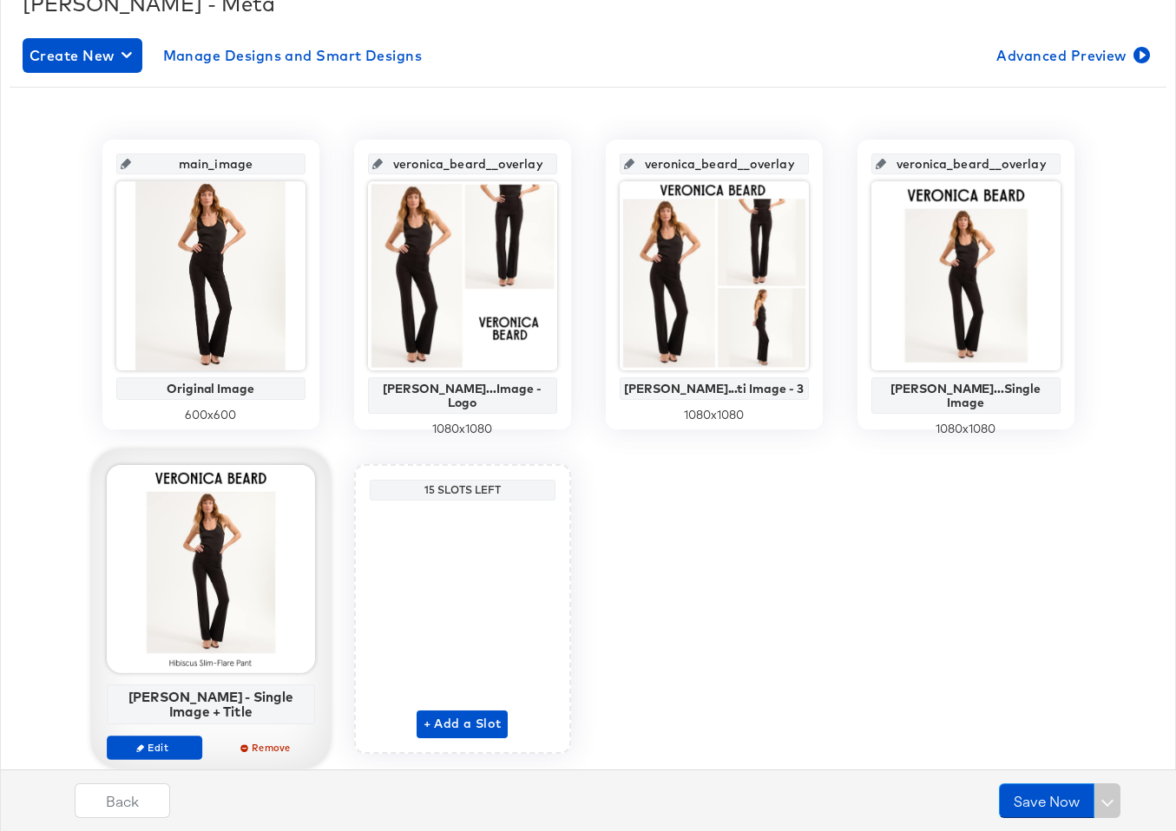
click at [266, 584] on div at bounding box center [211, 569] width 208 height 208
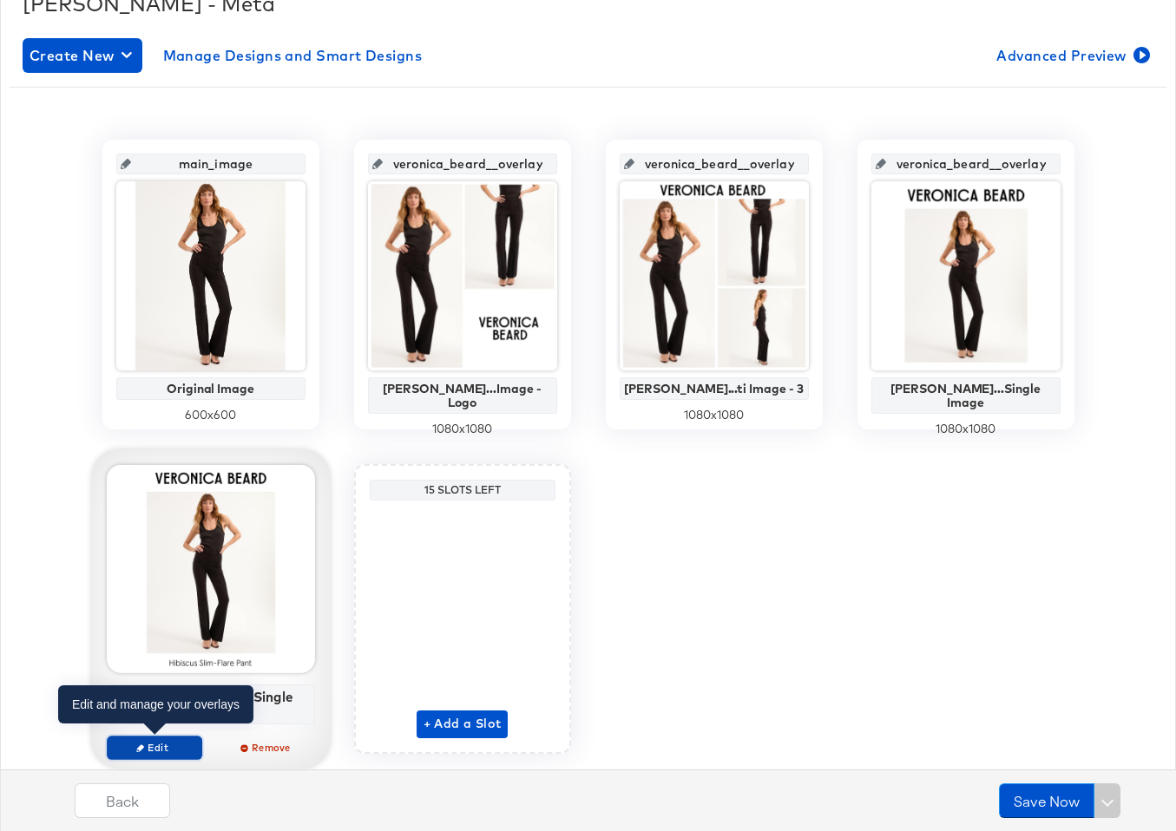
click at [154, 739] on button "Edit" at bounding box center [154, 748] width 95 height 24
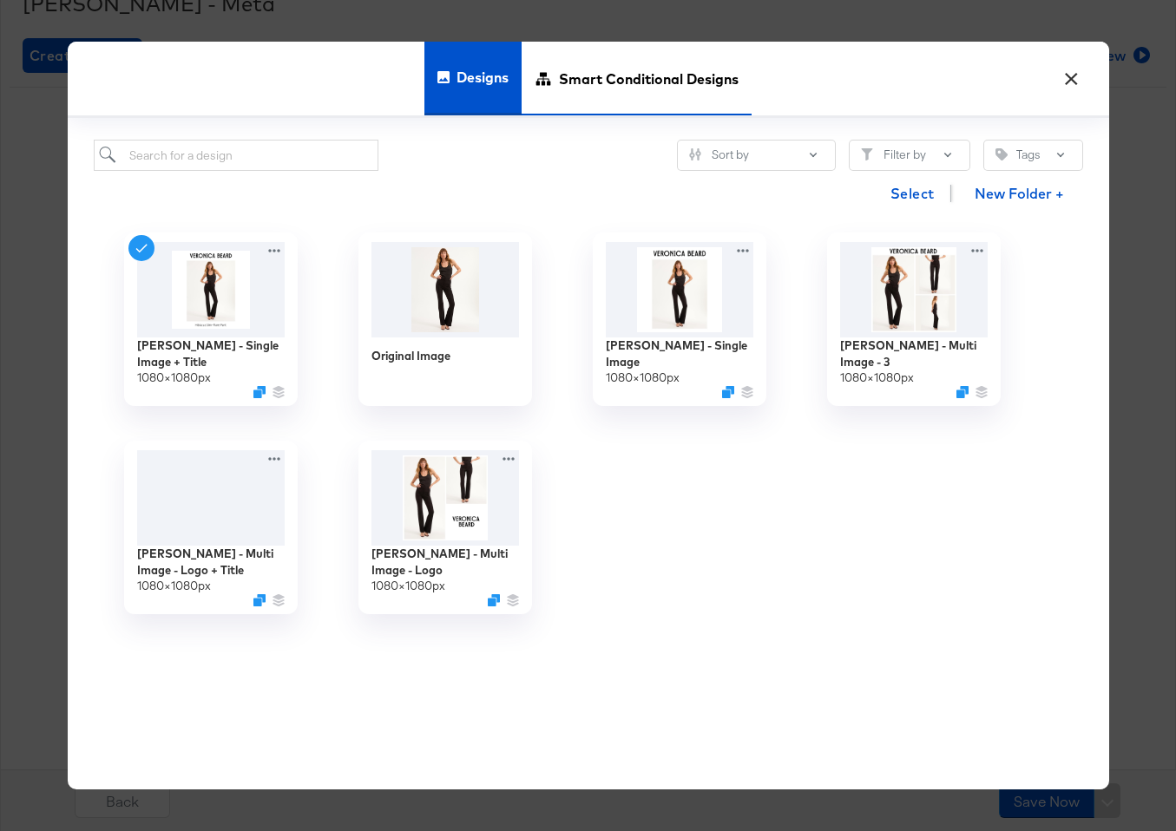
click at [651, 58] on span "Smart Conditional Designs" at bounding box center [649, 78] width 180 height 76
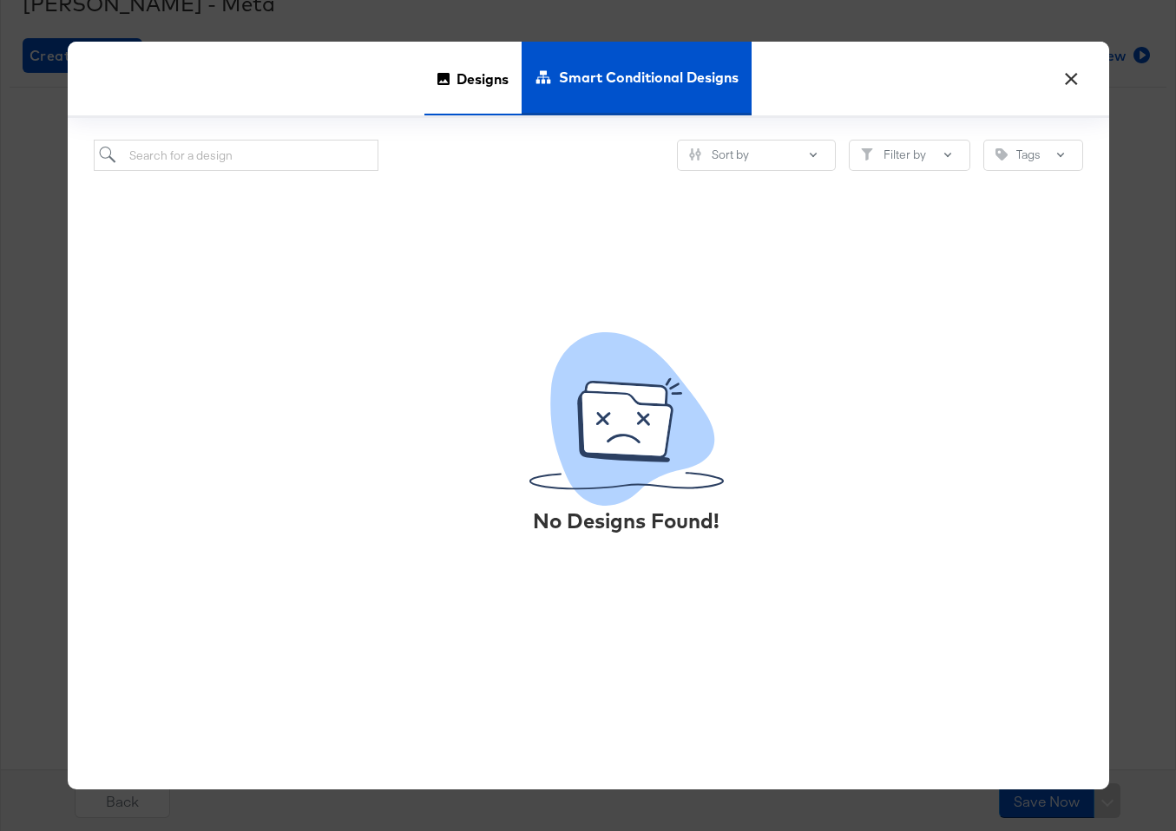
click at [463, 82] on span "Designs" at bounding box center [482, 78] width 52 height 76
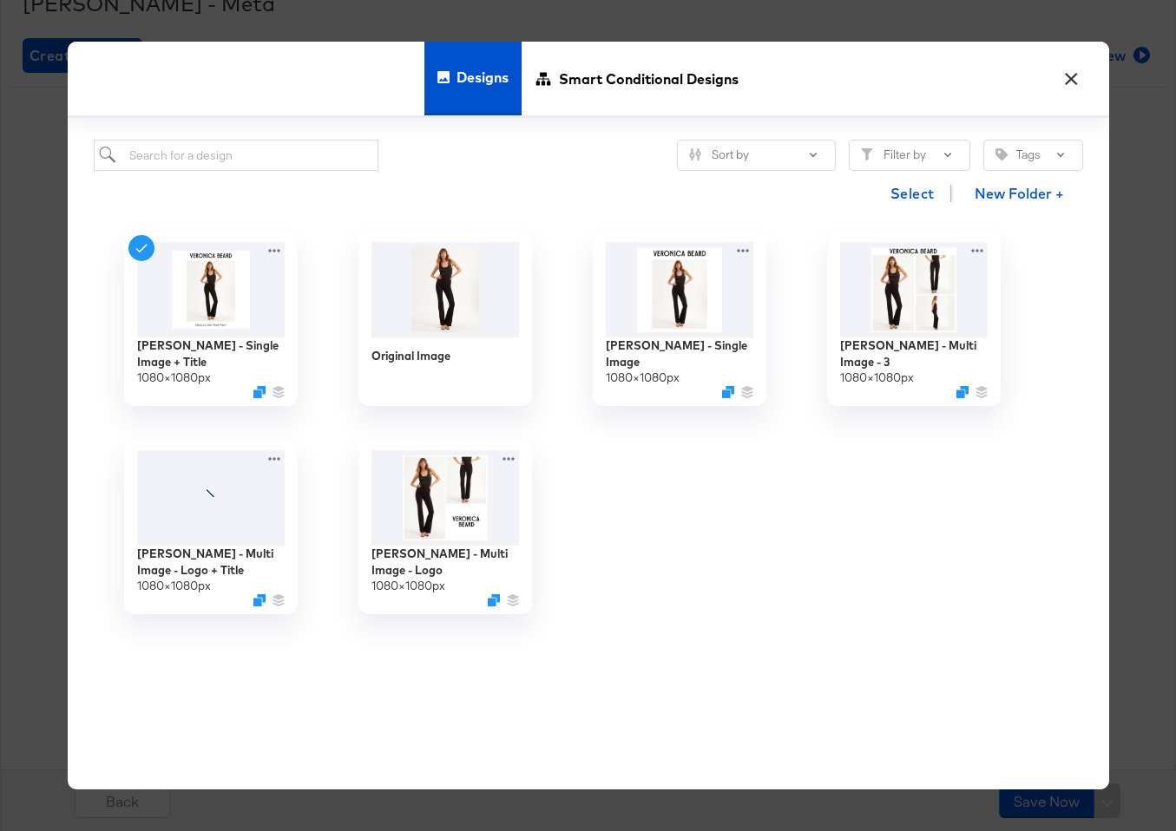
click at [1079, 69] on button "×" at bounding box center [1071, 74] width 31 height 31
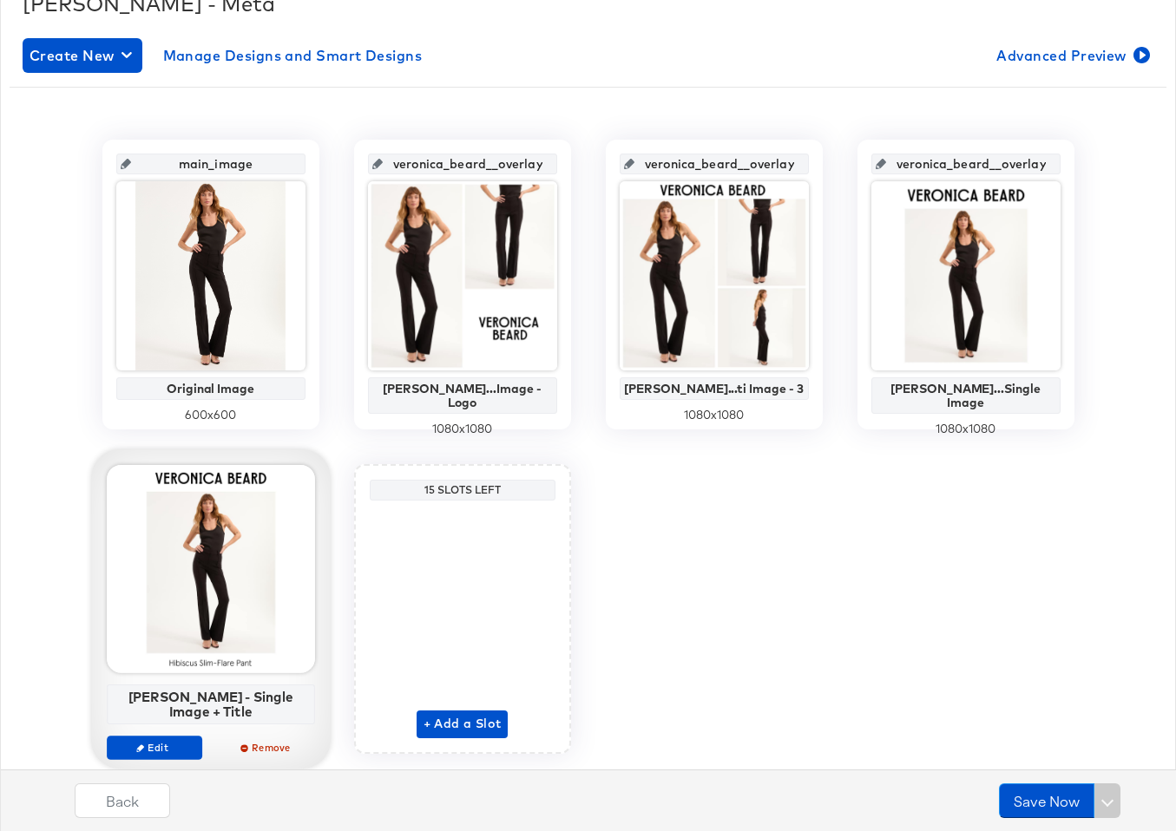
scroll to position [320, 0]
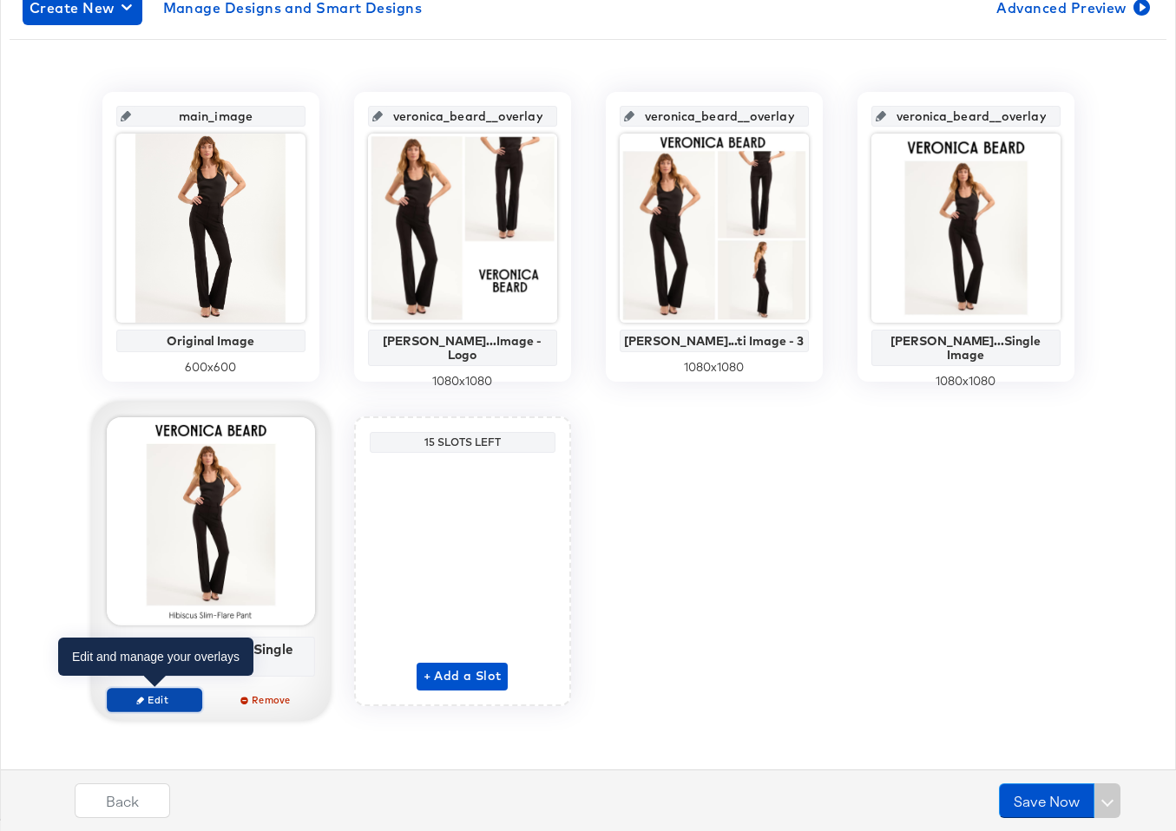
click at [172, 702] on span "Edit" at bounding box center [154, 699] width 80 height 13
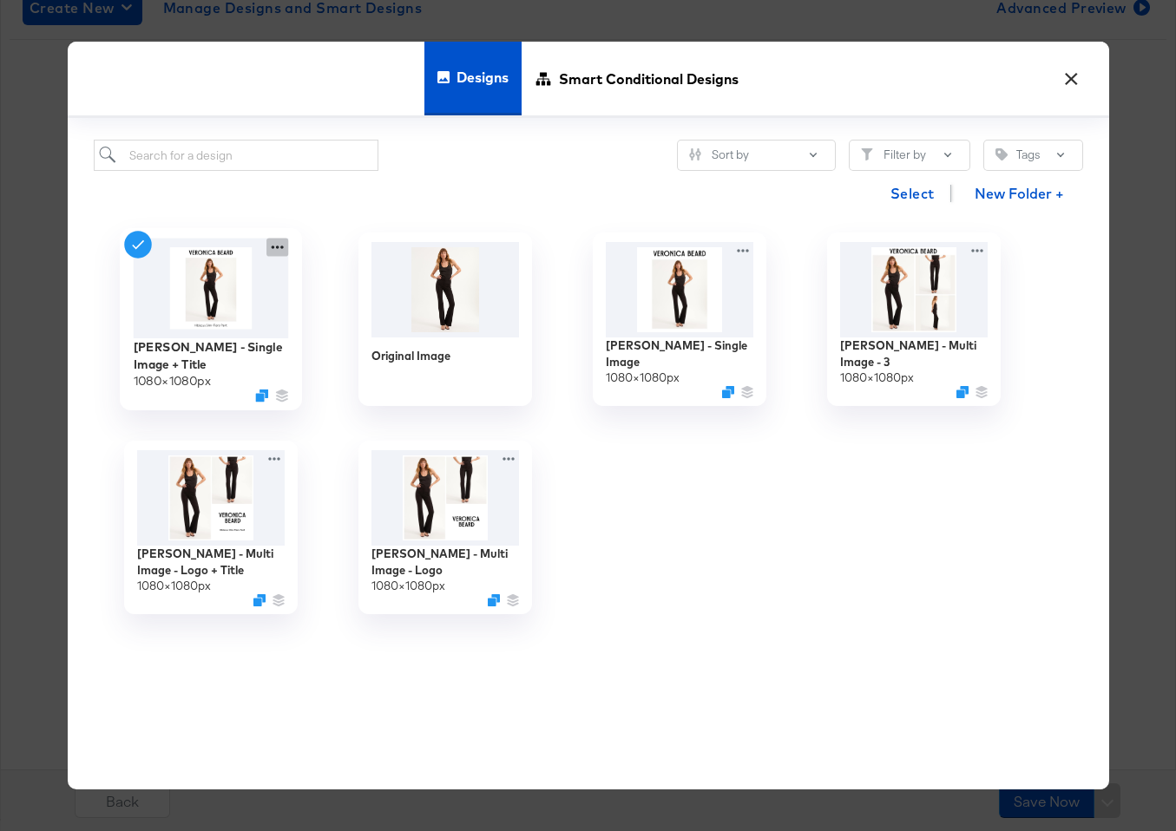
click at [282, 244] on icon at bounding box center [277, 248] width 22 height 18
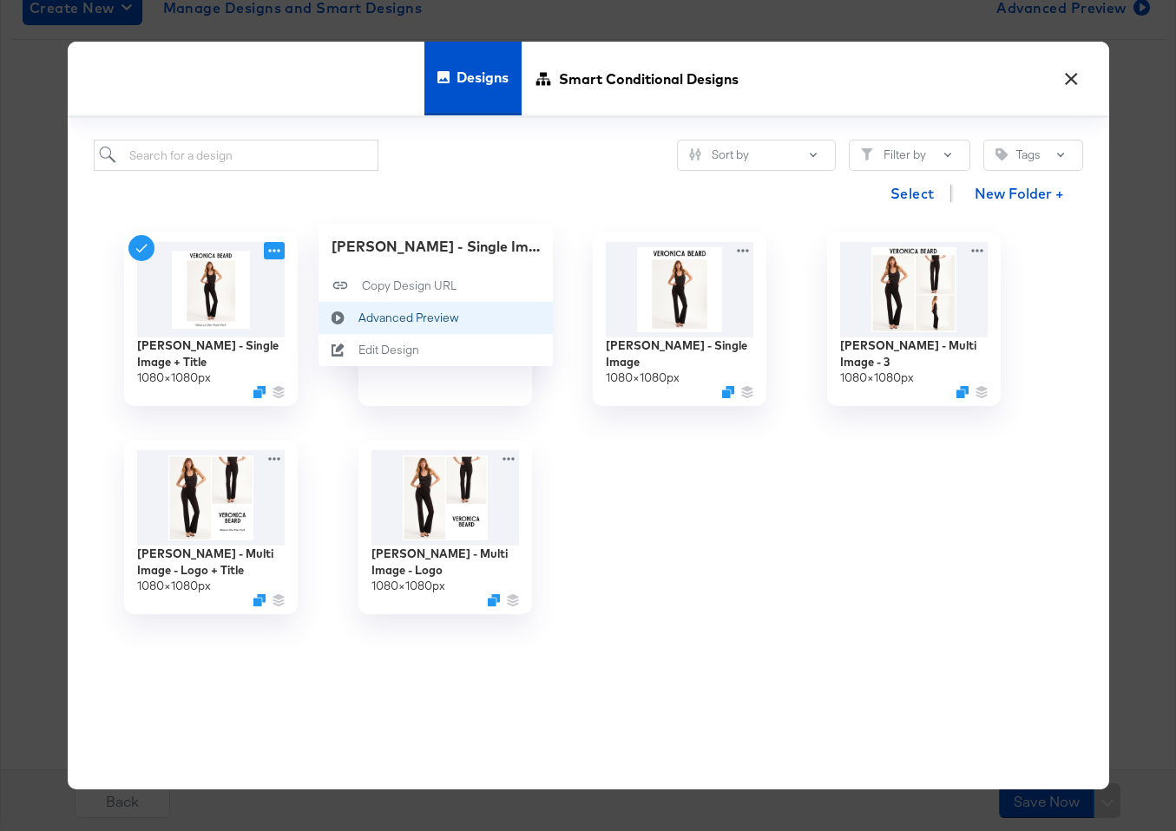
click at [489, 317] on button "Advanced Preview Advanced Preview" at bounding box center [435, 318] width 234 height 32
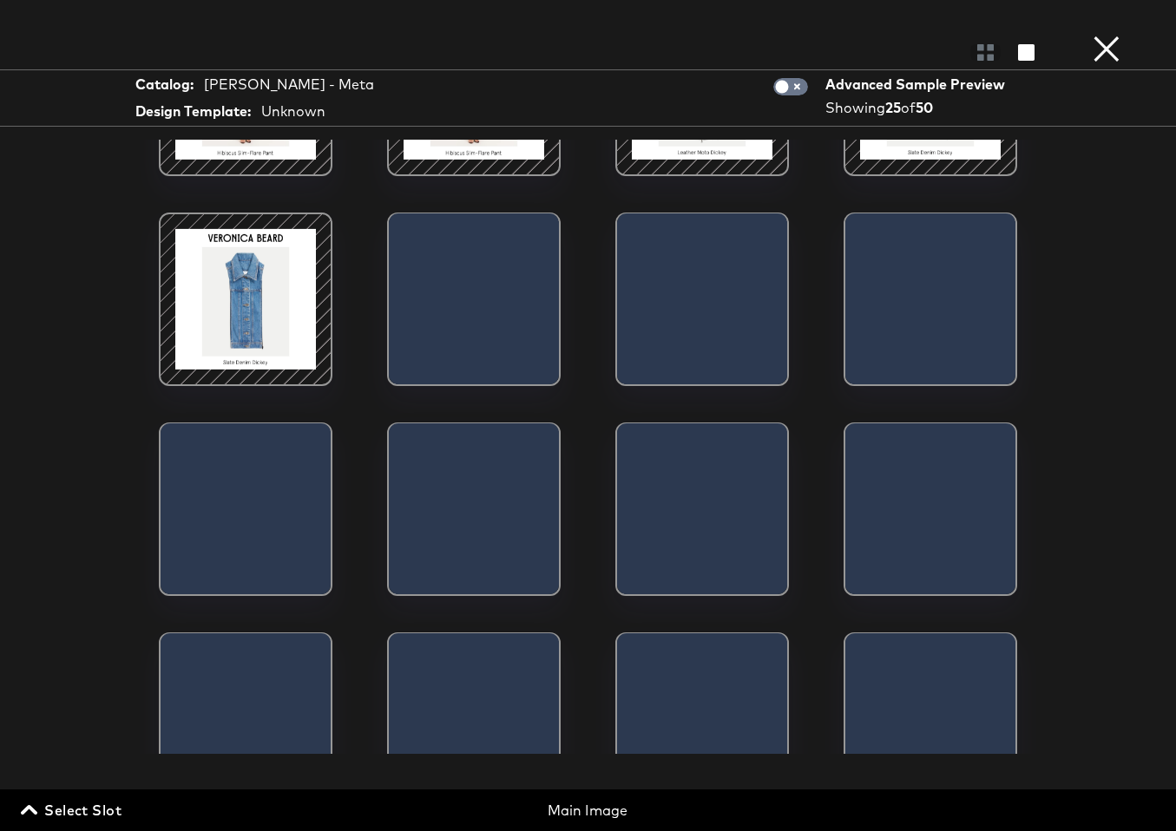
scroll to position [890, 0]
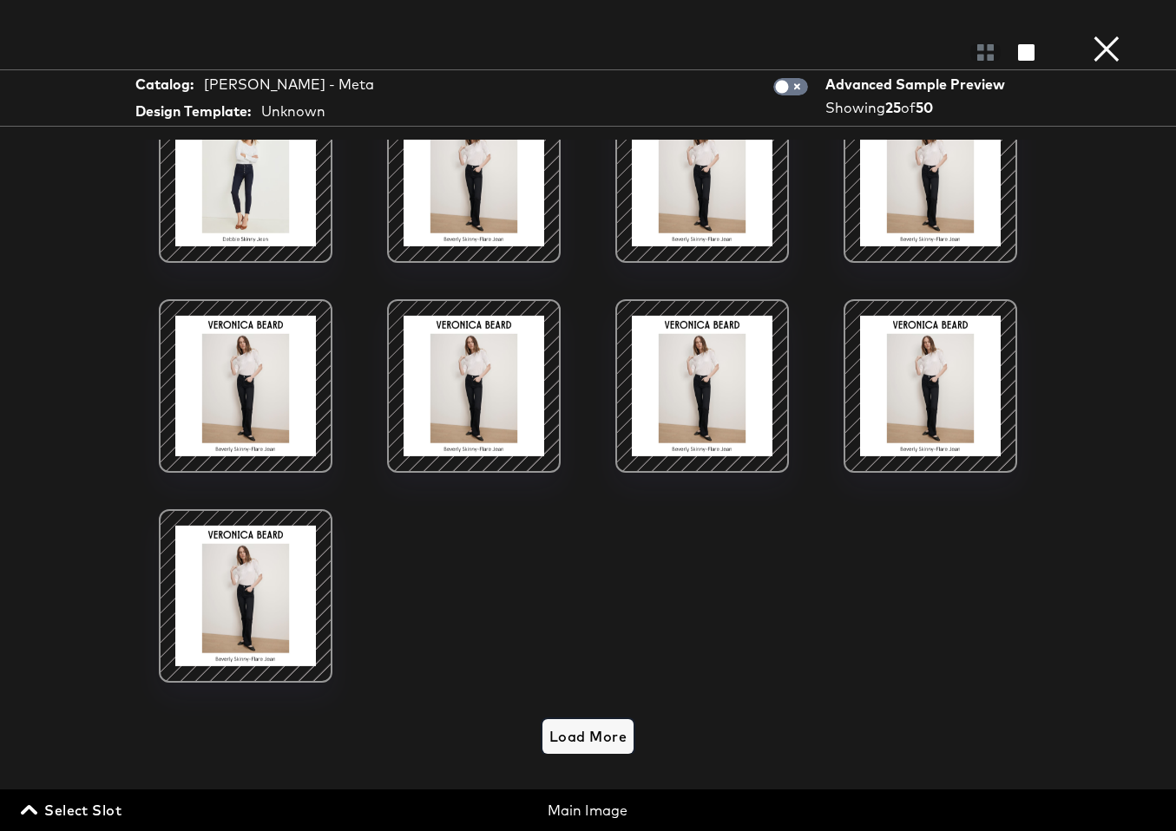
click at [600, 738] on span "Load More" at bounding box center [587, 737] width 77 height 24
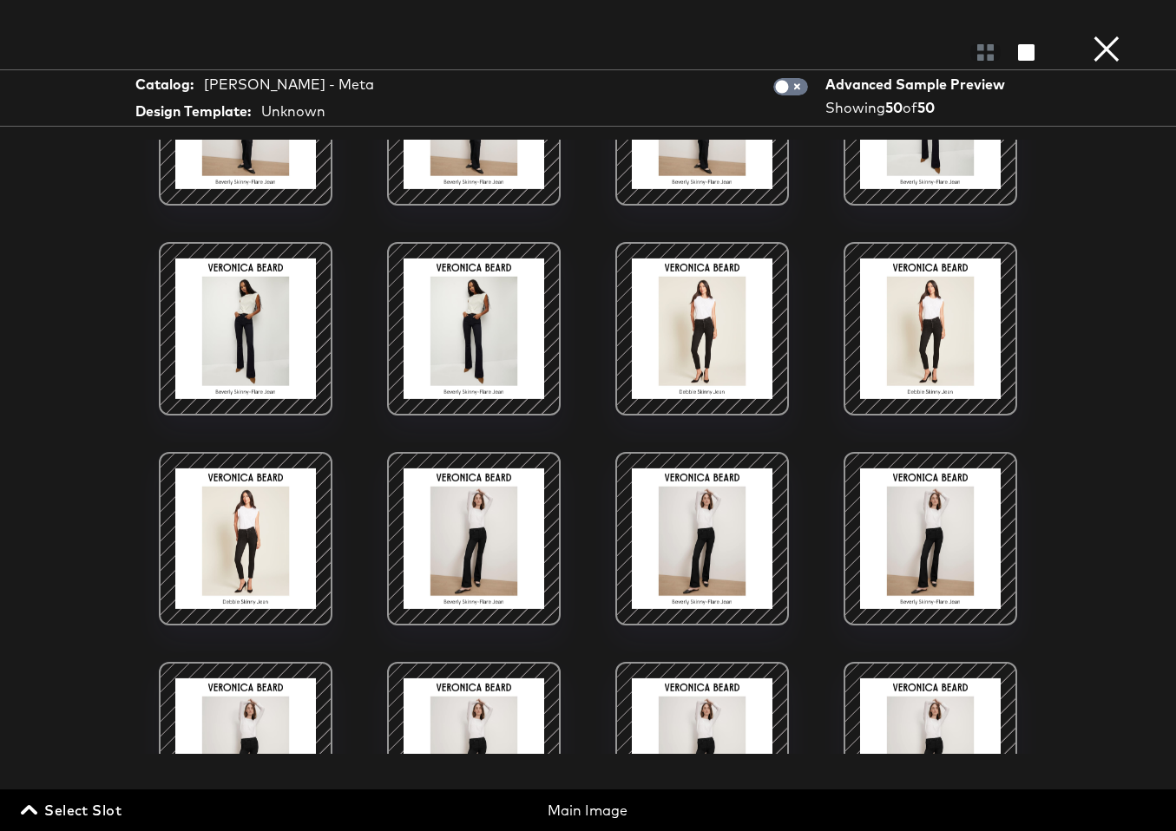
scroll to position [1163, 0]
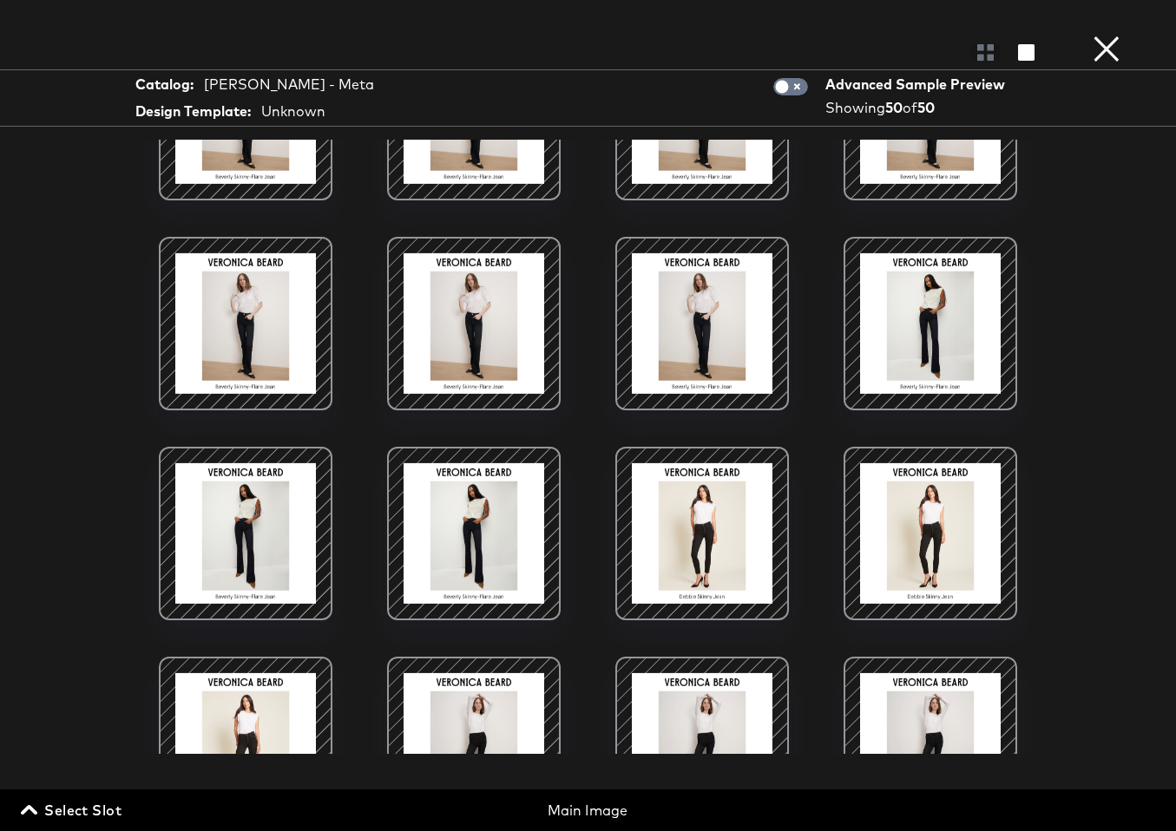
click at [267, 538] on div at bounding box center [246, 534] width 148 height 148
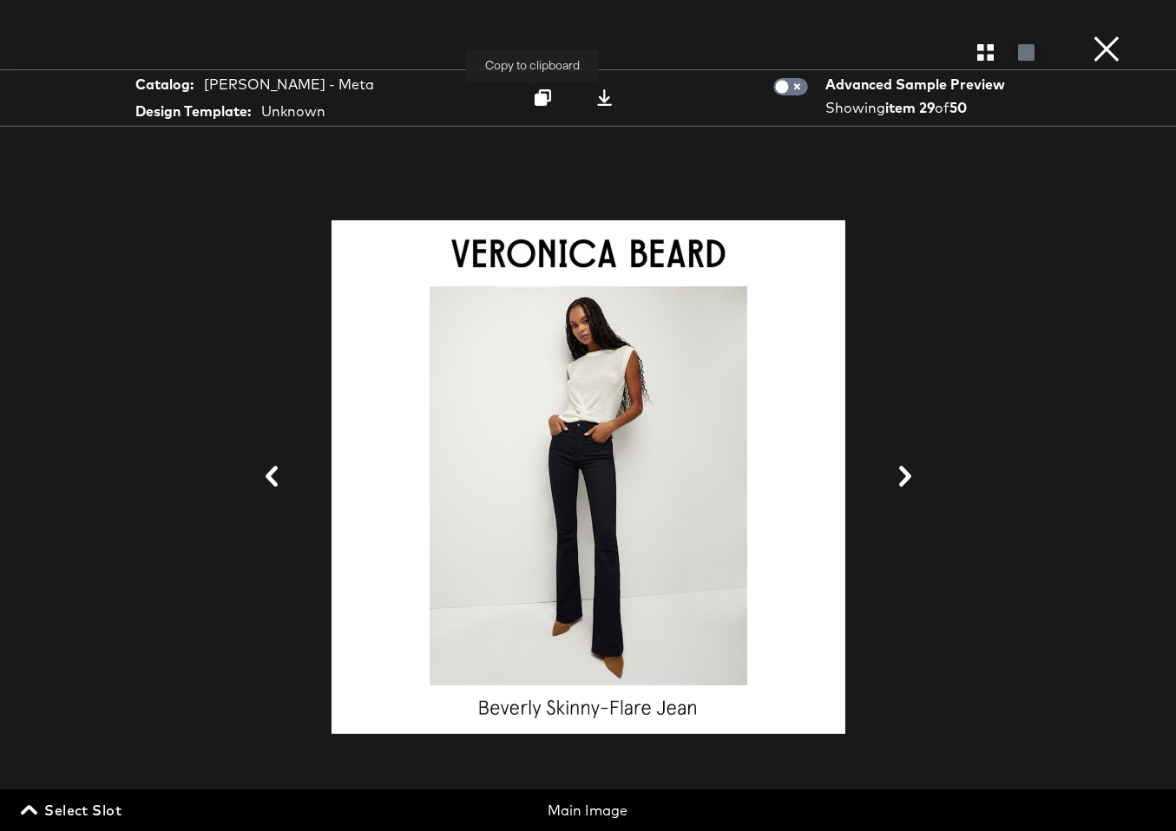
click at [537, 95] on icon at bounding box center [543, 97] width 16 height 16
click at [1087, 78] on div "Catalog: Veronica Beard - Meta Design Template: Unknown Download image Advanced…" at bounding box center [588, 97] width 1176 height 57
click at [1100, 35] on button "×" at bounding box center [1106, 17] width 35 height 35
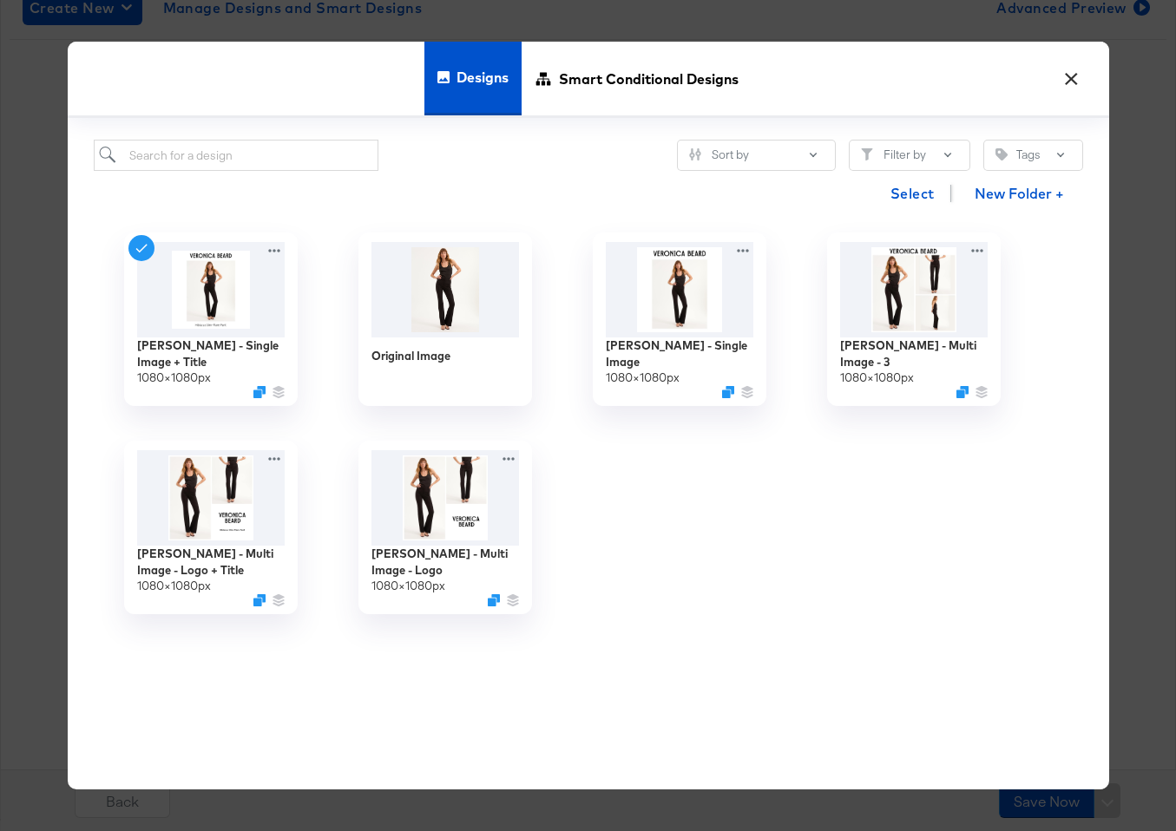
click at [1094, 91] on div "Designs Smart Conditional Designs" at bounding box center [588, 80] width 1041 height 76
click at [1077, 77] on button "×" at bounding box center [1071, 74] width 31 height 31
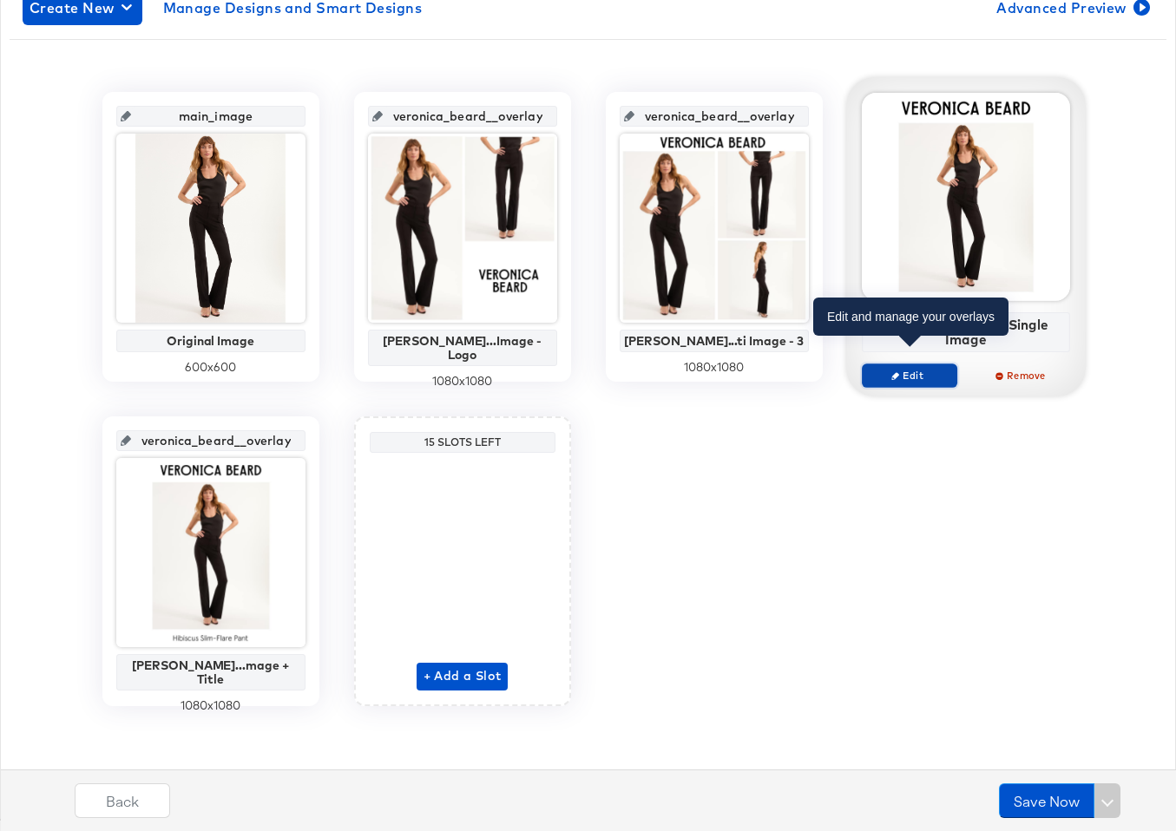
click at [916, 369] on span "Edit" at bounding box center [909, 375] width 80 height 13
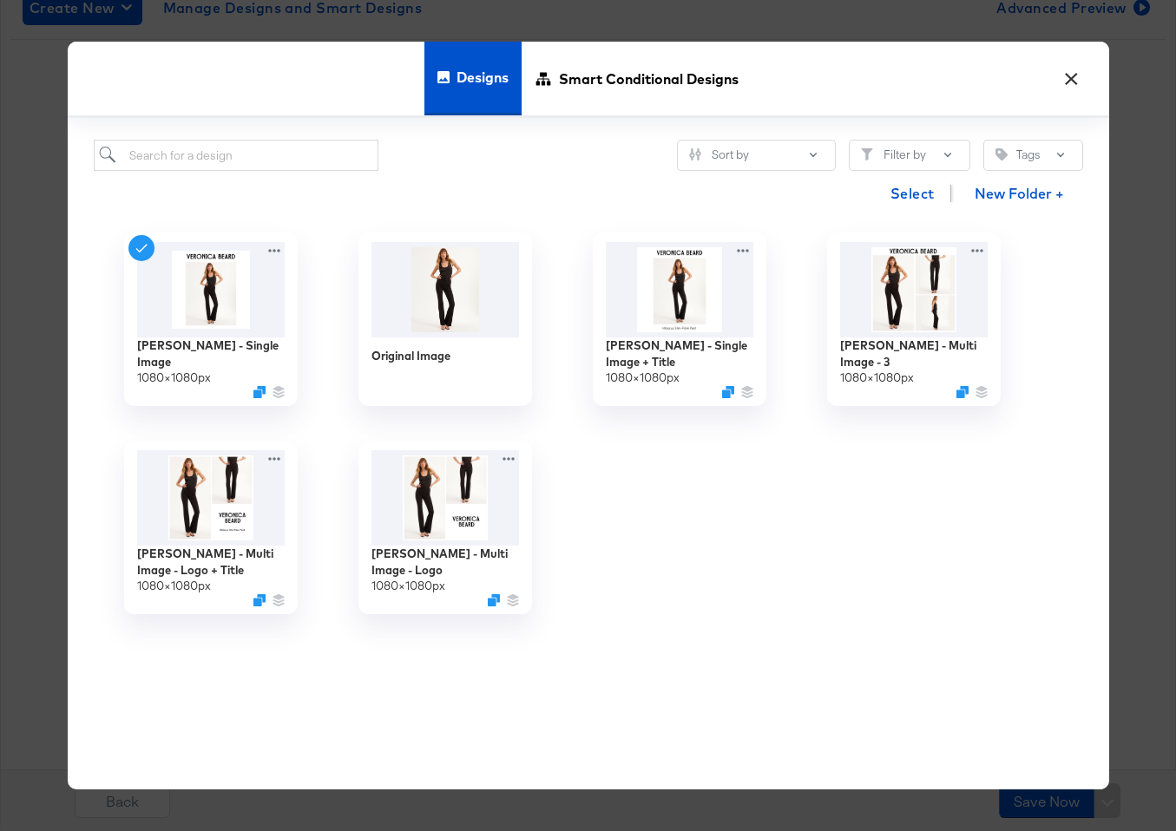
click at [1078, 82] on button "×" at bounding box center [1071, 74] width 31 height 31
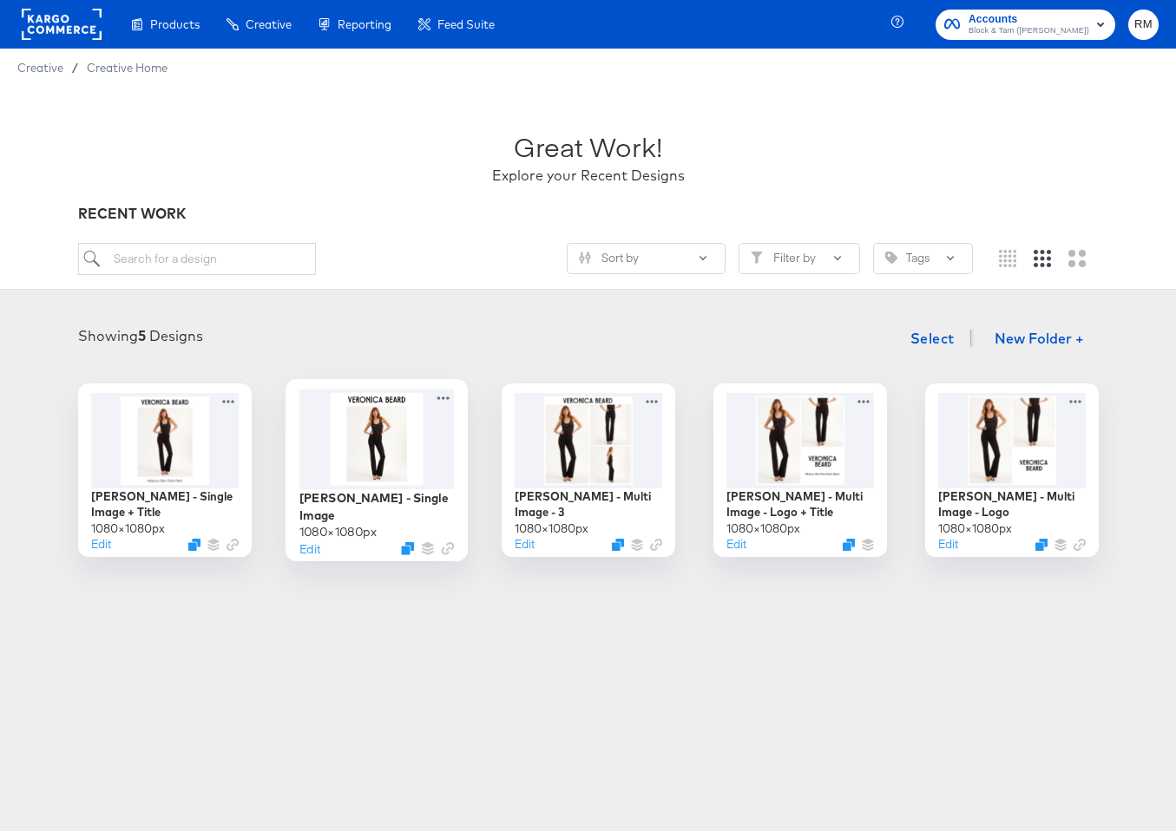
click at [378, 427] on div at bounding box center [376, 439] width 155 height 100
click at [152, 397] on div at bounding box center [164, 439] width 155 height 100
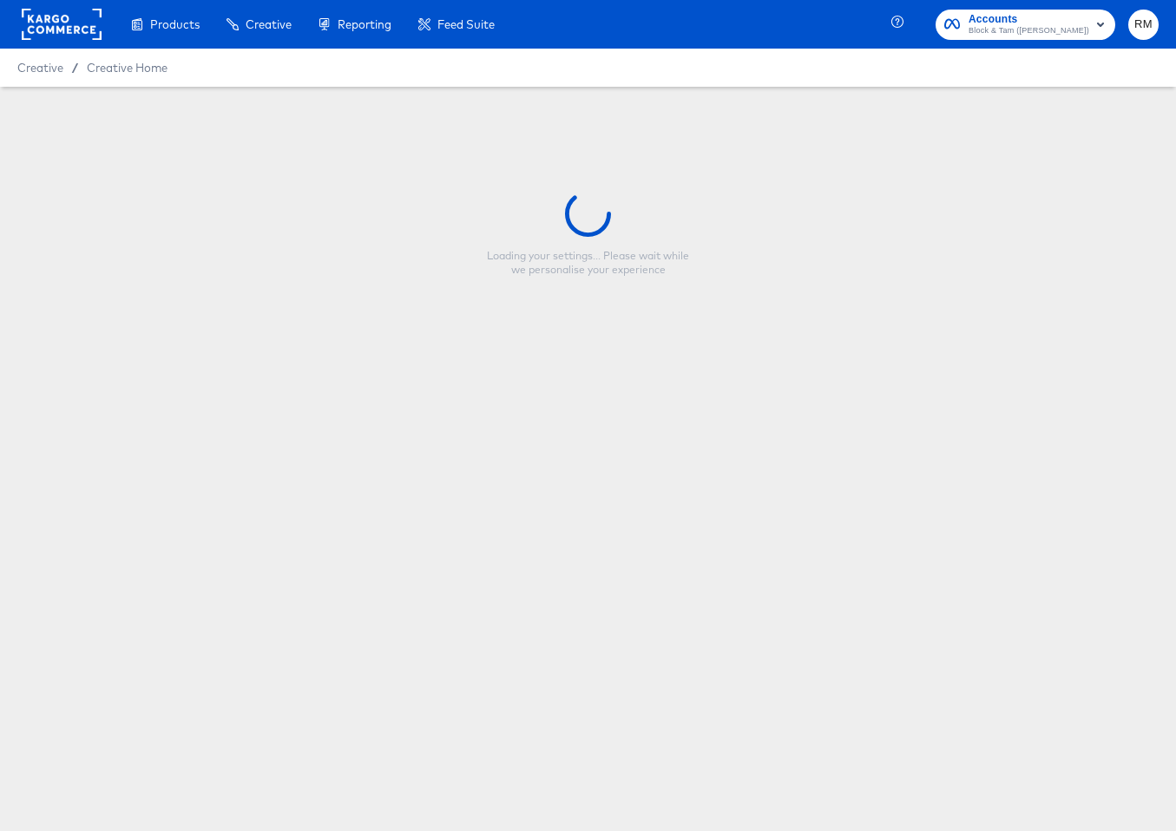
type input "[PERSON_NAME] - Single Image + Title"
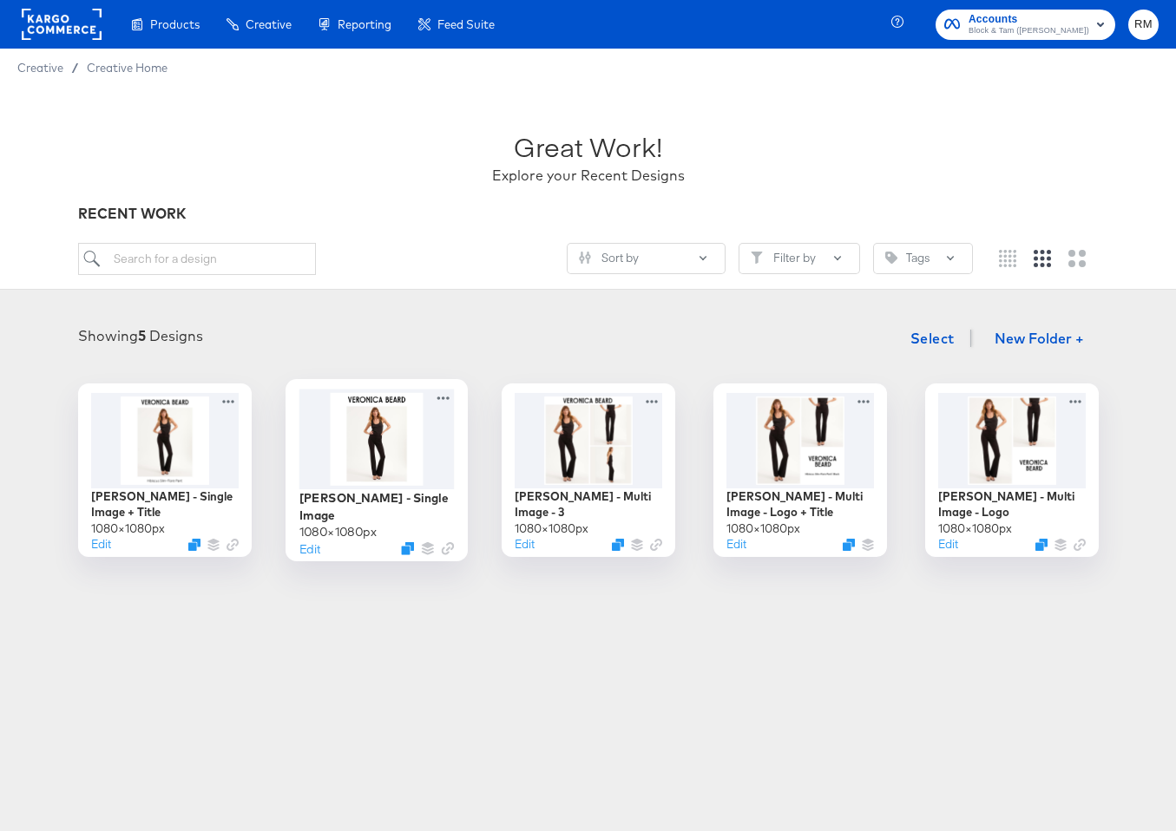
click at [393, 438] on div at bounding box center [376, 439] width 155 height 100
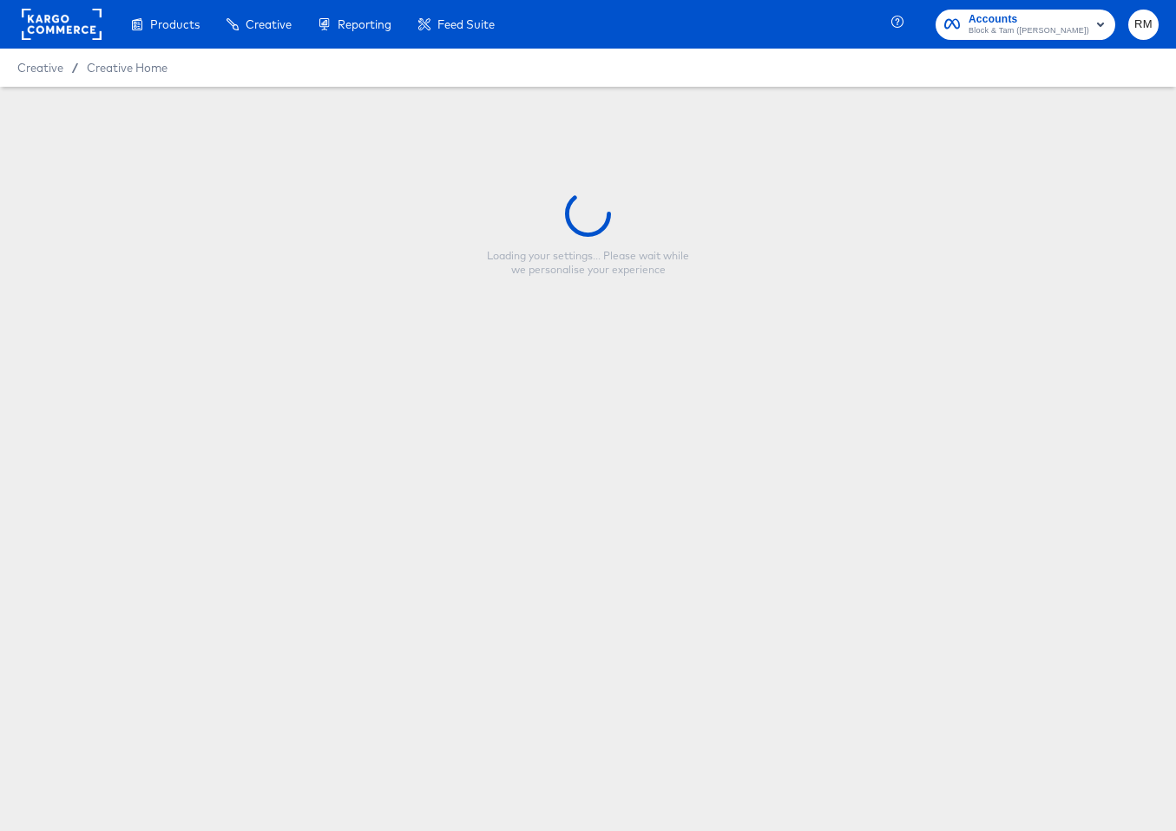
type input "[PERSON_NAME] - Single Image"
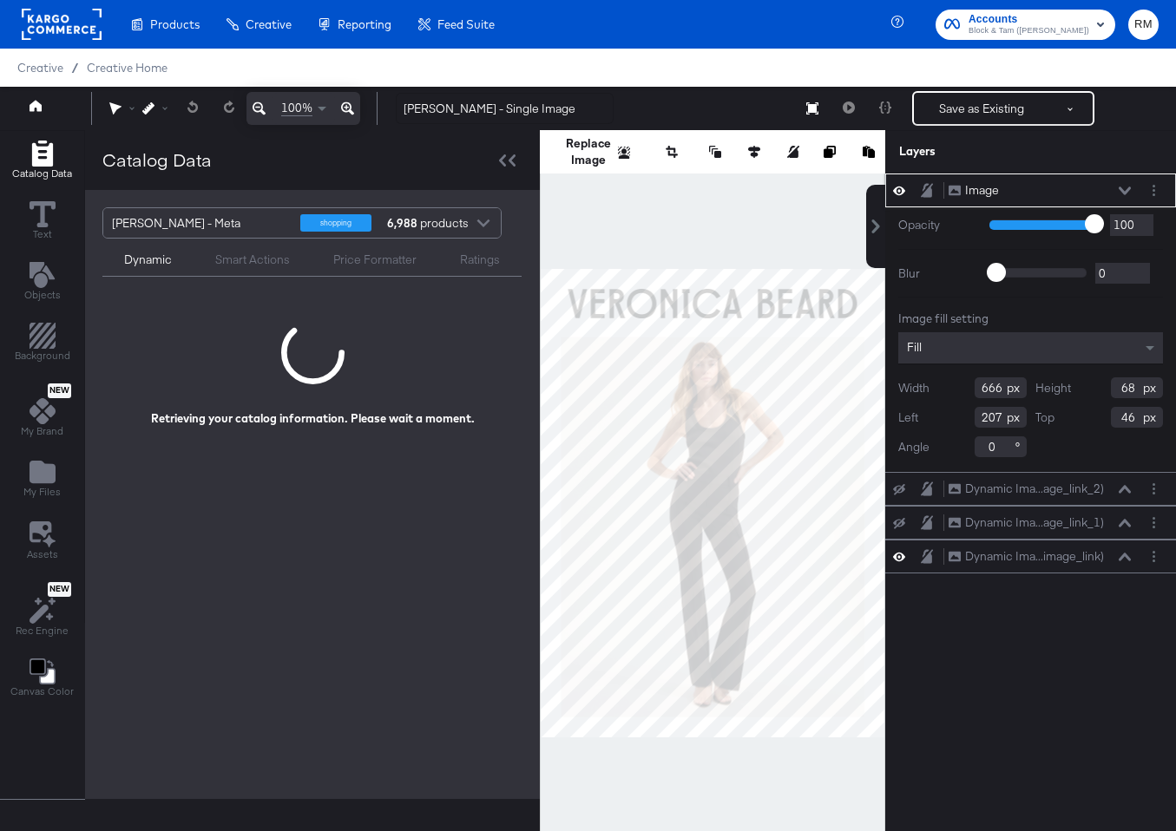
click at [1006, 381] on div "Width 666" at bounding box center [962, 388] width 128 height 21
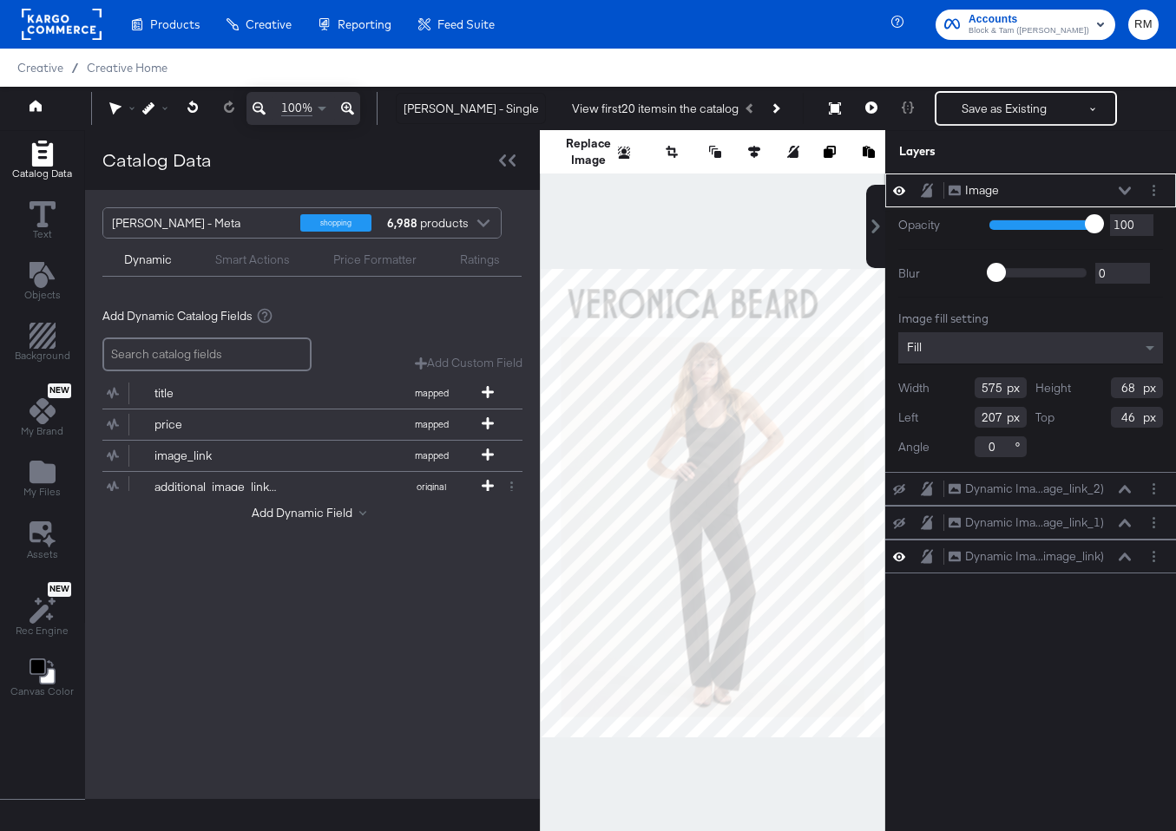
type input "575"
click at [1134, 391] on input "68" at bounding box center [1137, 388] width 52 height 21
type input "59"
click at [506, 168] on div at bounding box center [507, 160] width 30 height 25
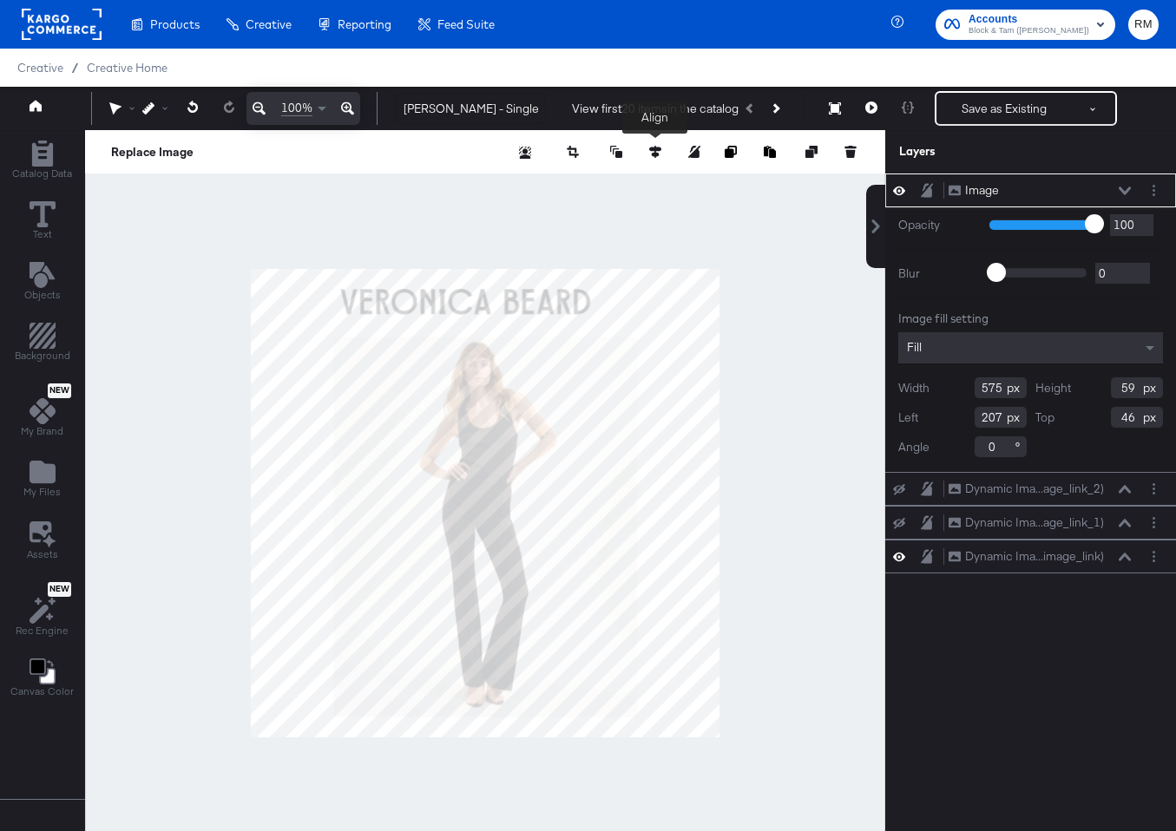
click at [664, 157] on div at bounding box center [685, 151] width 347 height 17
click at [656, 158] on button at bounding box center [655, 151] width 17 height 17
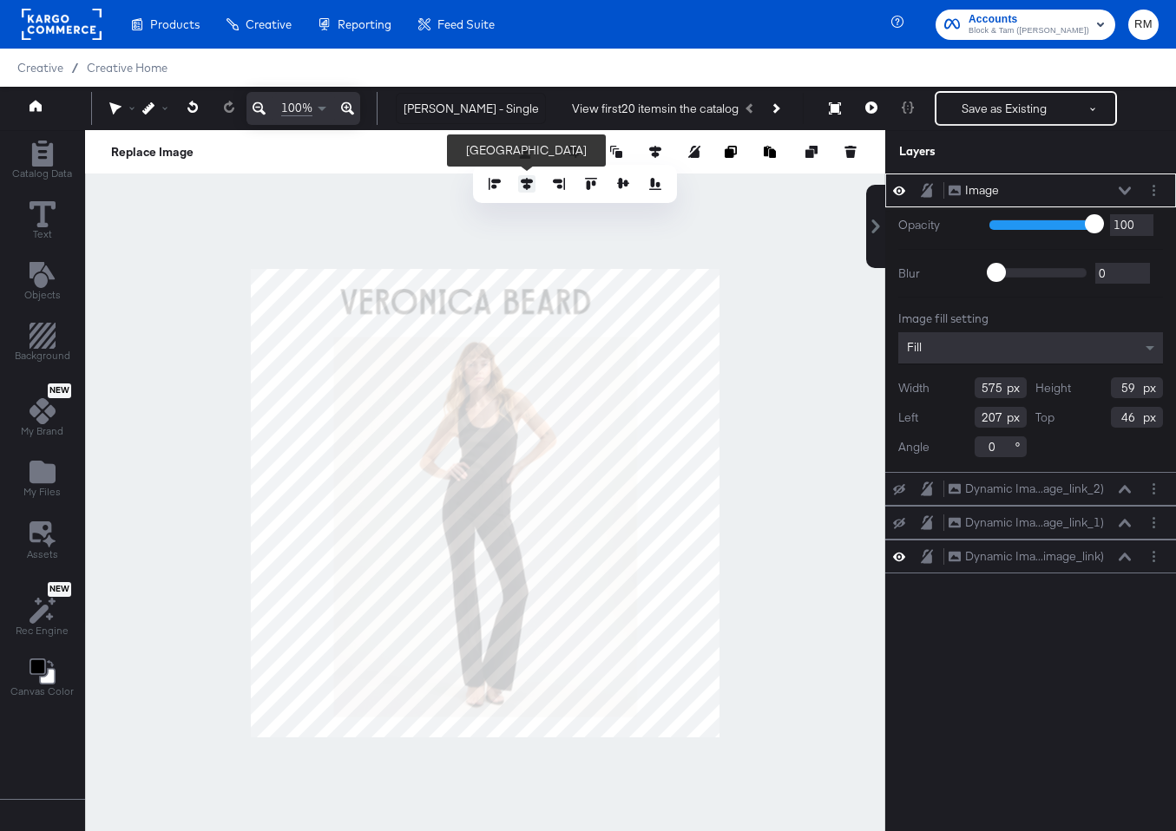
click at [528, 183] on icon at bounding box center [527, 184] width 12 height 12
type input "253"
type input "49"
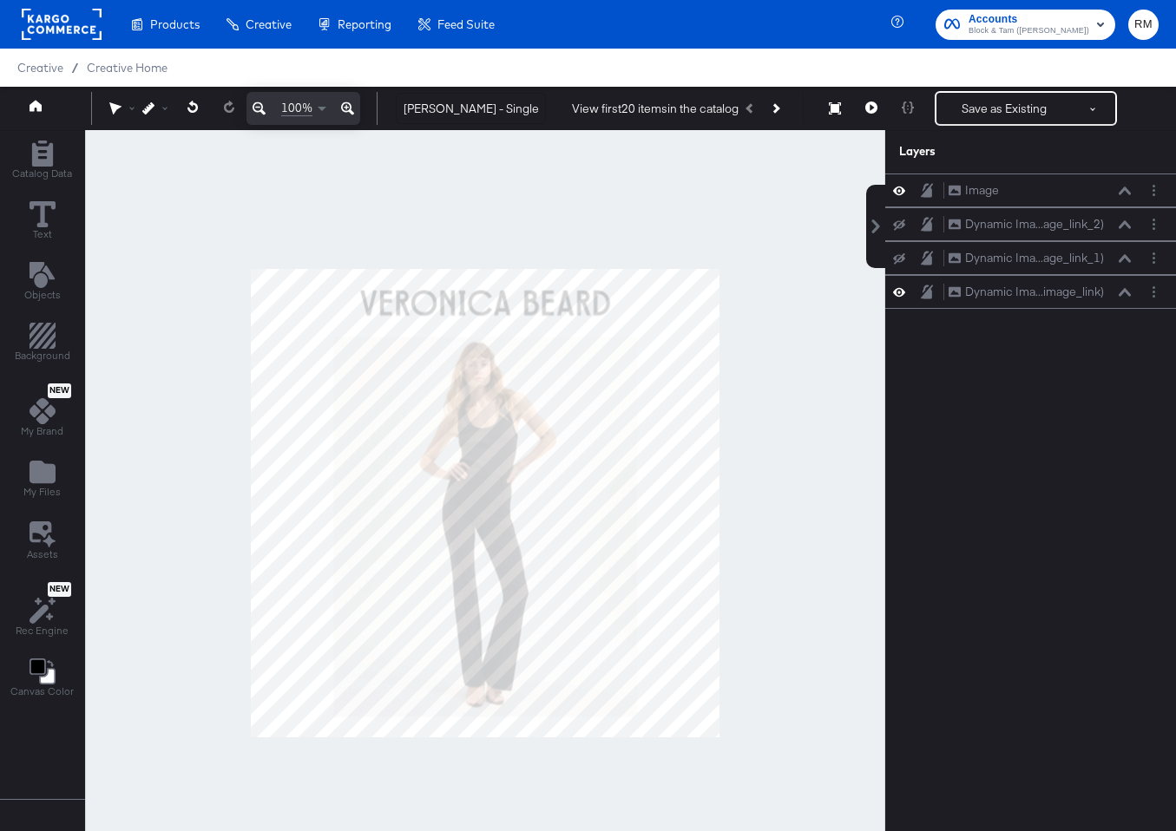
click at [554, 216] on div at bounding box center [485, 502] width 800 height 745
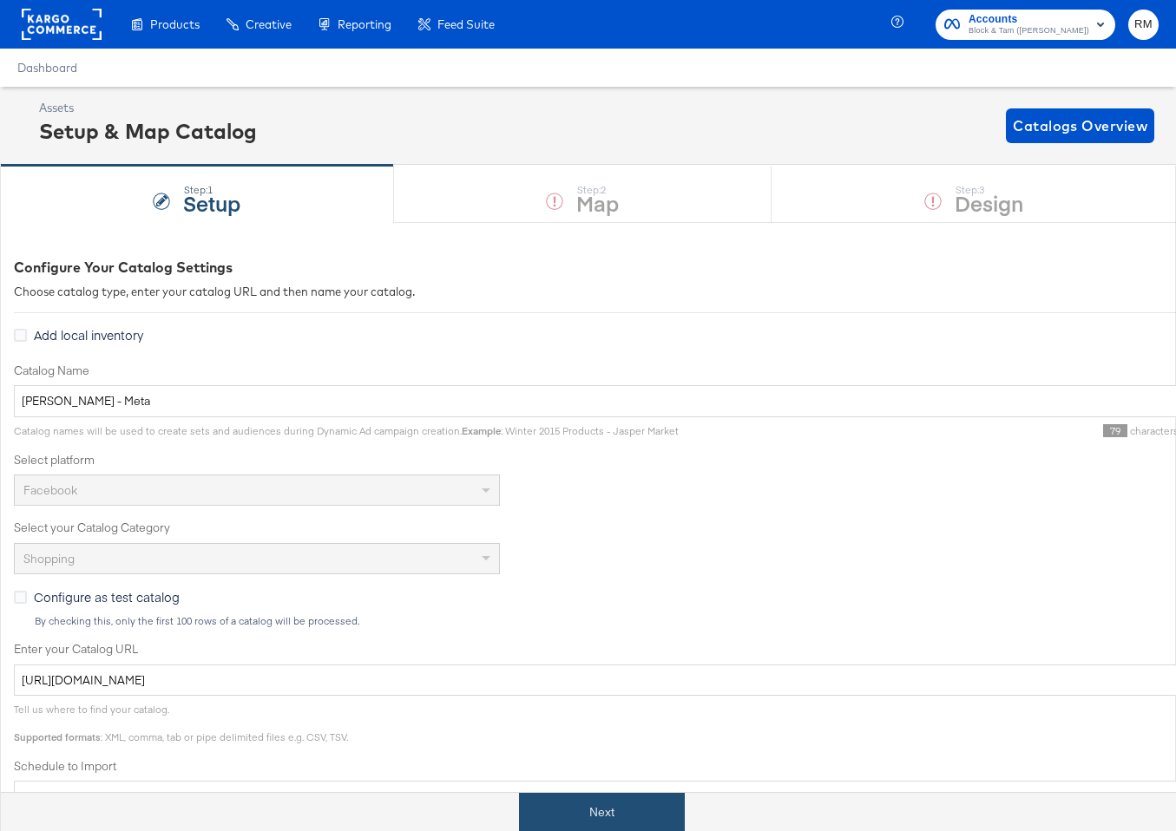
click at [636, 803] on button "Next" at bounding box center [602, 812] width 166 height 39
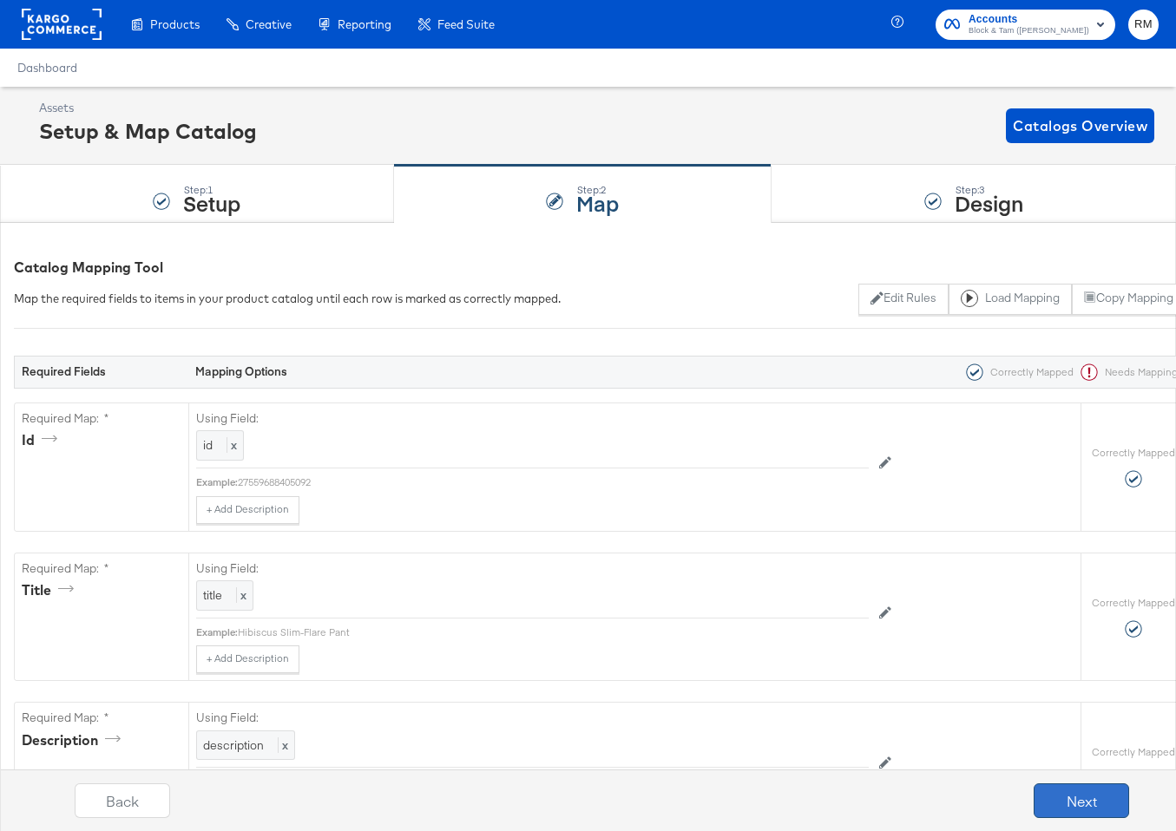
click at [1067, 790] on button "Next" at bounding box center [1081, 801] width 95 height 35
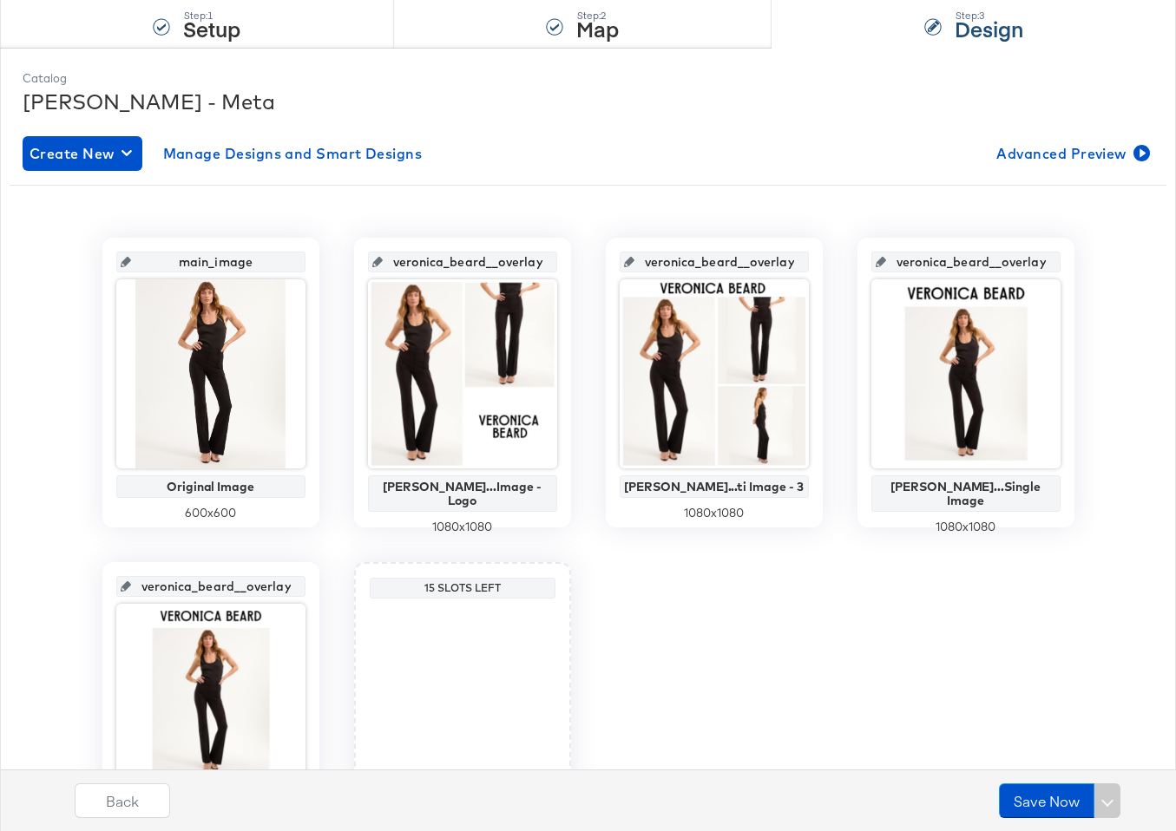
scroll to position [320, 0]
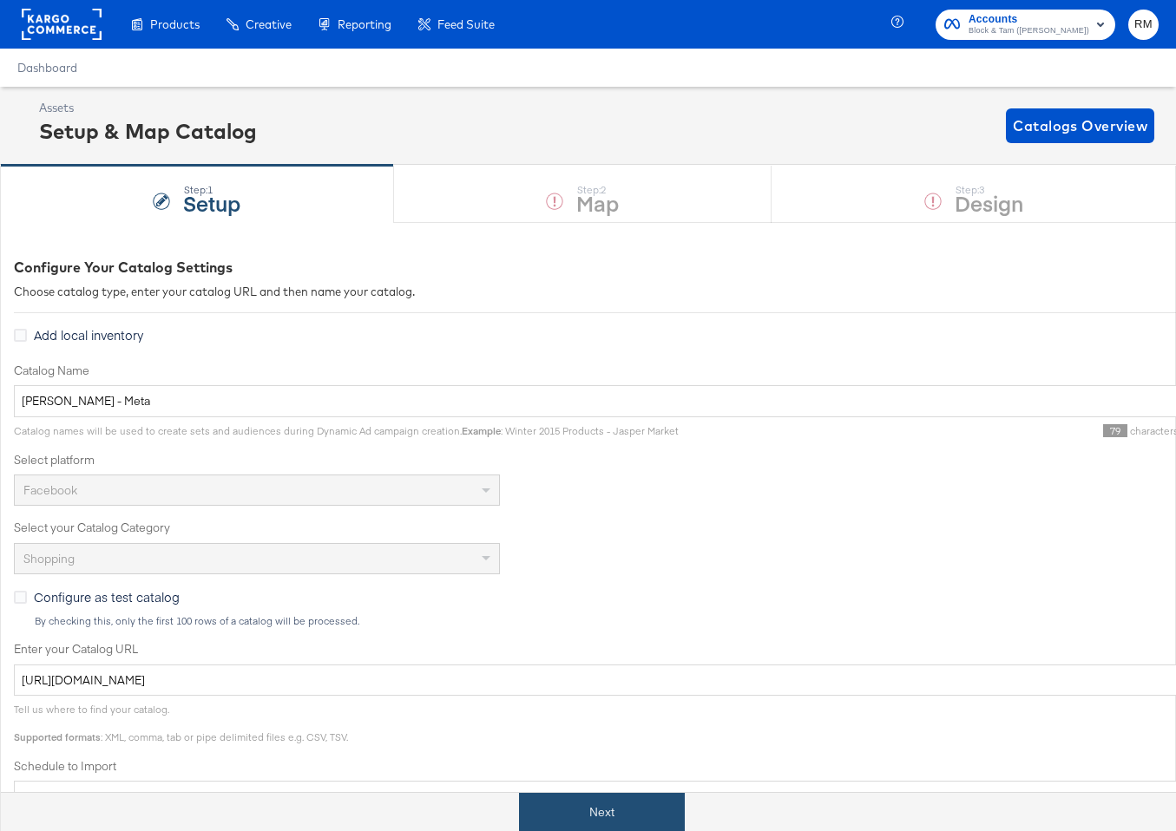
click at [607, 802] on button "Next" at bounding box center [602, 812] width 166 height 39
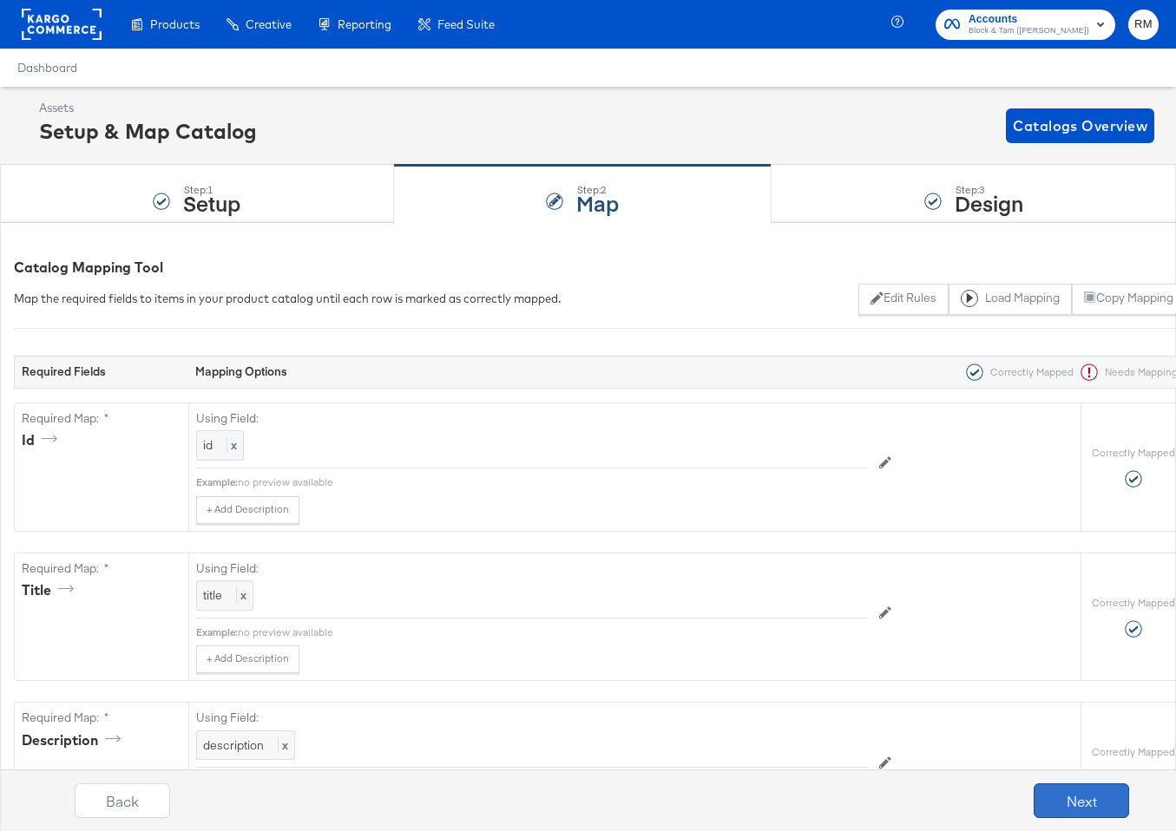
click at [1041, 803] on button "Next" at bounding box center [1081, 801] width 95 height 35
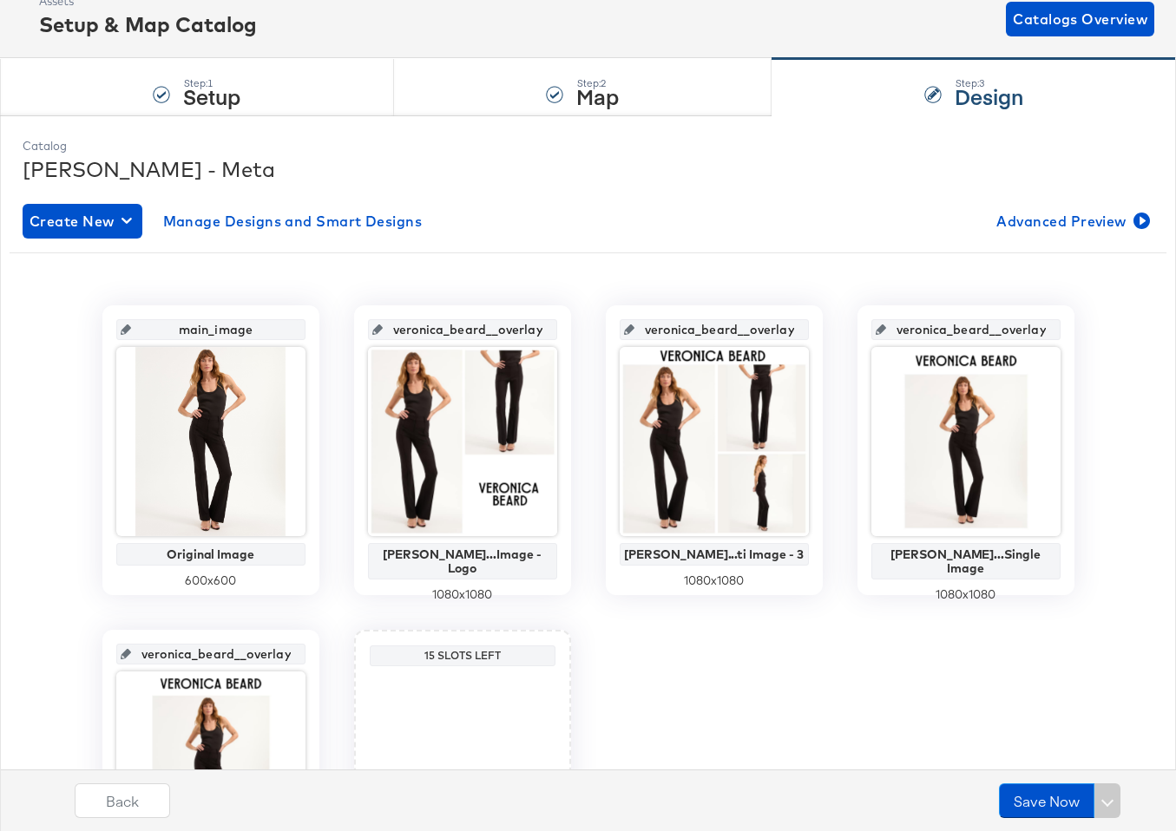
scroll to position [121, 0]
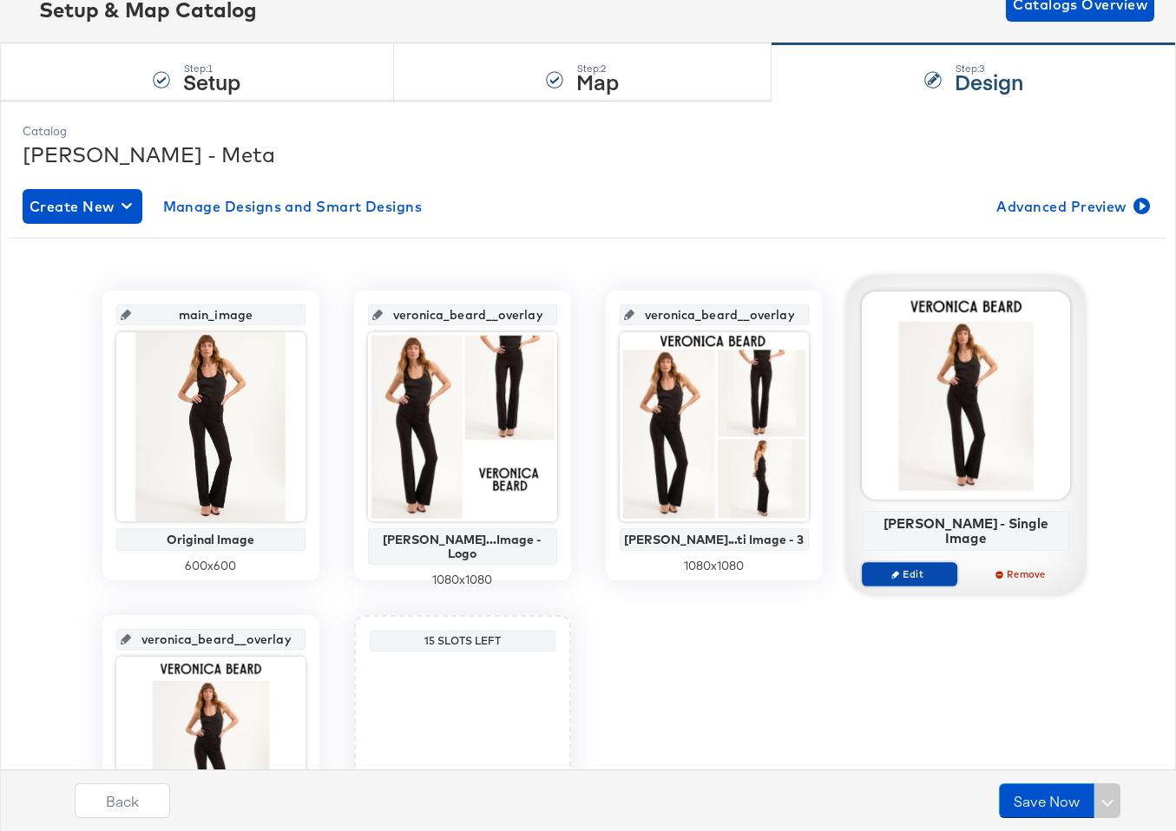
click at [920, 568] on span "Edit" at bounding box center [909, 574] width 80 height 13
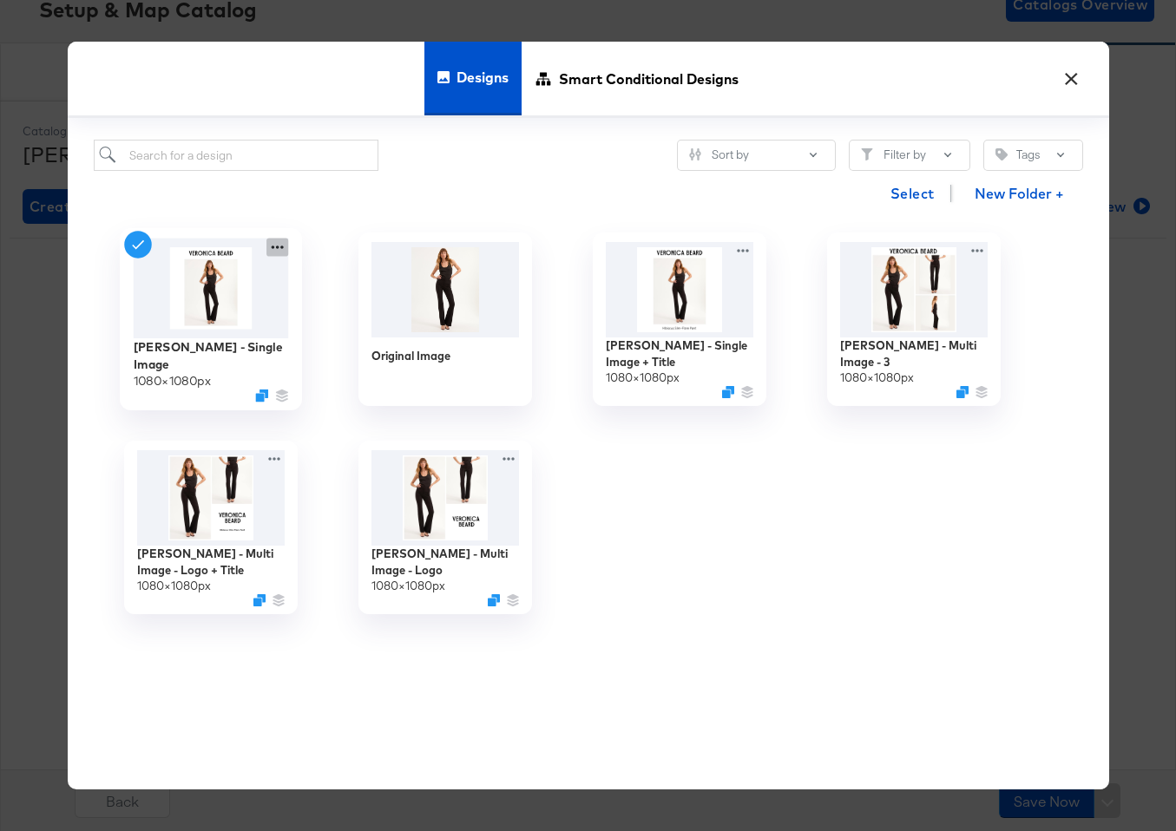
click at [275, 246] on icon at bounding box center [277, 248] width 22 height 18
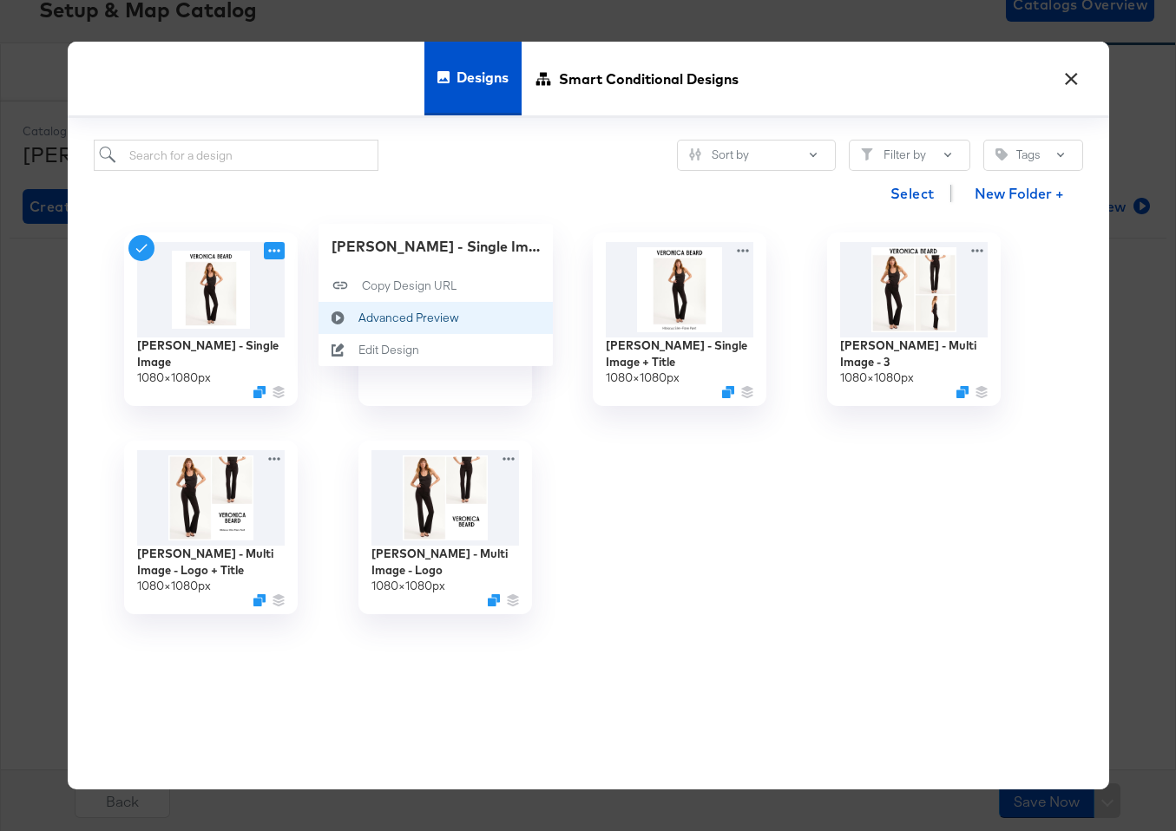
click at [355, 319] on icon at bounding box center [338, 319] width 40 height 14
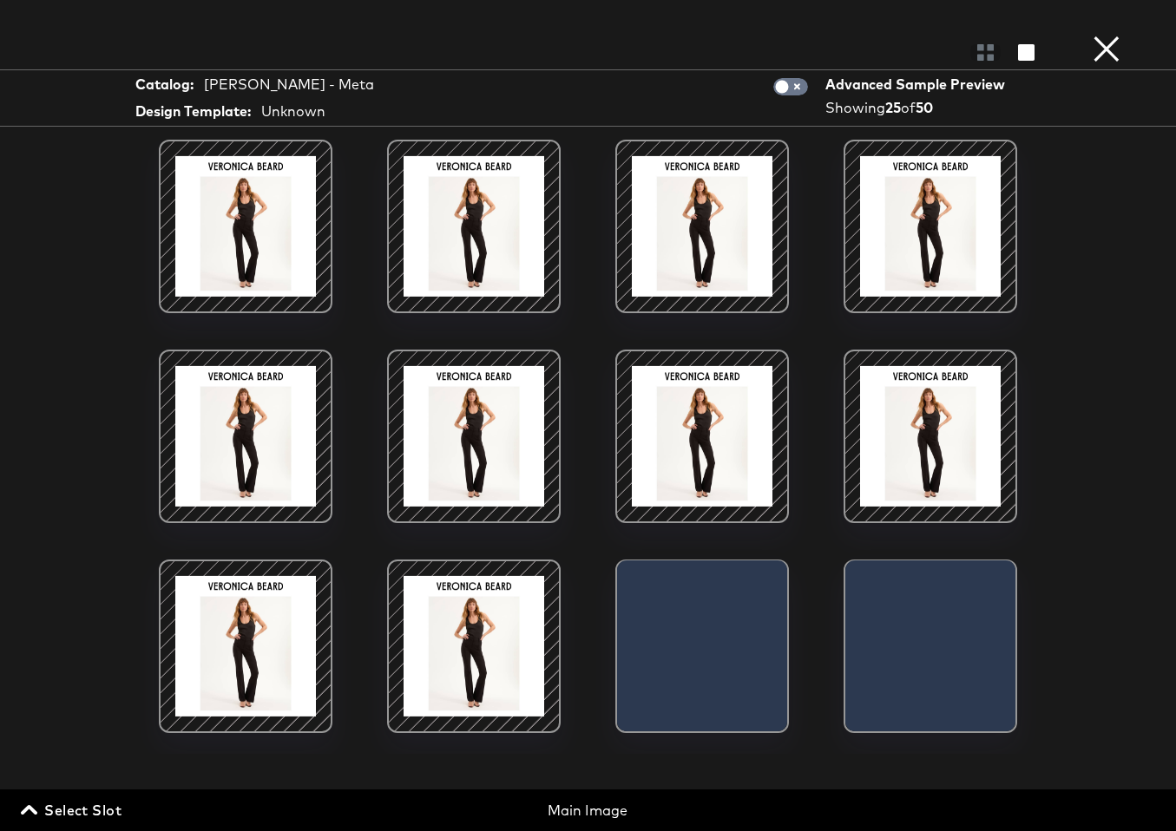
scroll to position [890, 0]
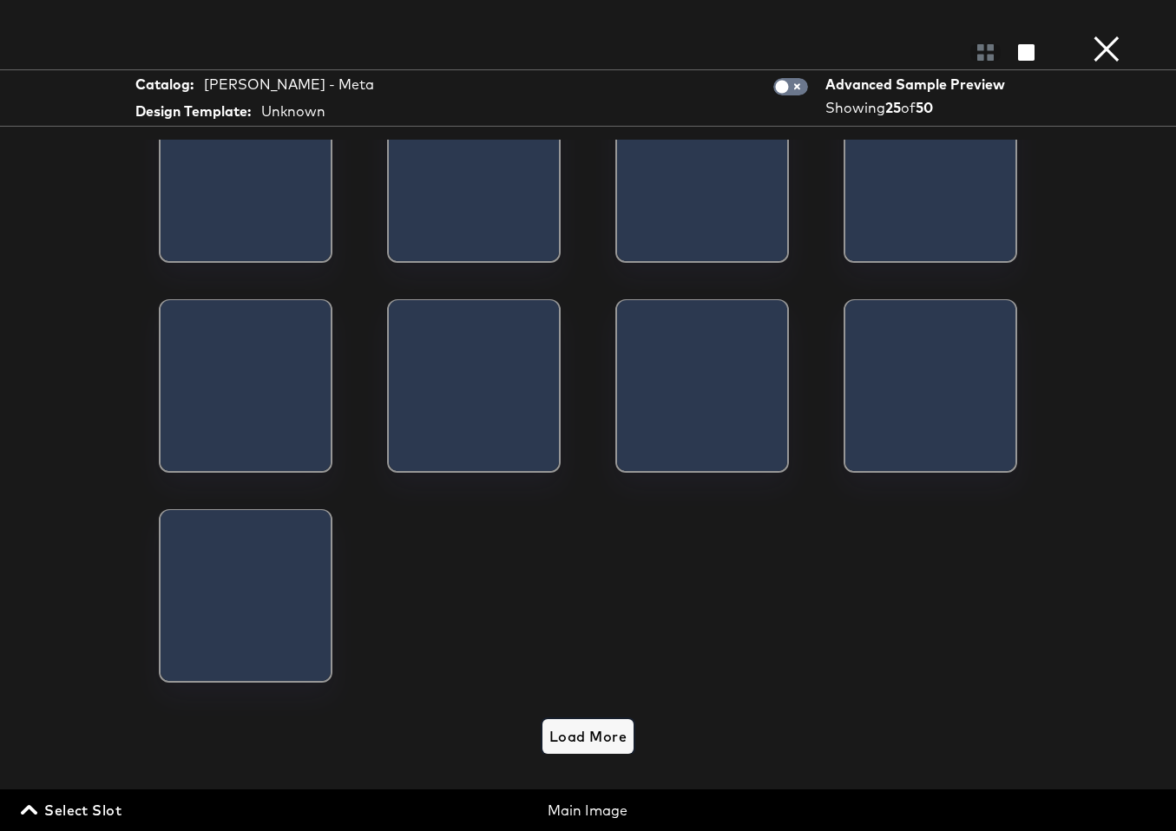
click at [573, 724] on button "Load More" at bounding box center [587, 736] width 91 height 35
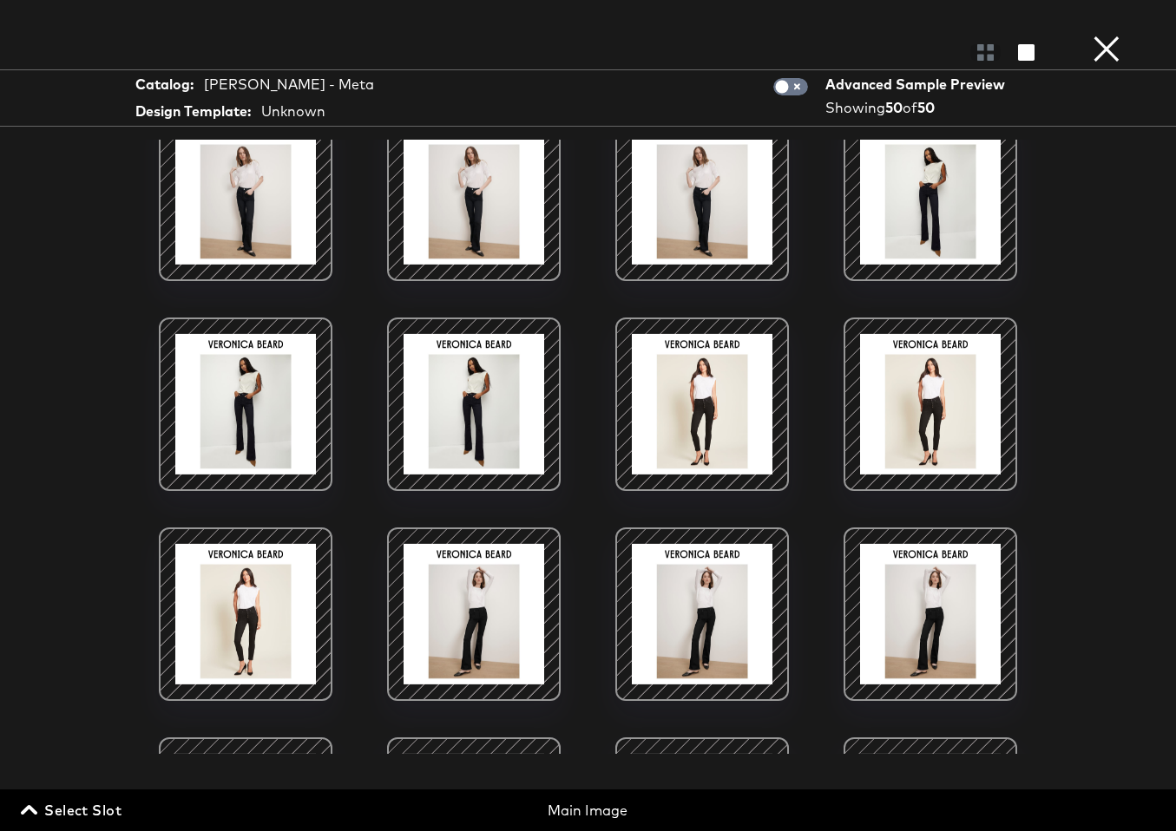
scroll to position [1290, 0]
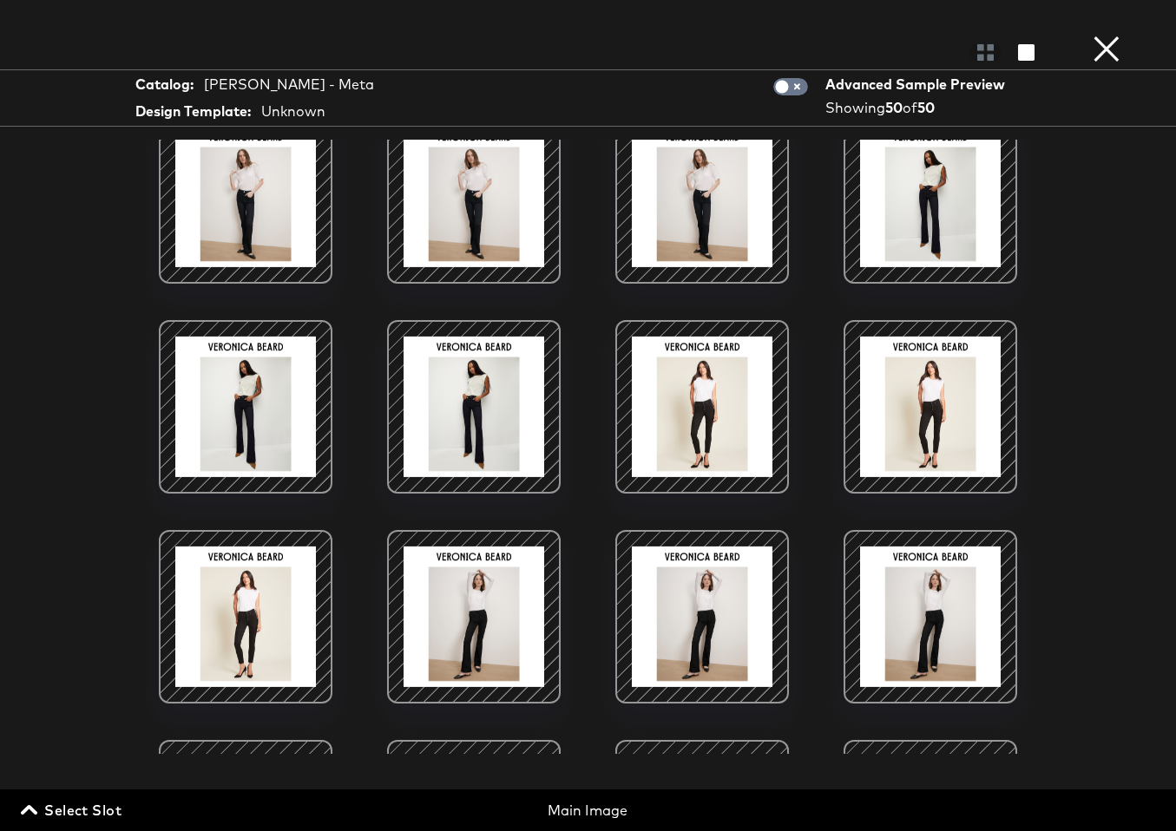
click at [489, 425] on div at bounding box center [474, 407] width 148 height 148
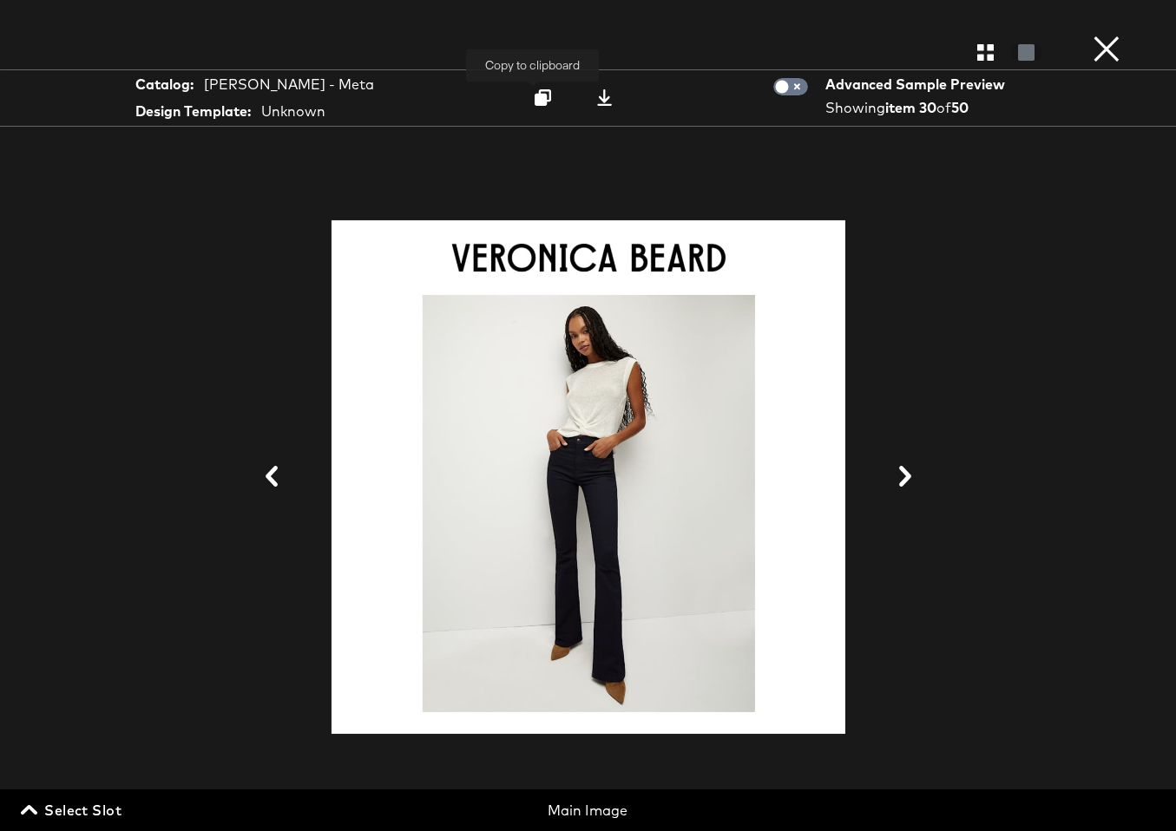
click at [536, 103] on icon at bounding box center [543, 97] width 16 height 16
click at [311, 80] on div "[PERSON_NAME] - Meta" at bounding box center [289, 85] width 170 height 20
copy div "[PERSON_NAME] - Meta"
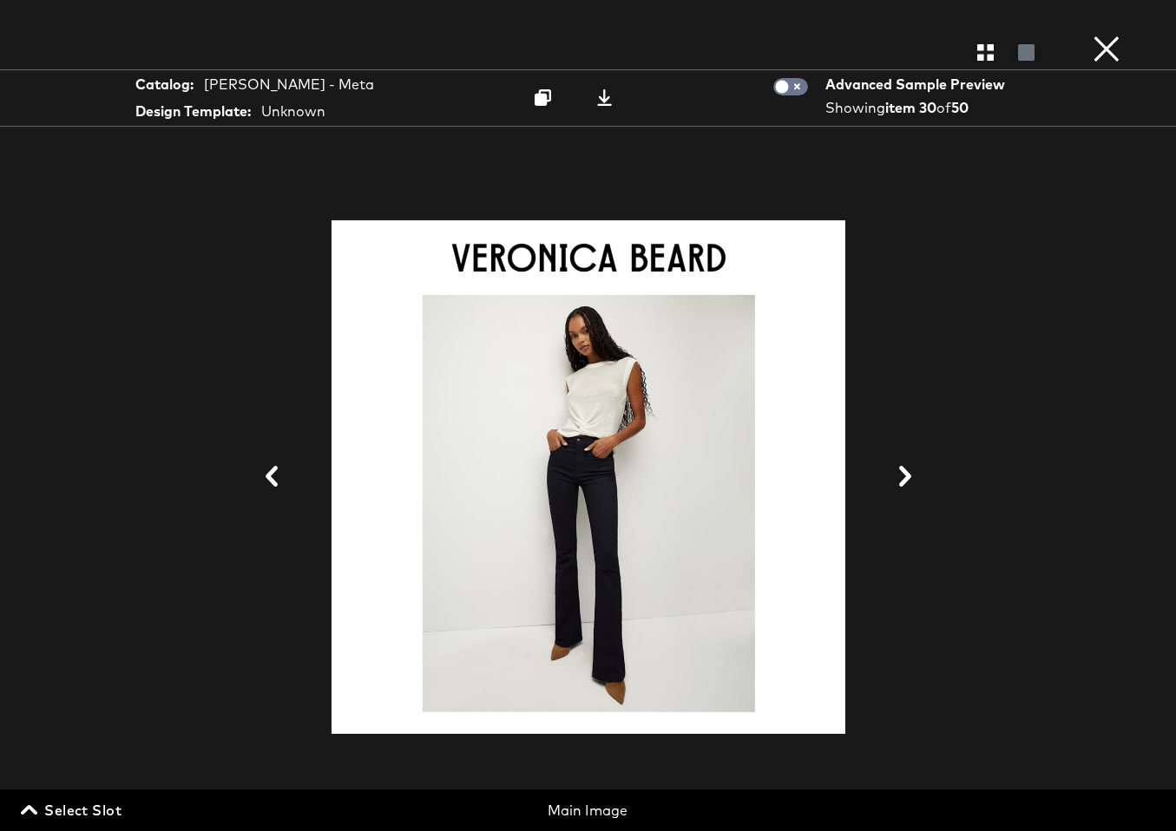
click at [1125, 43] on div at bounding box center [588, 52] width 1176 height 35
click at [1106, 35] on button "×" at bounding box center [1106, 17] width 35 height 35
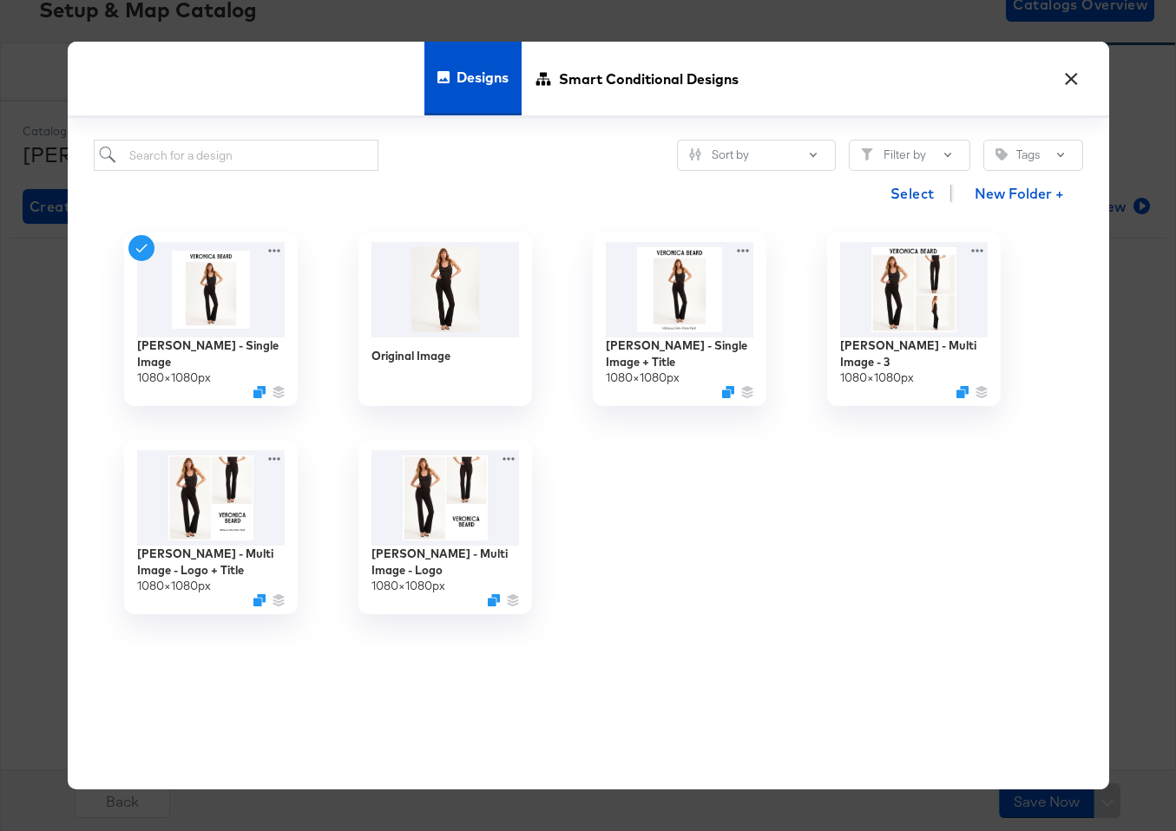
click at [1060, 70] on button "×" at bounding box center [1071, 74] width 31 height 31
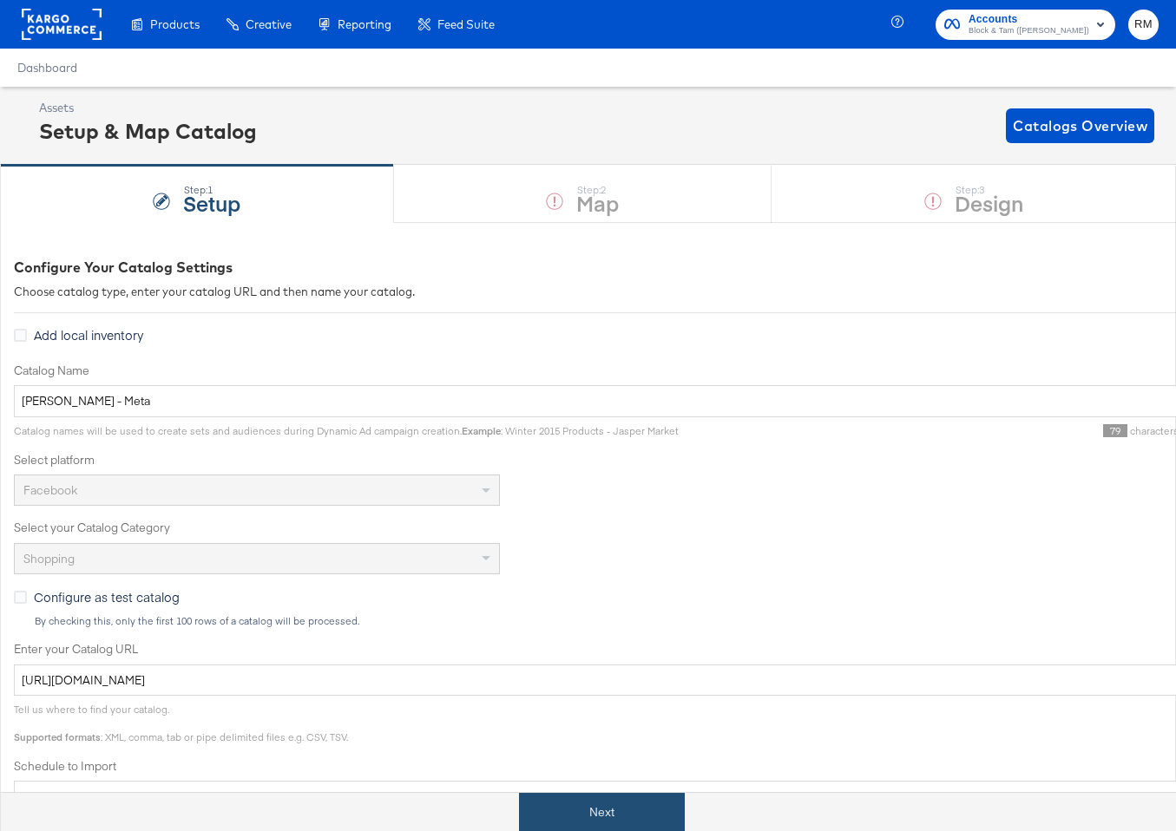
click at [634, 795] on button "Next" at bounding box center [602, 812] width 166 height 39
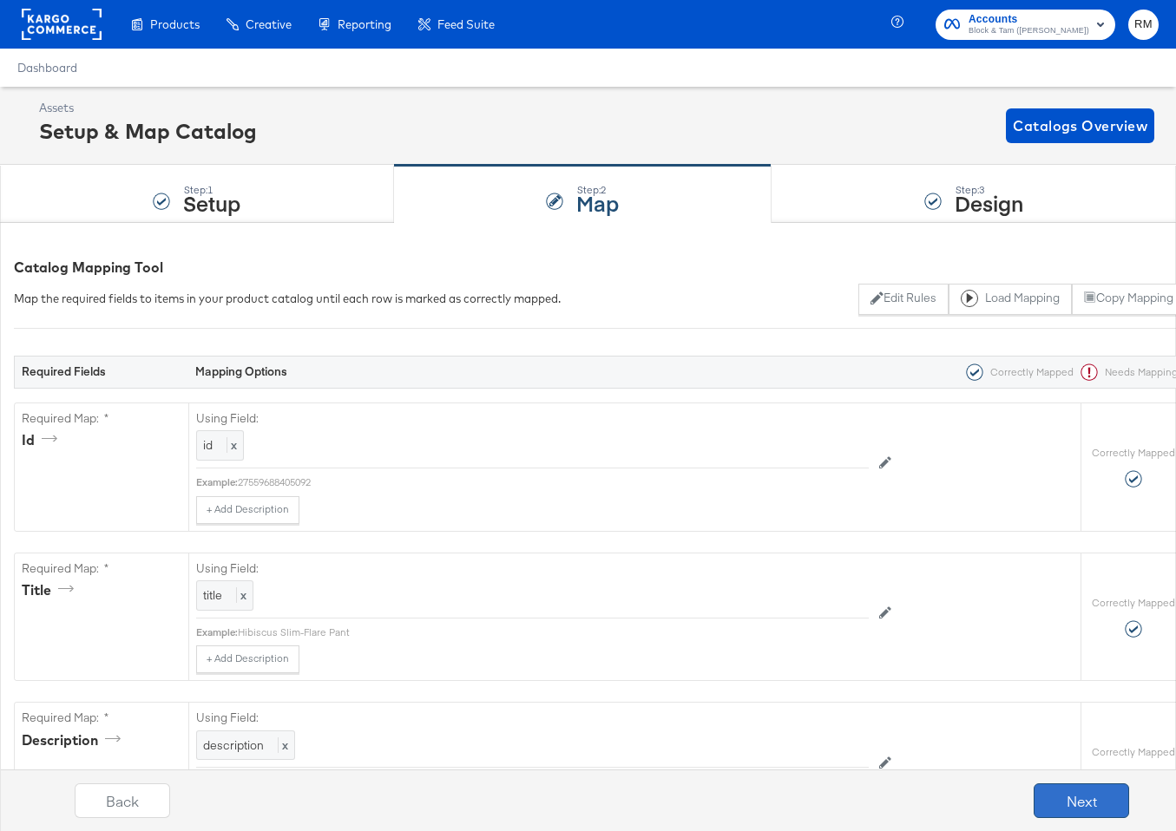
click at [1071, 795] on button "Next" at bounding box center [1081, 801] width 95 height 35
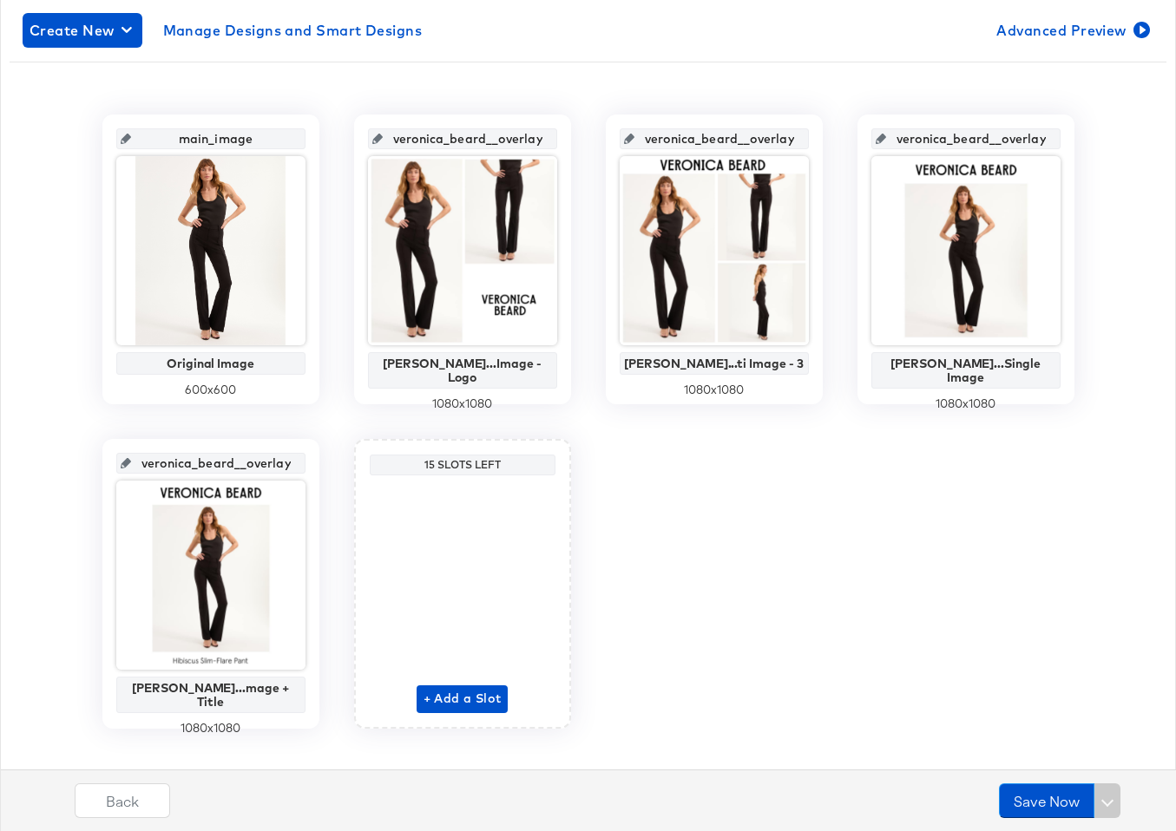
scroll to position [297, 0]
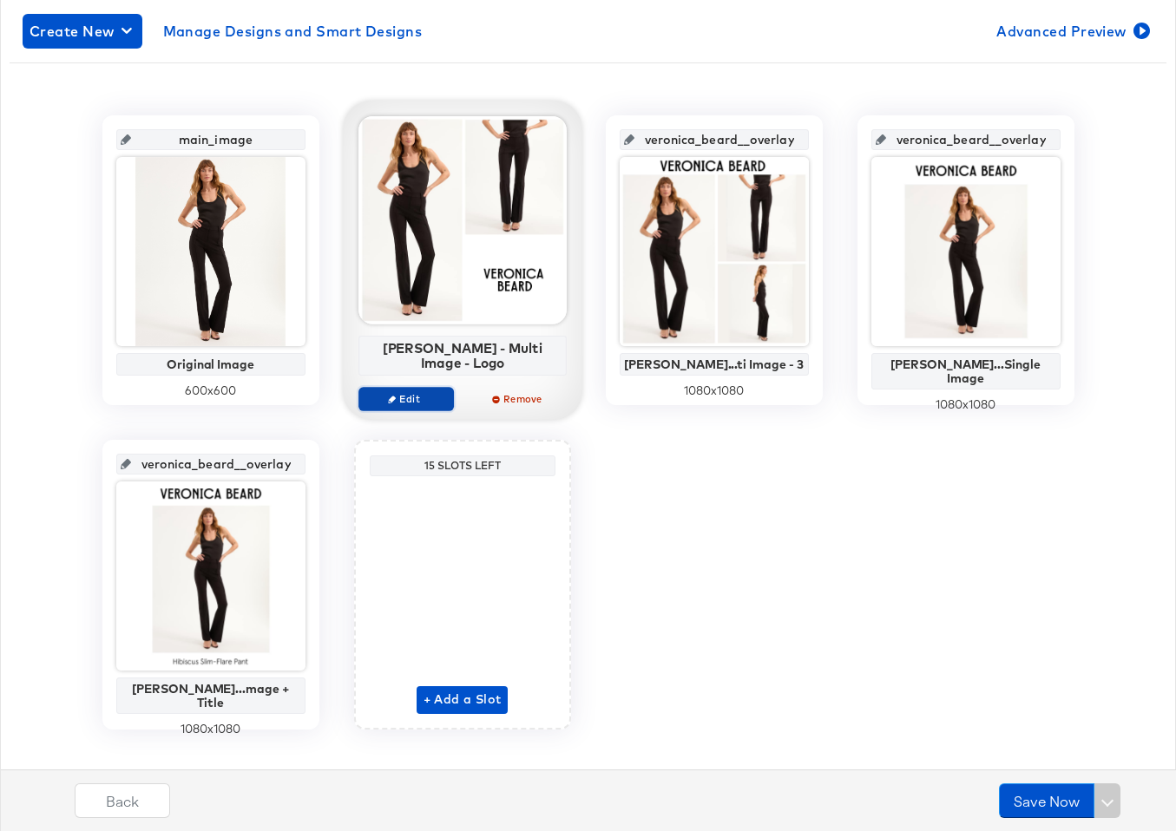
click at [422, 396] on span "Edit" at bounding box center [405, 398] width 80 height 13
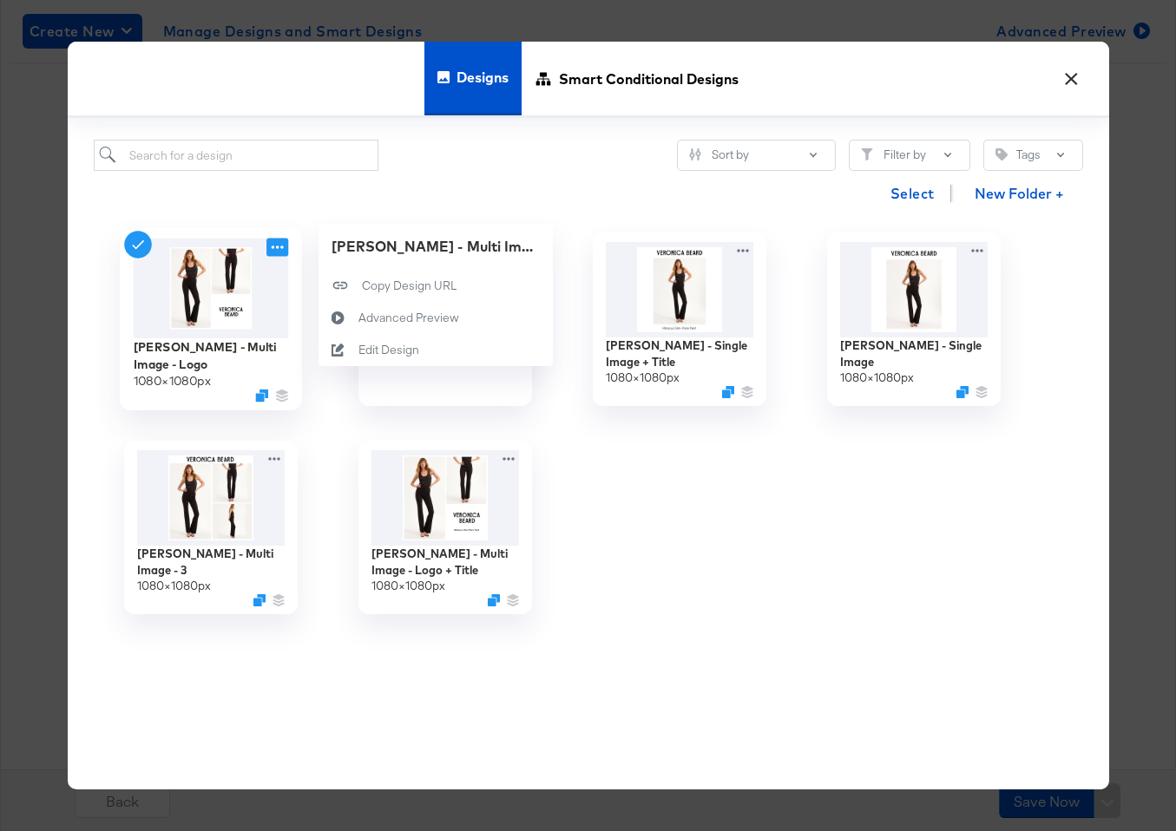
click at [283, 251] on icon at bounding box center [277, 248] width 22 height 18
click at [358, 318] on div "Advanced Preview Advanced Preview" at bounding box center [358, 318] width 0 height 0
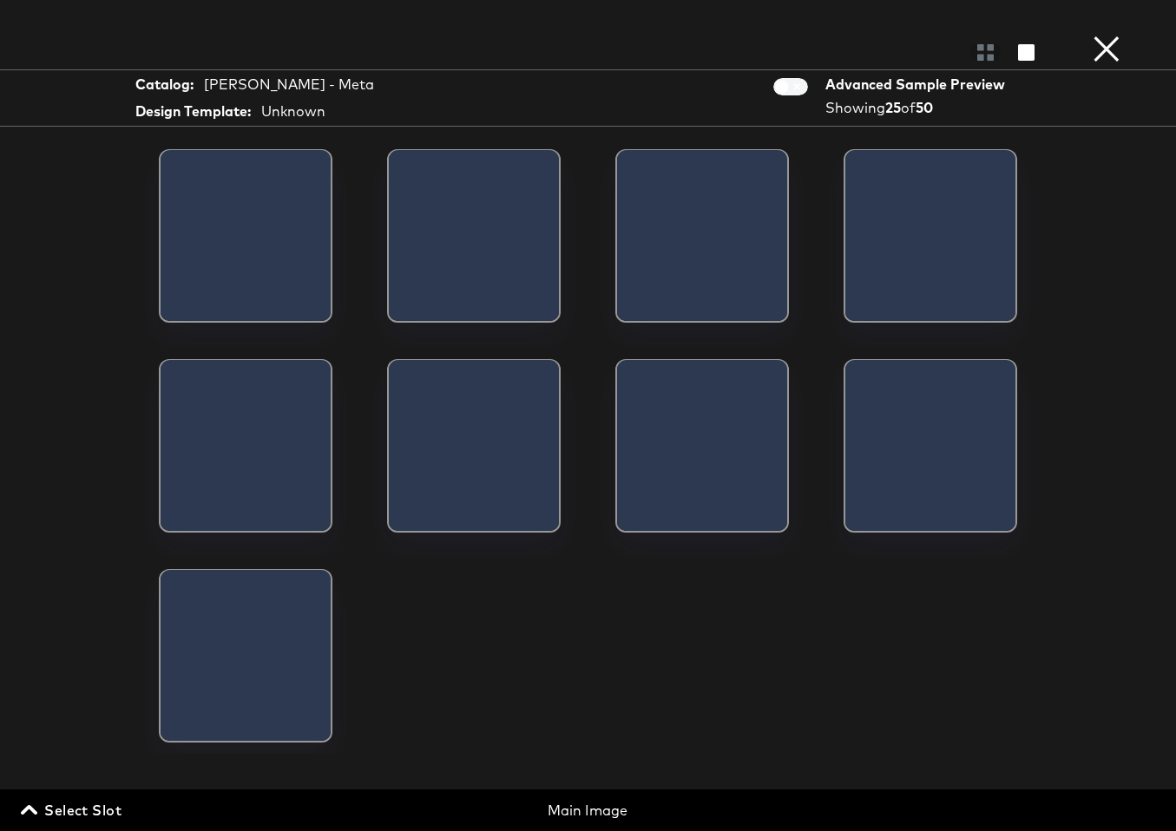
scroll to position [890, 0]
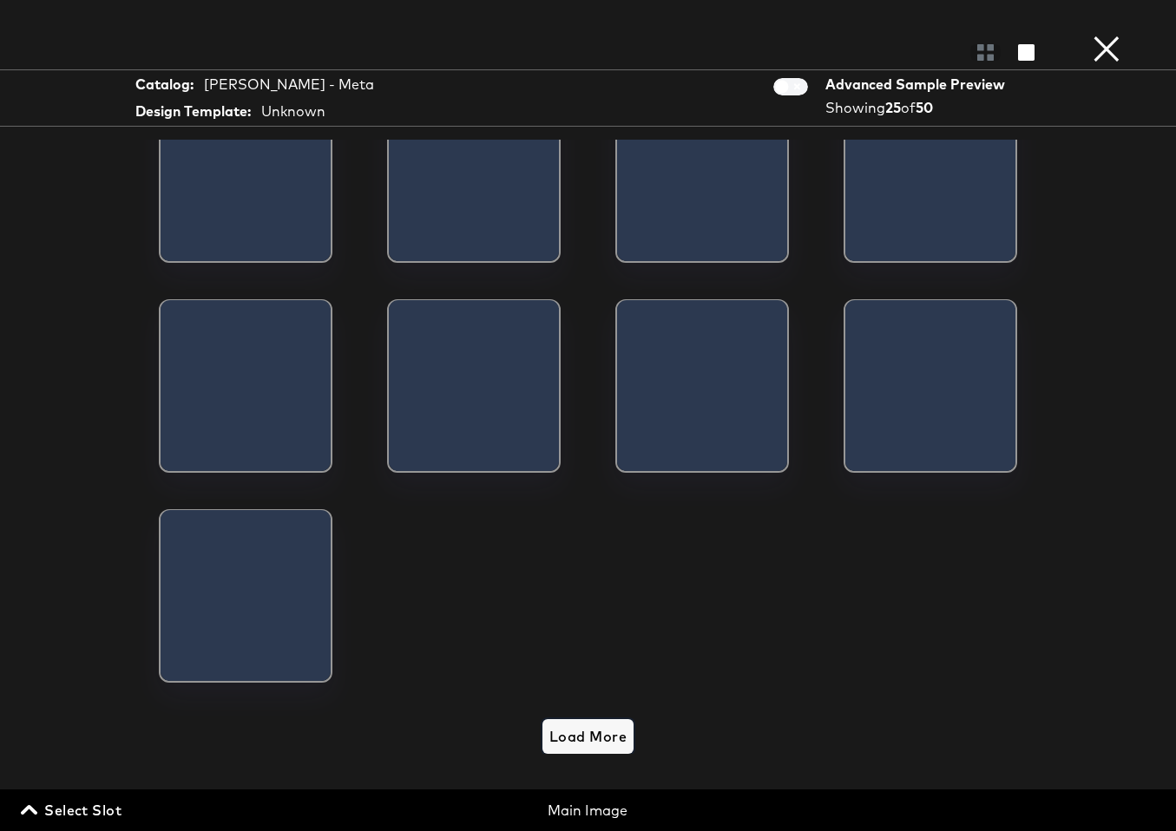
click at [579, 720] on button "Load More" at bounding box center [587, 736] width 91 height 35
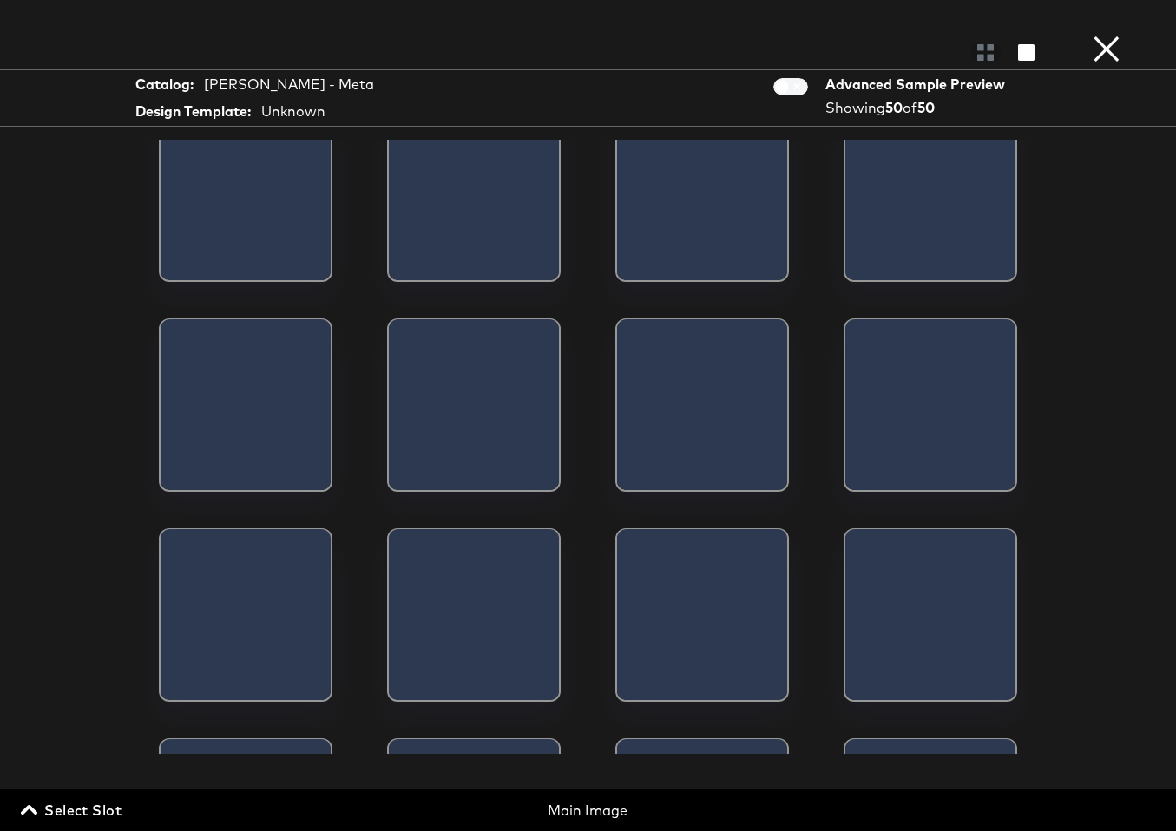
scroll to position [1298, 0]
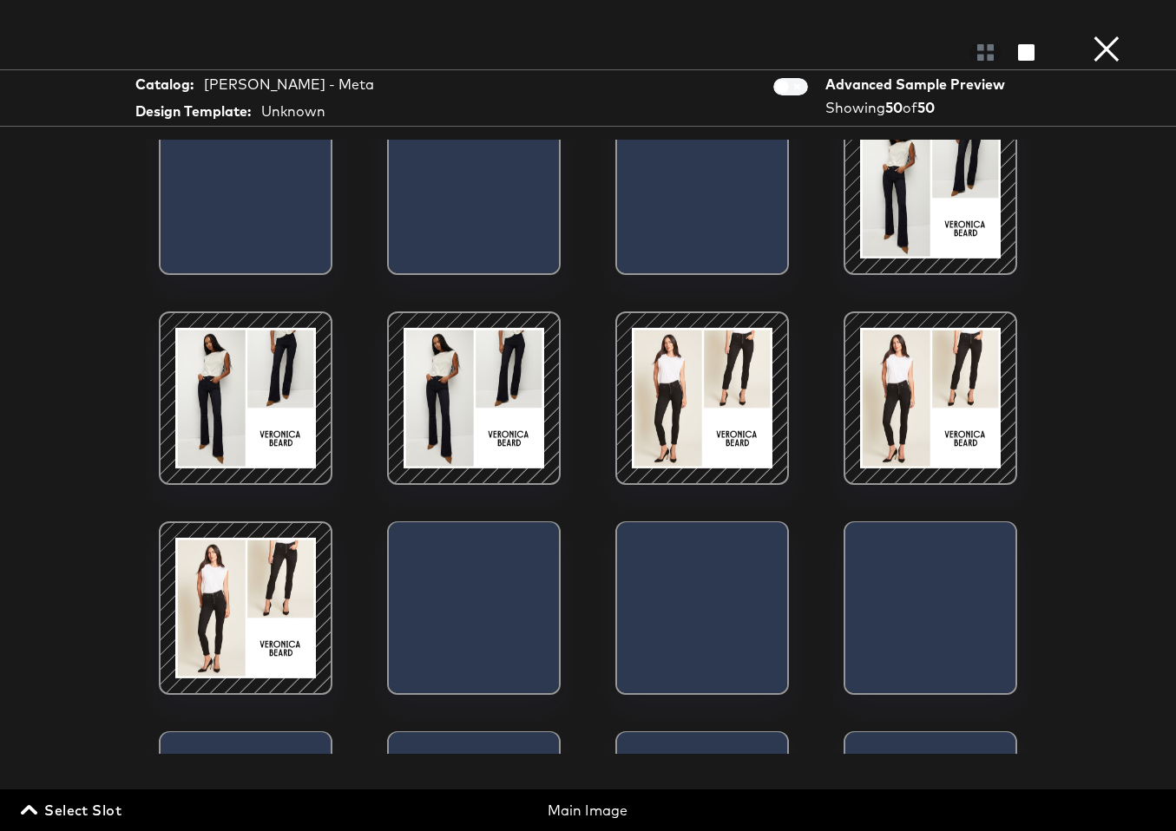
click at [455, 374] on div at bounding box center [474, 399] width 148 height 148
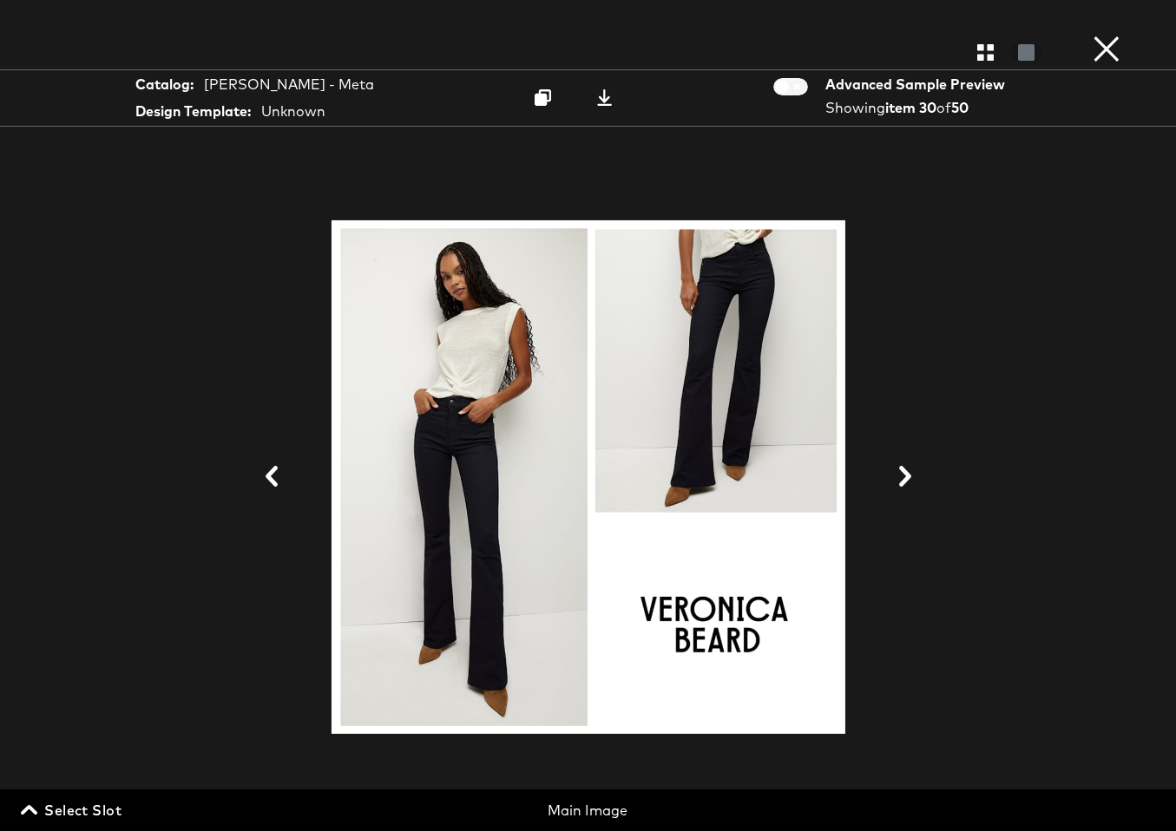
click at [545, 103] on button at bounding box center [542, 97] width 55 height 31
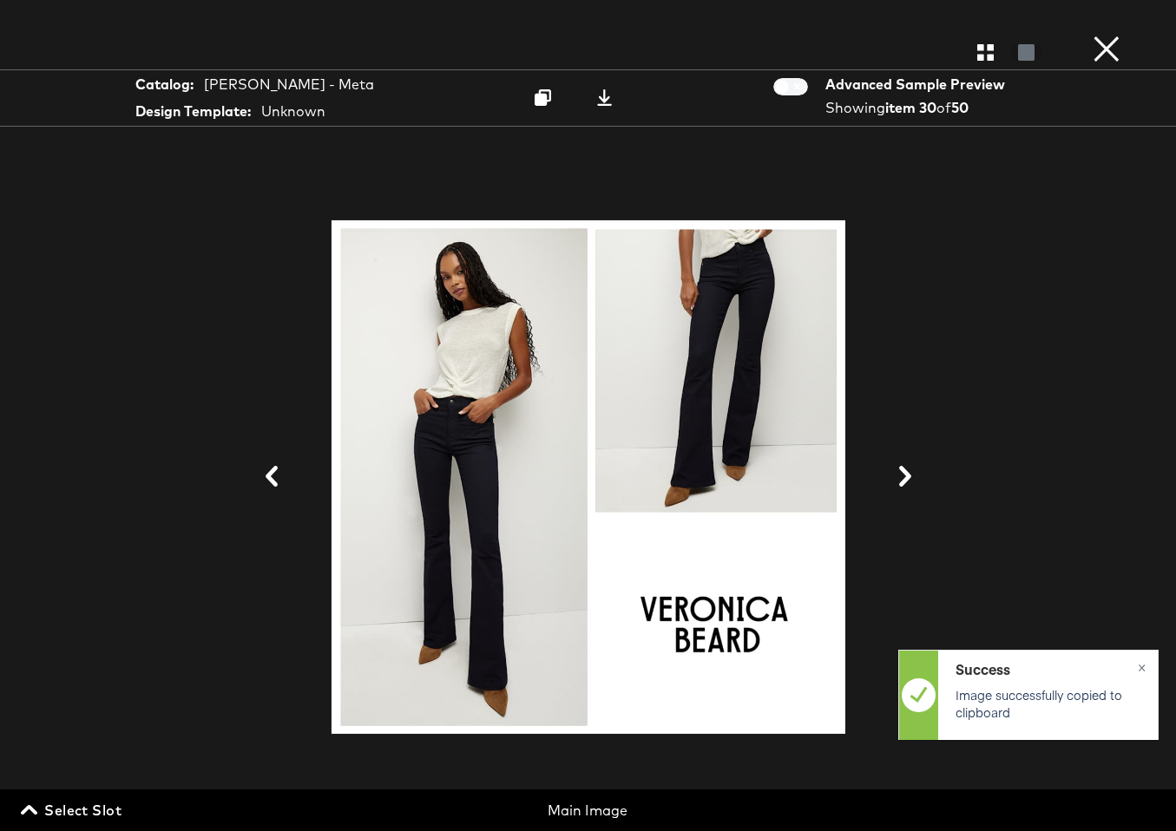
click at [1172, 459] on div "Catalog: [PERSON_NAME] - Meta Design Template: Unknown Download image Advanced …" at bounding box center [588, 416] width 1176 height 762
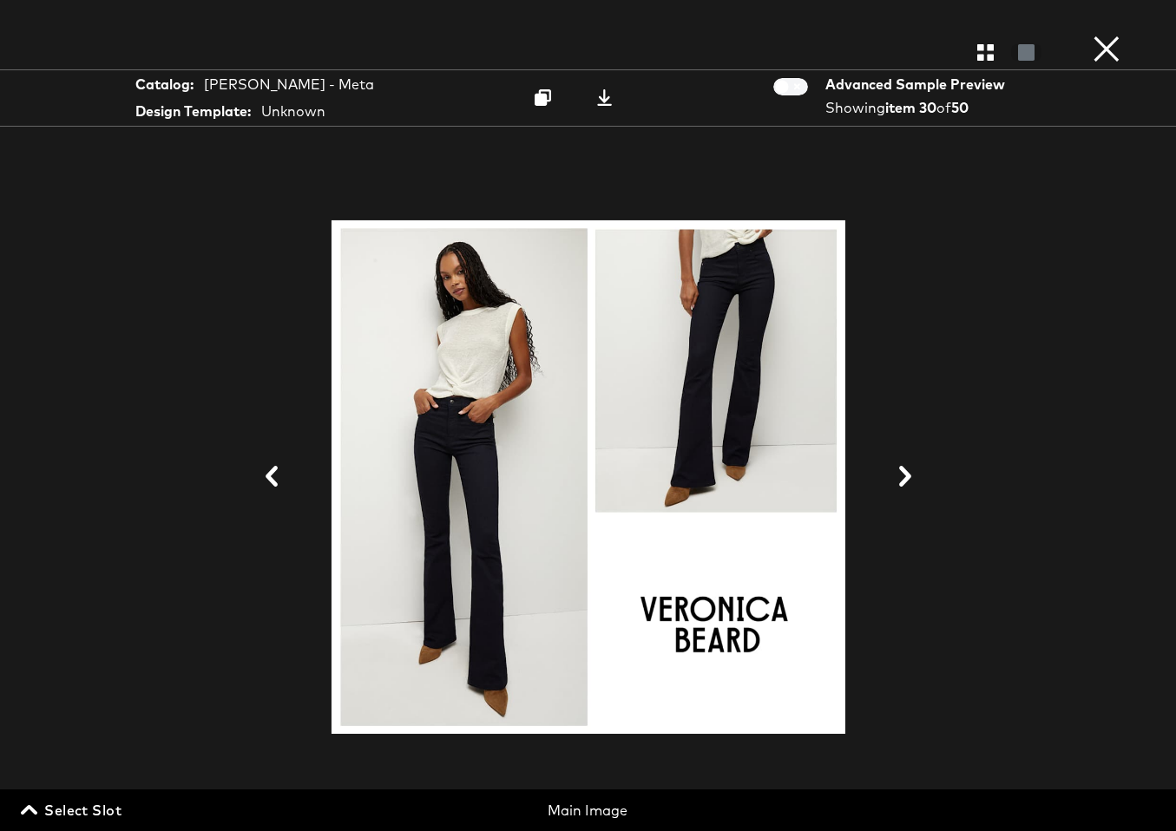
click at [1109, 35] on button "×" at bounding box center [1106, 17] width 35 height 35
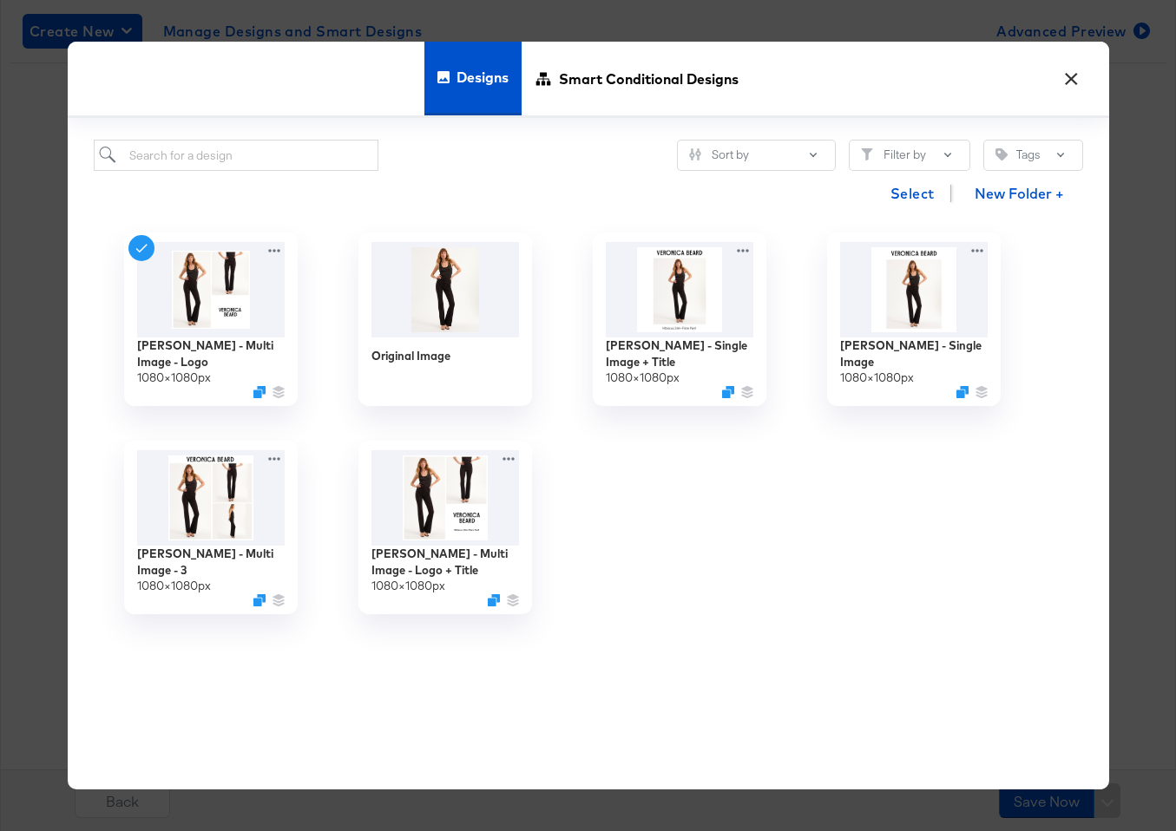
click at [1073, 82] on button "×" at bounding box center [1071, 74] width 31 height 31
click at [1073, 82] on div "main_image Original Image 600 x 600 veronica_beard__overlay_1 [PERSON_NAME]...I…" at bounding box center [588, 416] width 1131 height 680
